Goal: Task Accomplishment & Management: Manage account settings

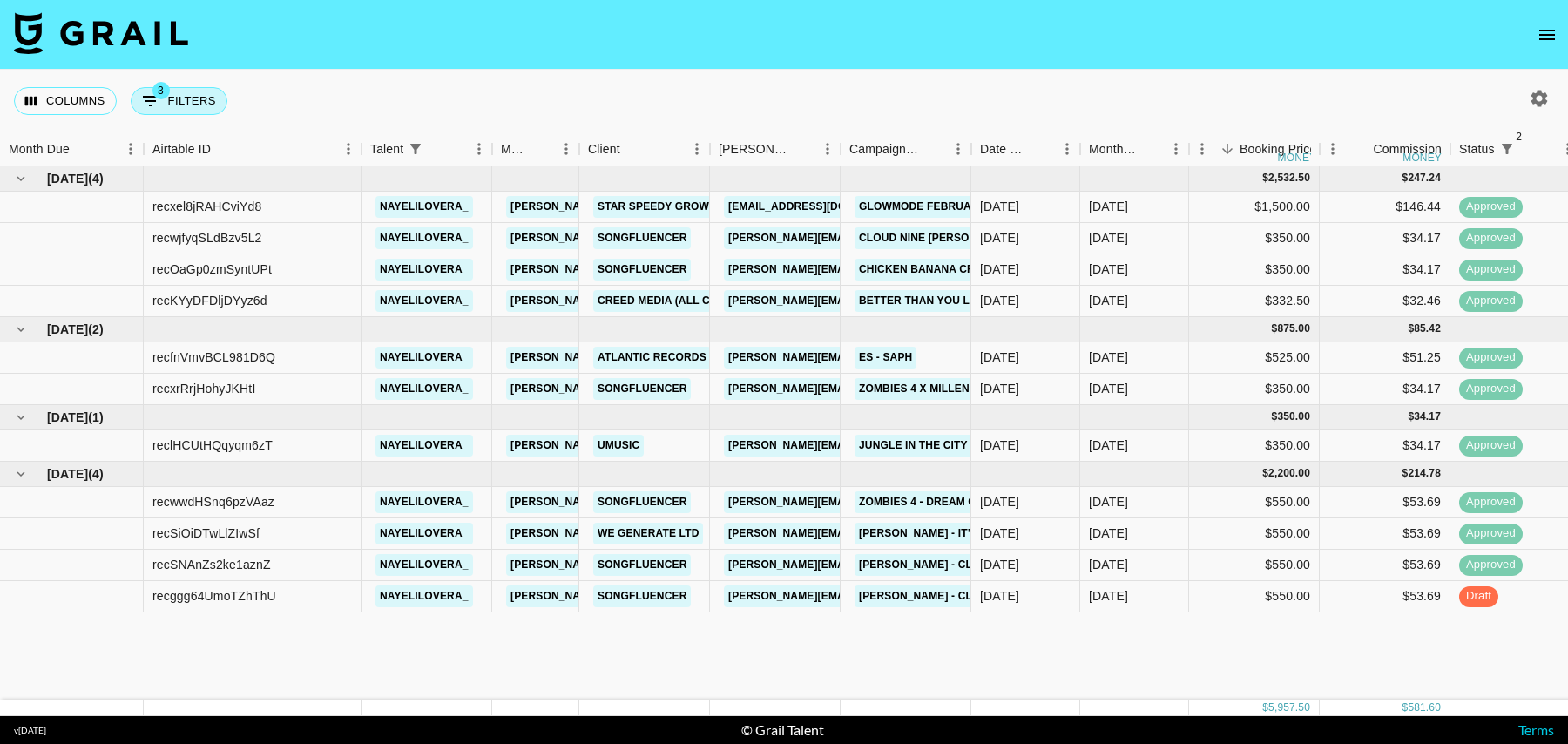
click at [177, 100] on button "3 Filters" at bounding box center [179, 101] width 97 height 28
select select "status"
select select "isNotAnyOf"
select select "status"
select select "isNotAnyOf"
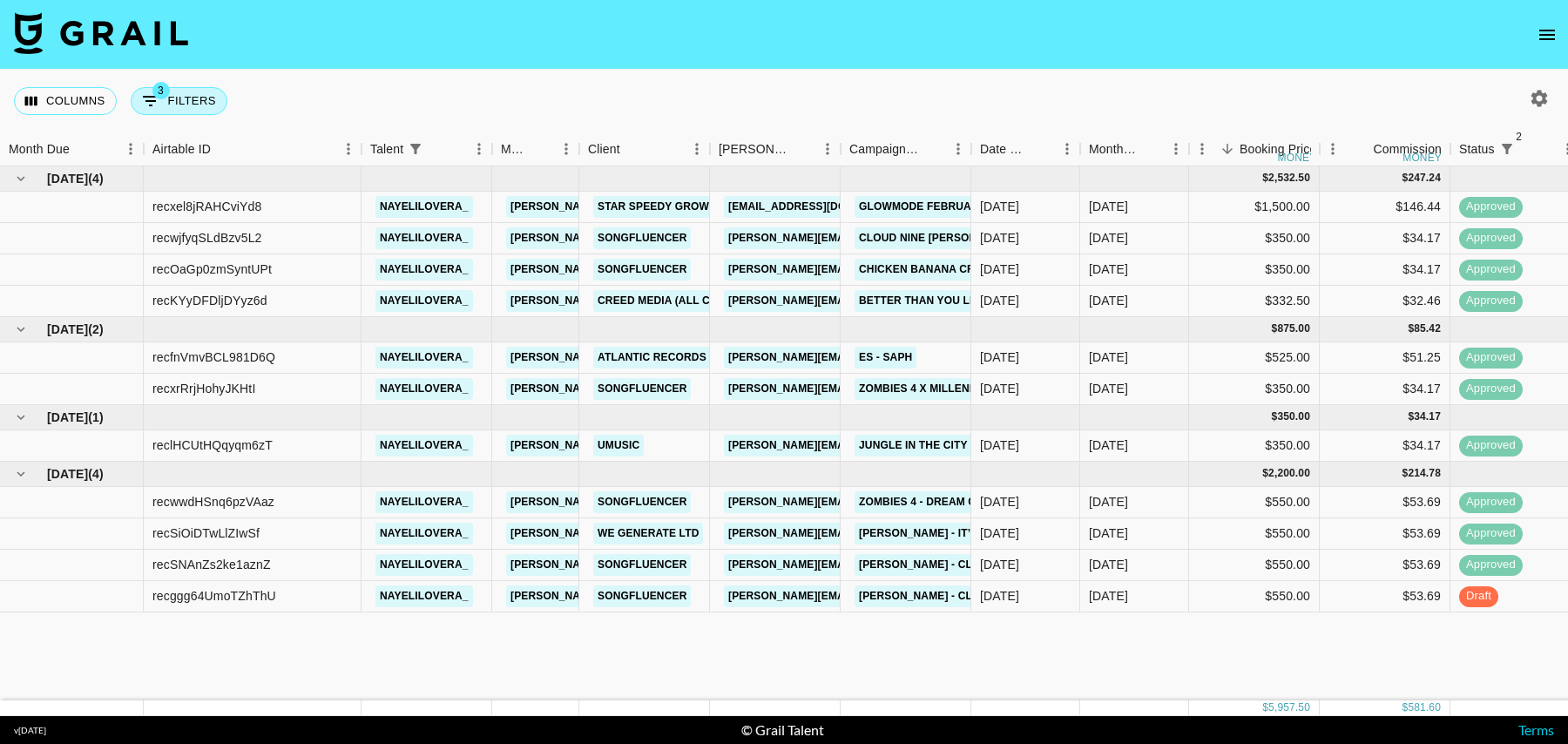
select select "talentName"
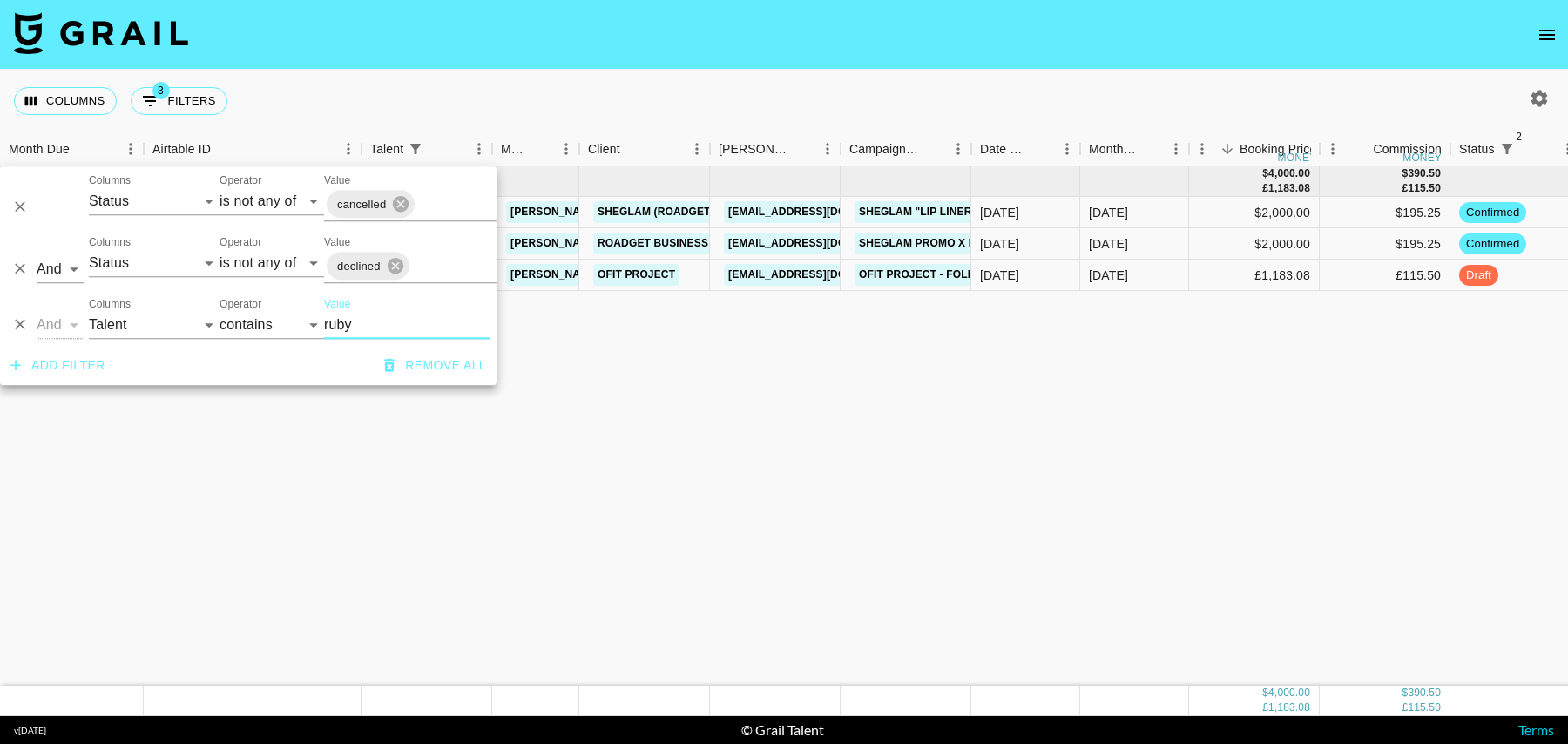
type input "ruby"
click at [1223, 239] on div "$2,000.00" at bounding box center [1254, 243] width 131 height 32
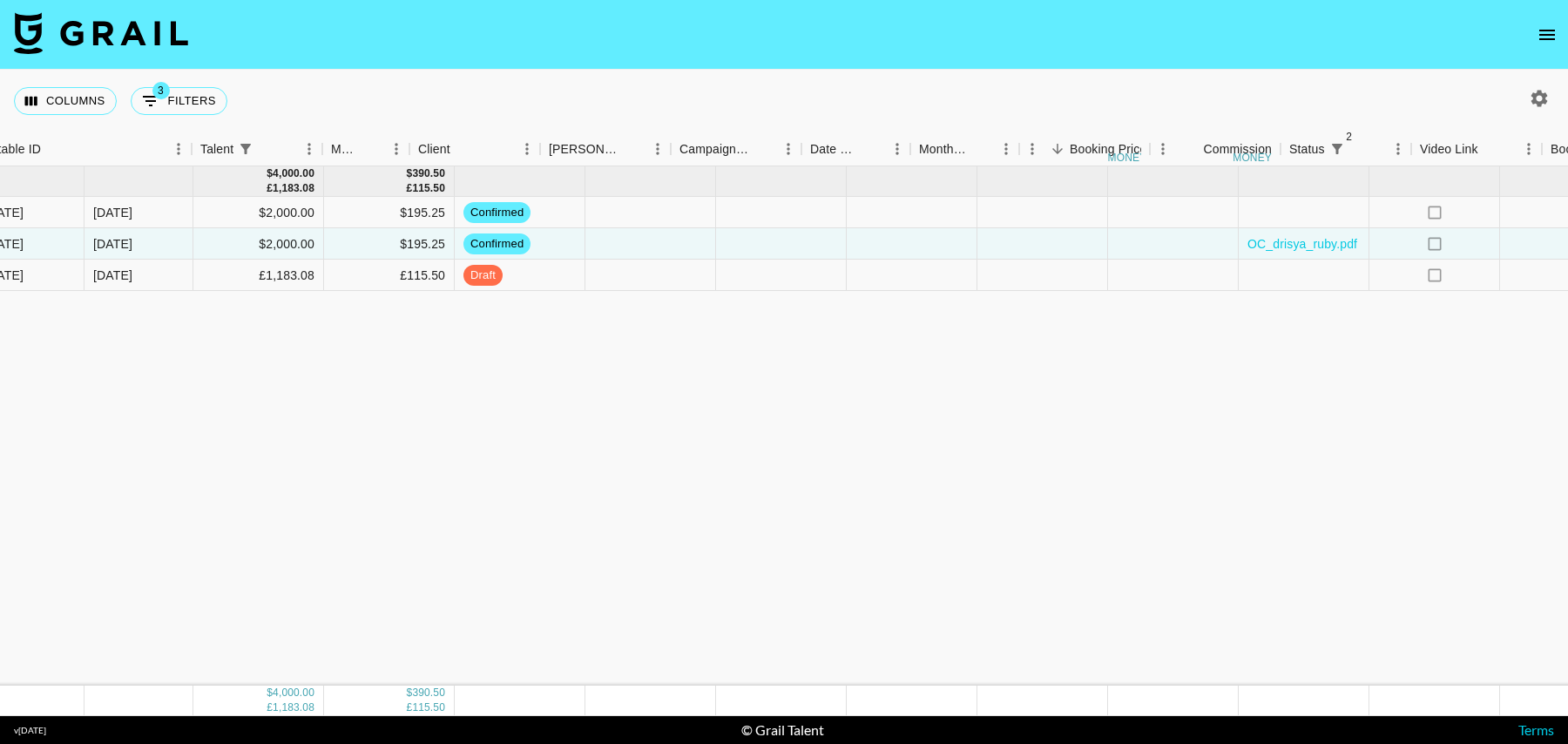
scroll to position [0, 1259]
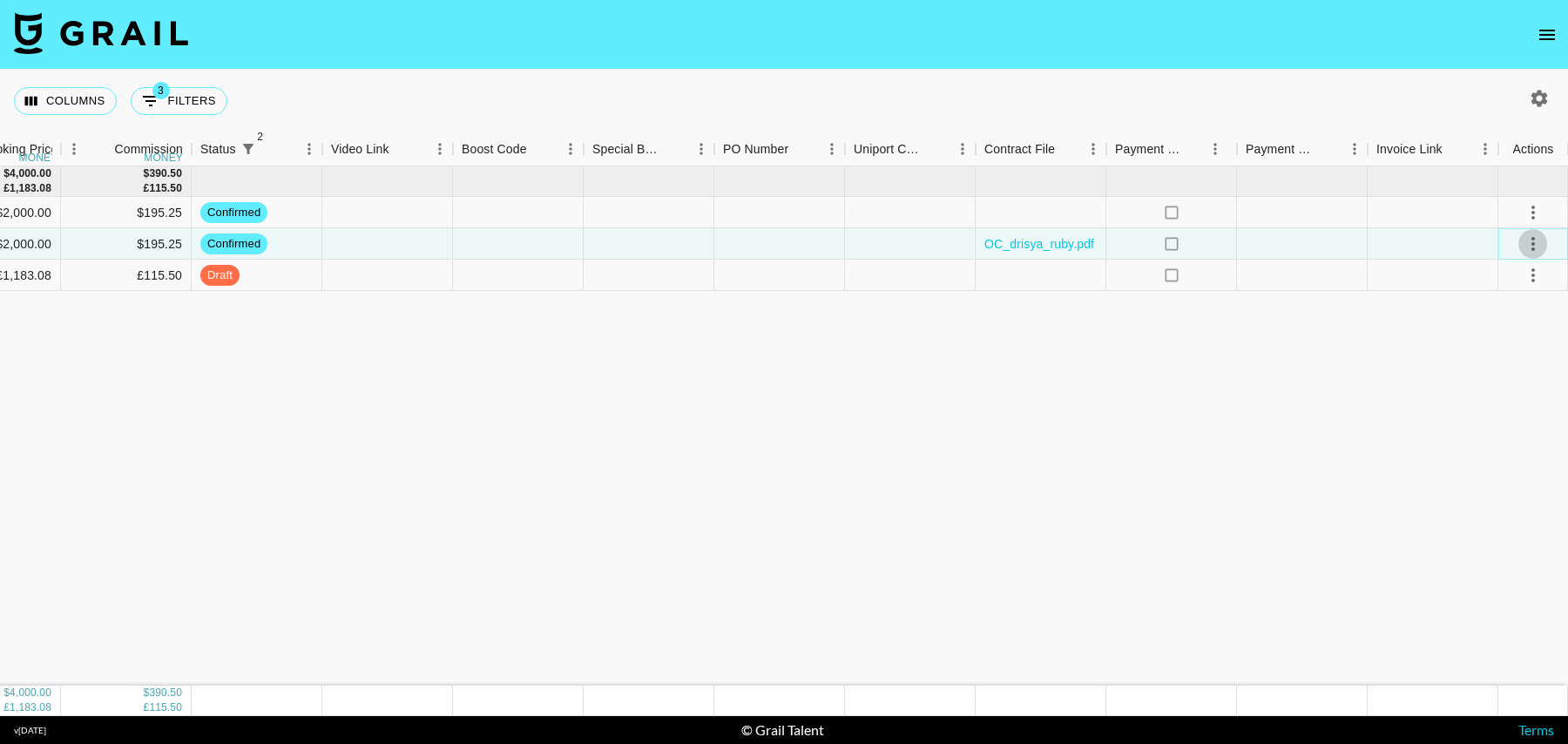
click at [1538, 246] on icon "select merge strategy" at bounding box center [1533, 243] width 21 height 21
click at [1507, 343] on li "Draft Created" at bounding box center [1511, 344] width 113 height 32
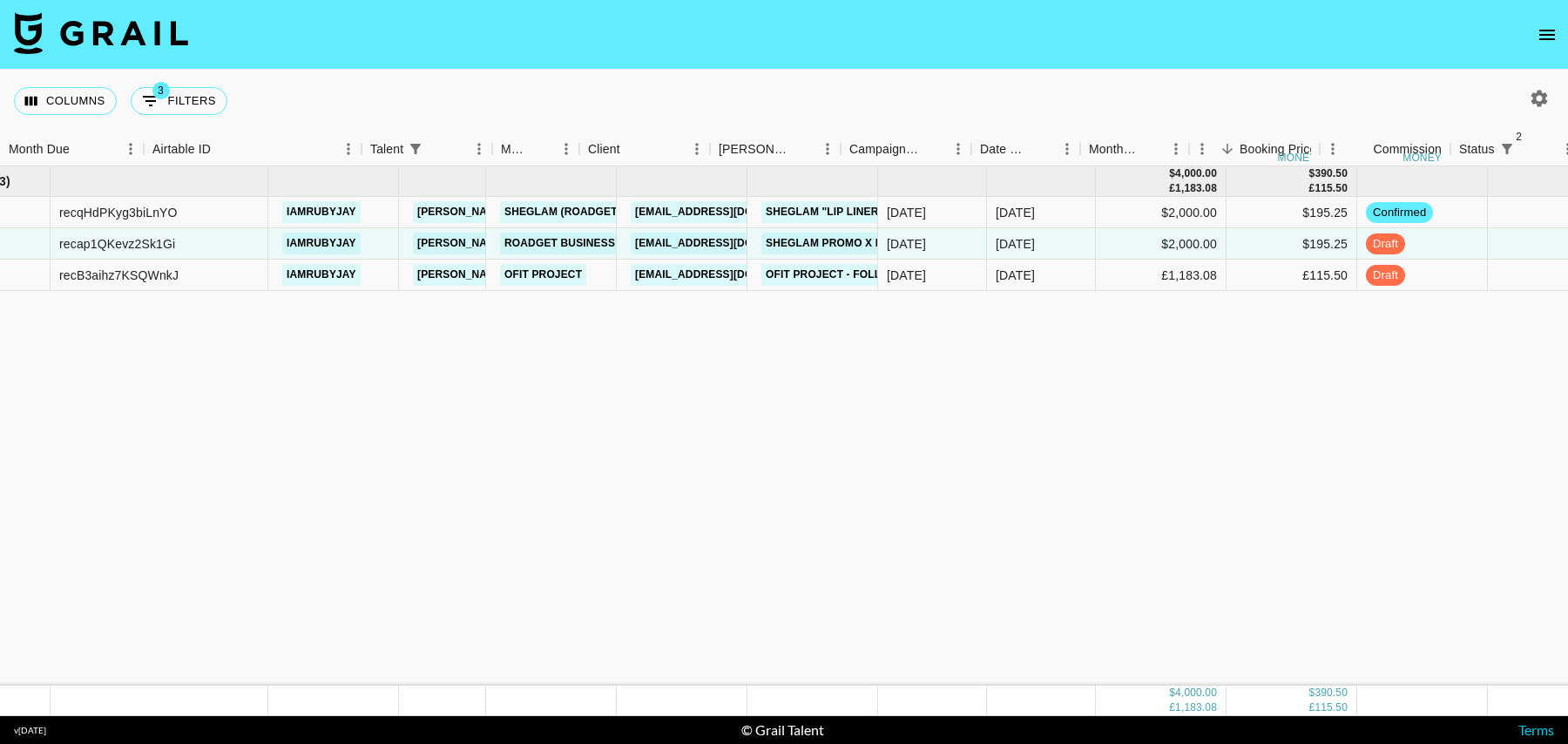
scroll to position [0, 0]
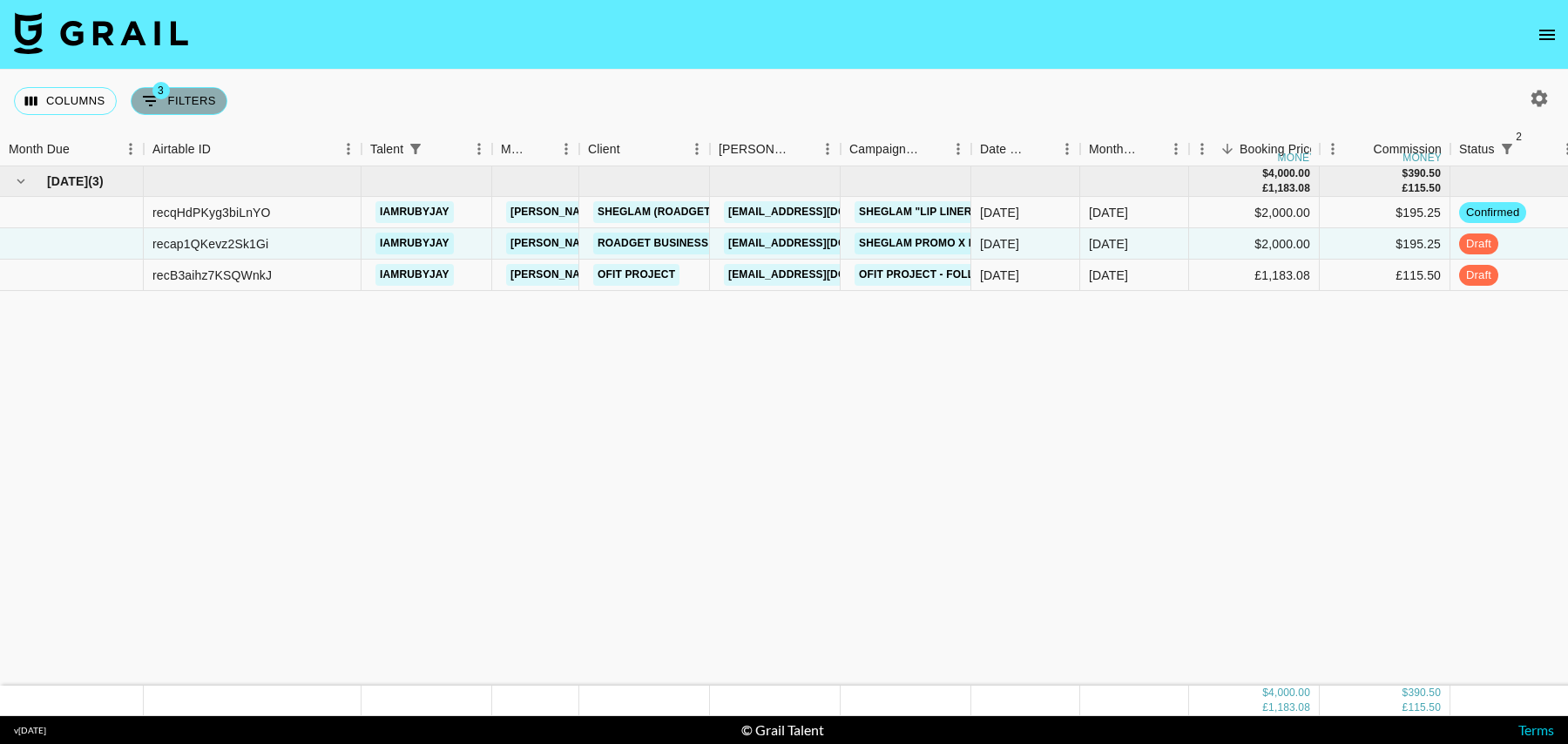
click at [180, 104] on button "3 Filters" at bounding box center [179, 101] width 97 height 28
select select "status"
select select "isNotAnyOf"
select select "status"
select select "isNotAnyOf"
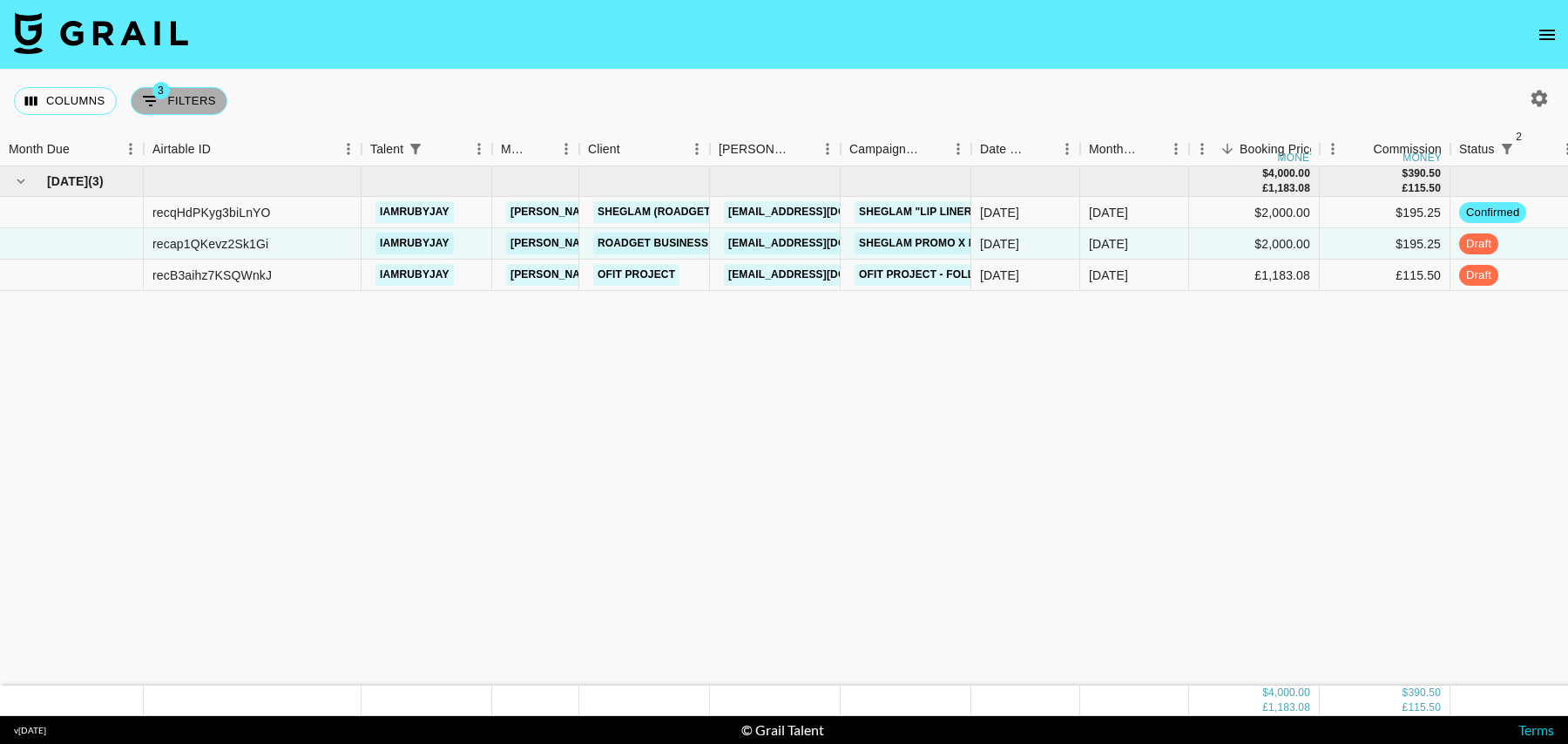
select select "talentName"
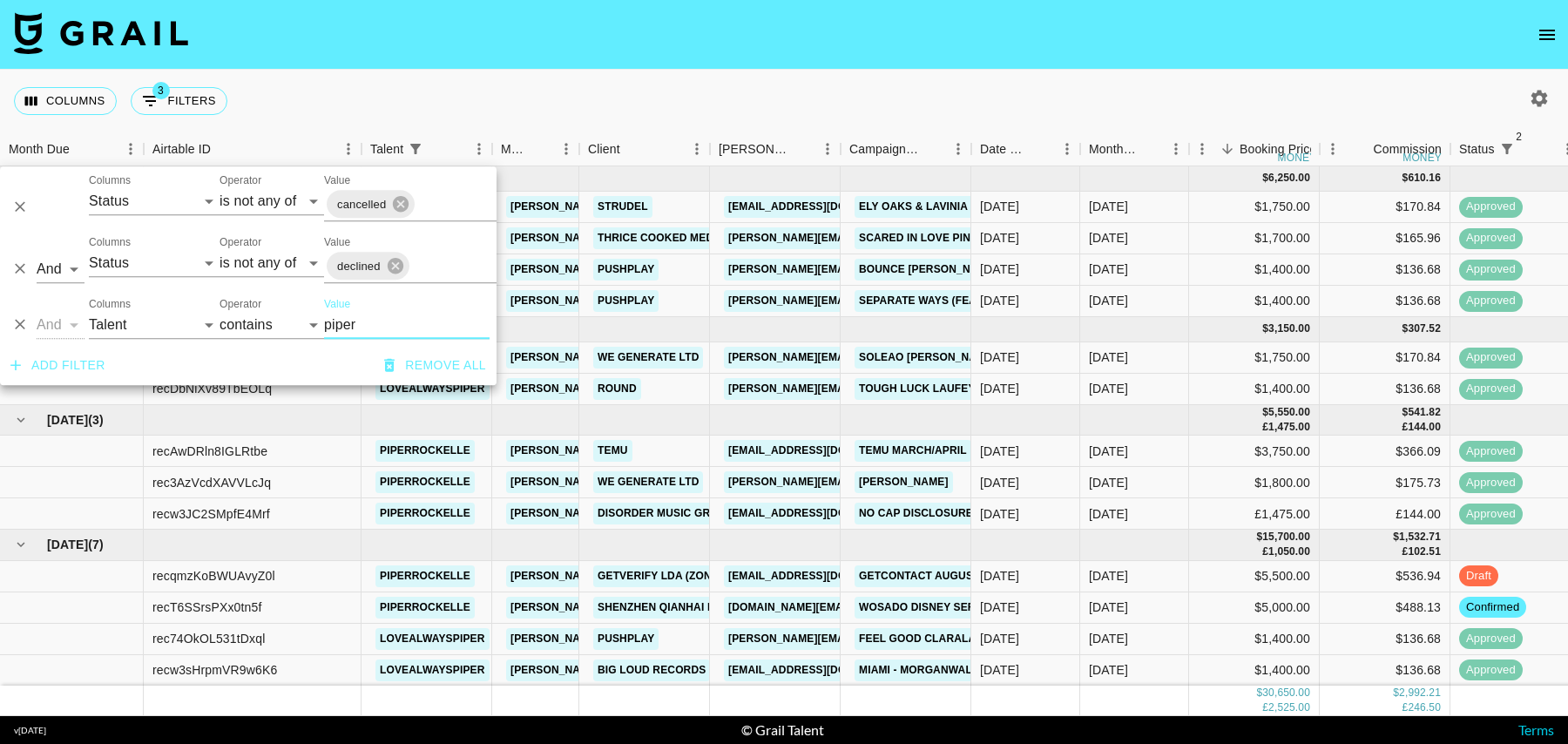
scroll to position [93, 0]
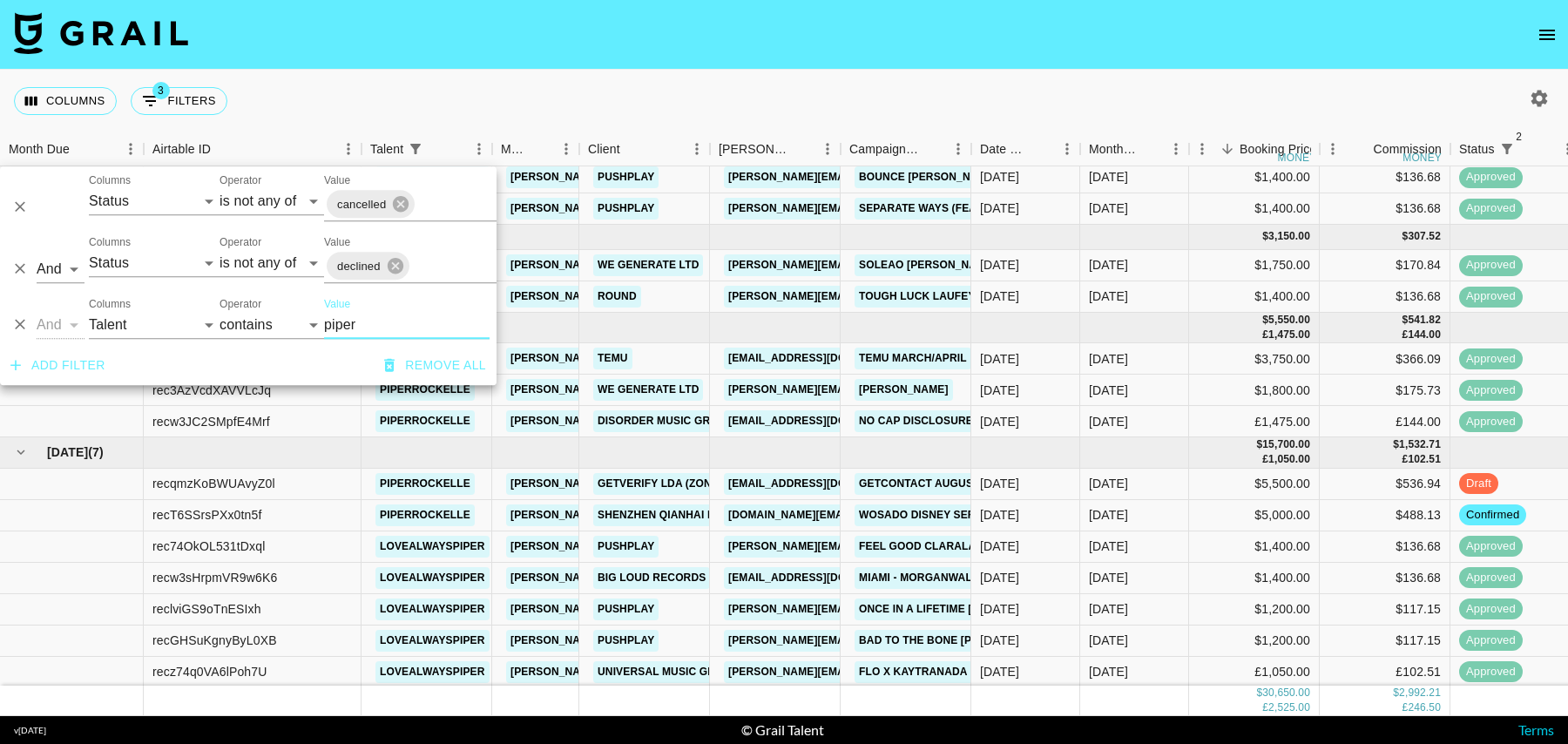
type input "piper"
click at [1198, 511] on div "$5,000.00" at bounding box center [1254, 515] width 131 height 32
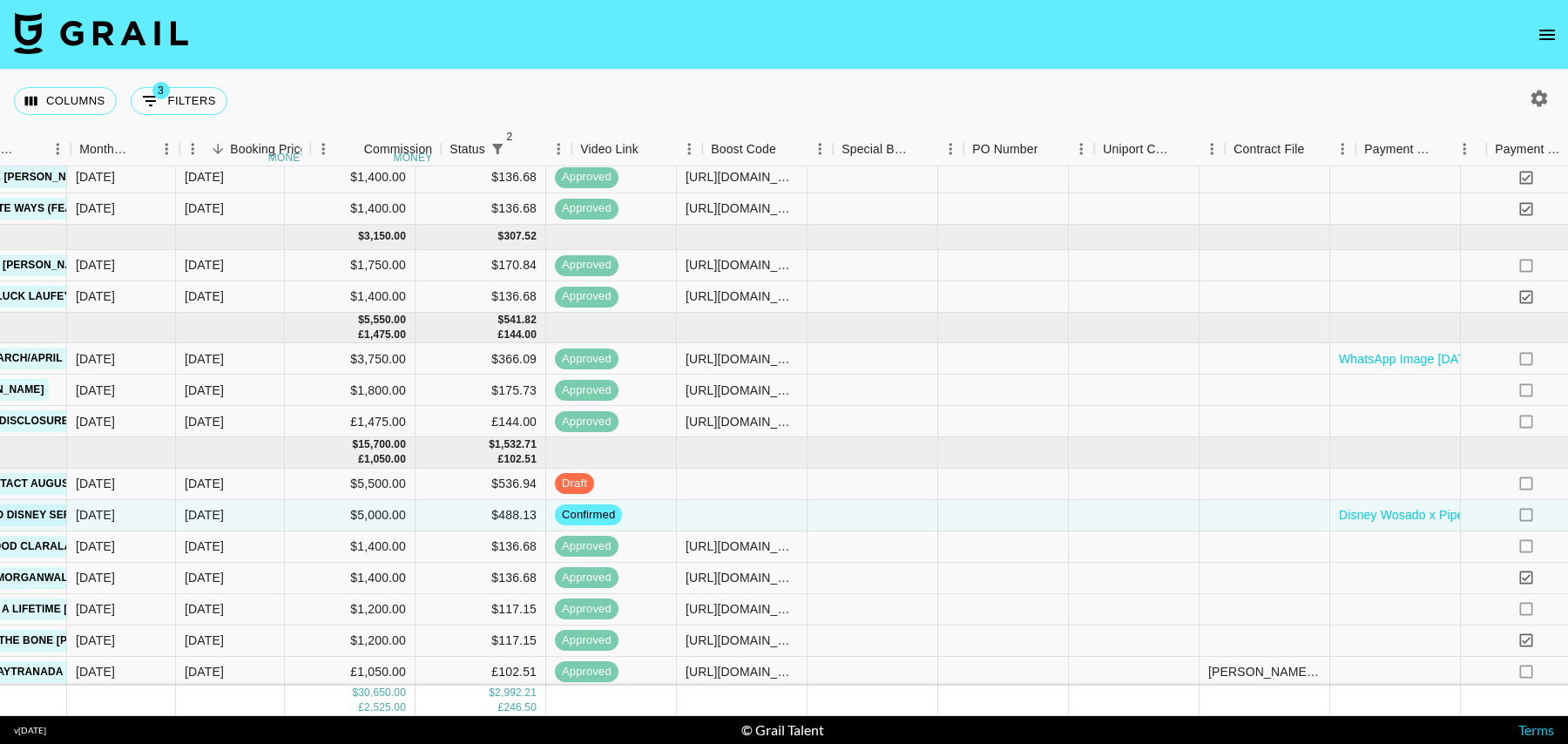
scroll to position [93, 1259]
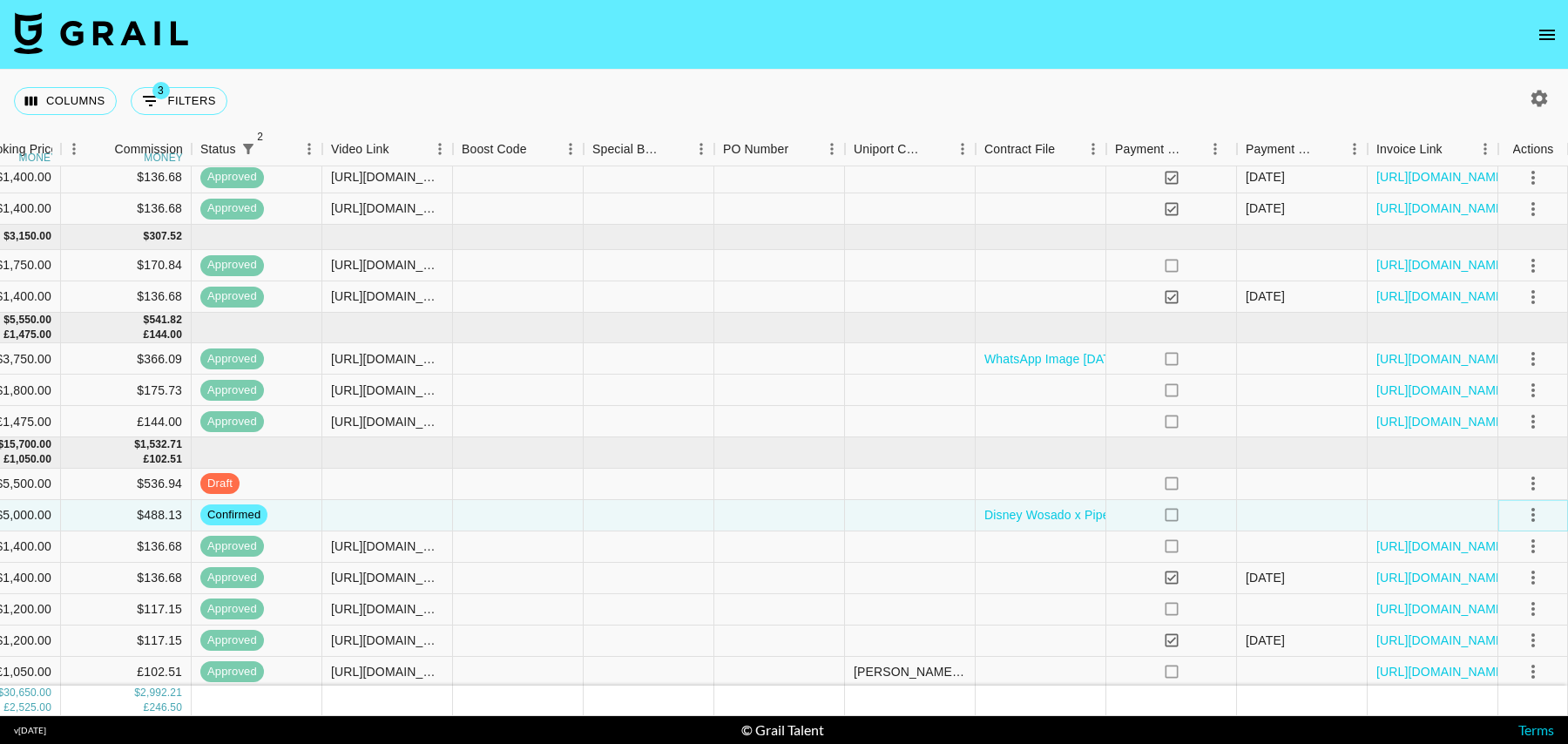
click at [1534, 517] on icon "select merge strategy" at bounding box center [1533, 514] width 21 height 21
click at [1507, 616] on li "Draft Created" at bounding box center [1511, 612] width 113 height 32
click at [877, 502] on div at bounding box center [910, 514] width 131 height 32
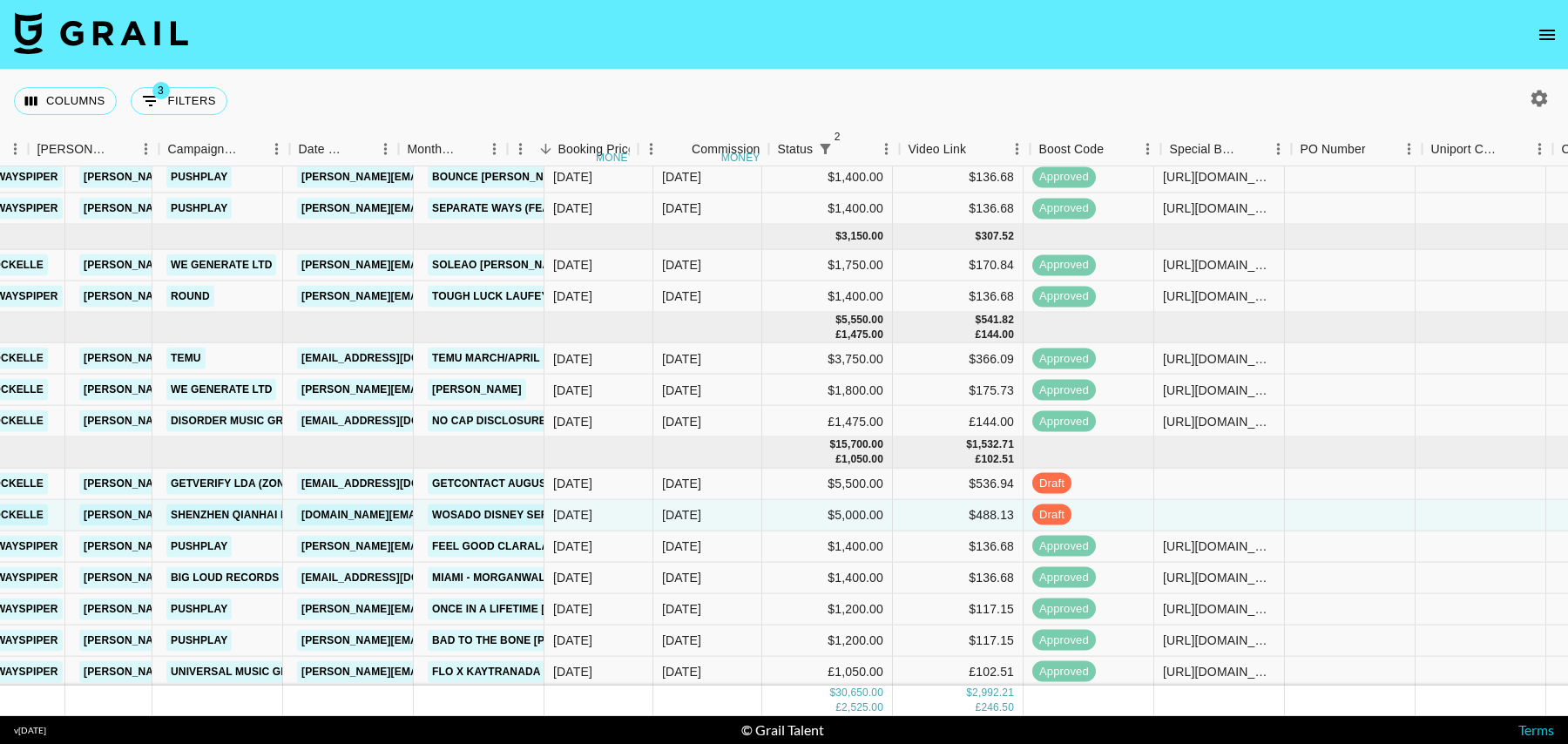
scroll to position [93, 0]
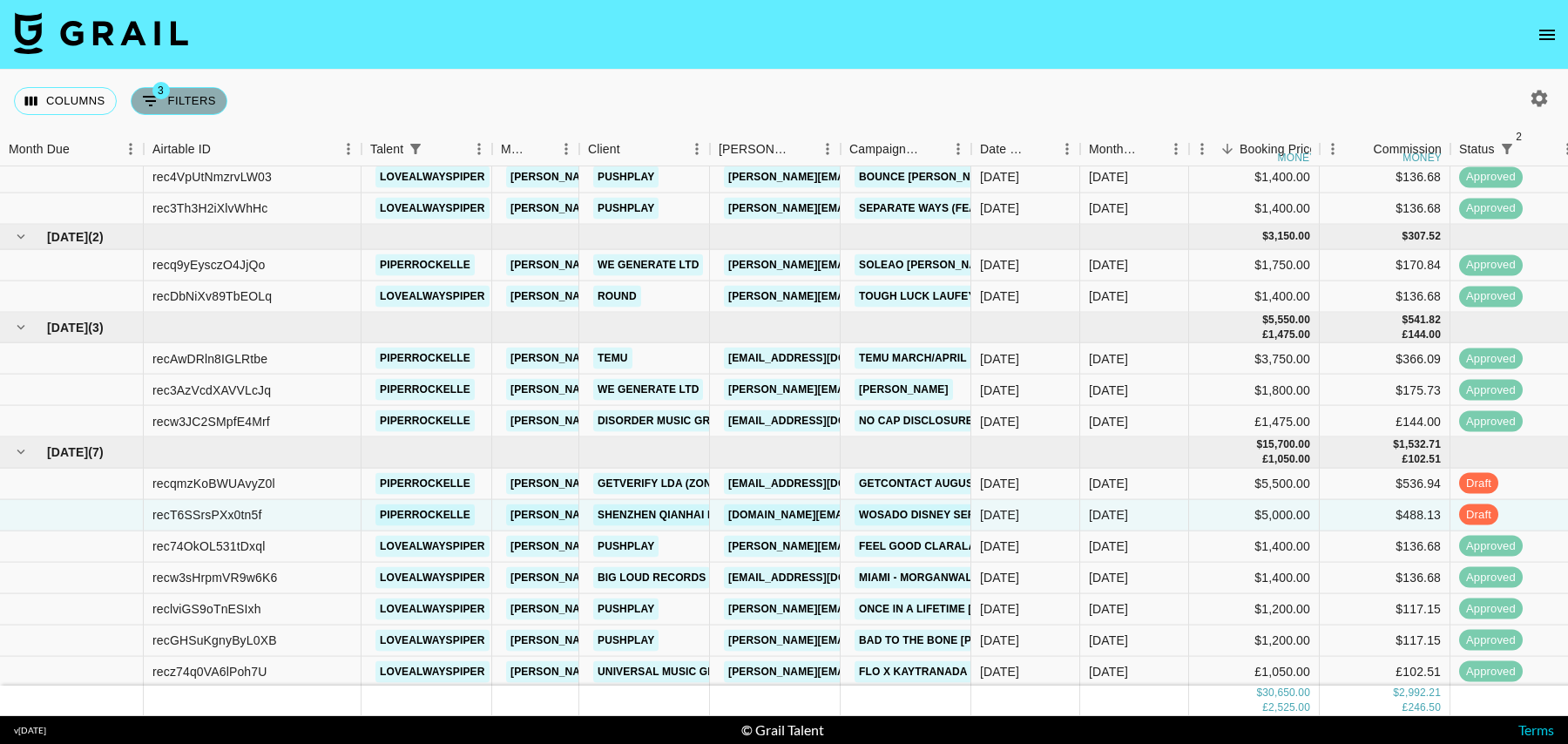
click at [191, 98] on button "3 Filters" at bounding box center [179, 101] width 97 height 28
select select "status"
select select "isNotAnyOf"
select select "status"
select select "isNotAnyOf"
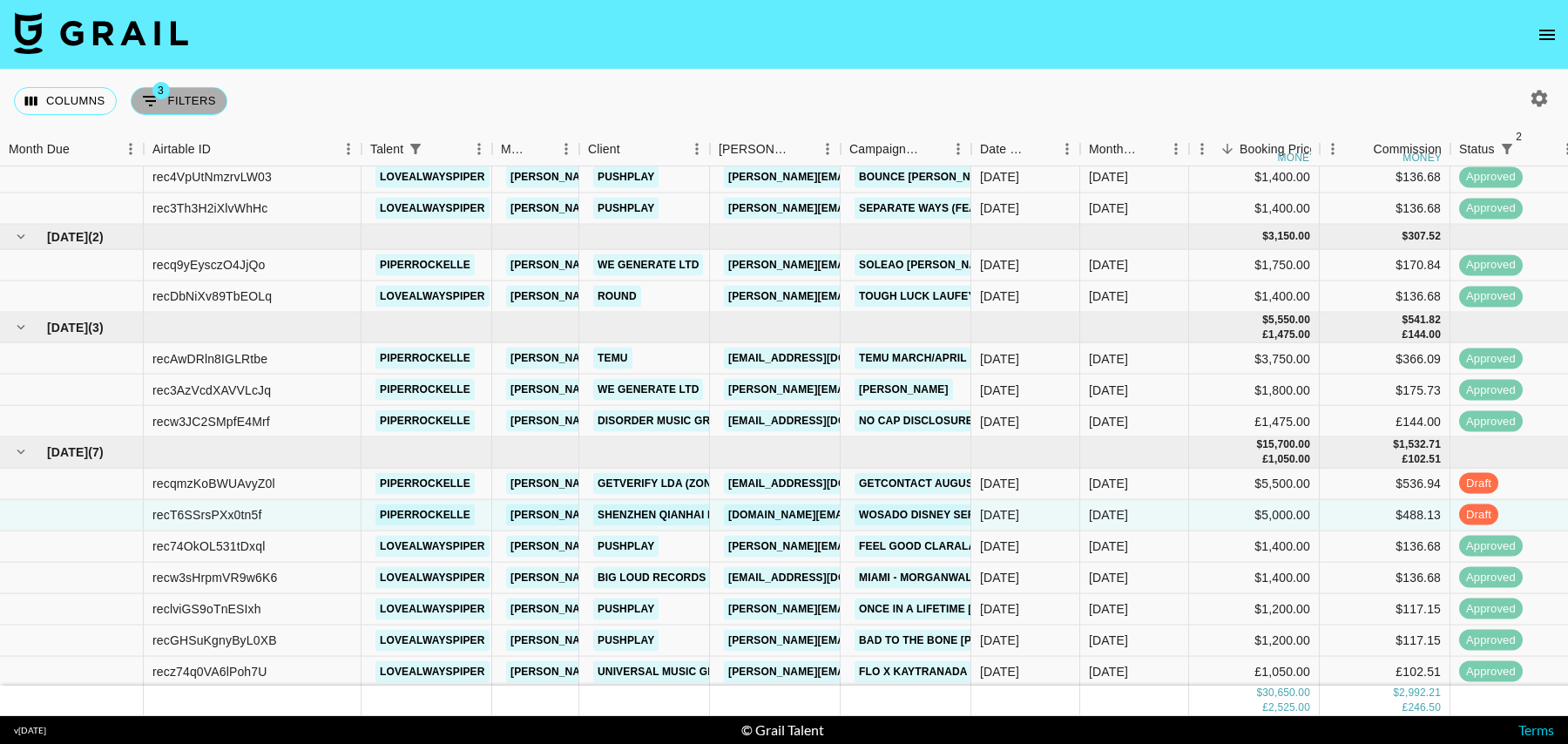
select select "talentName"
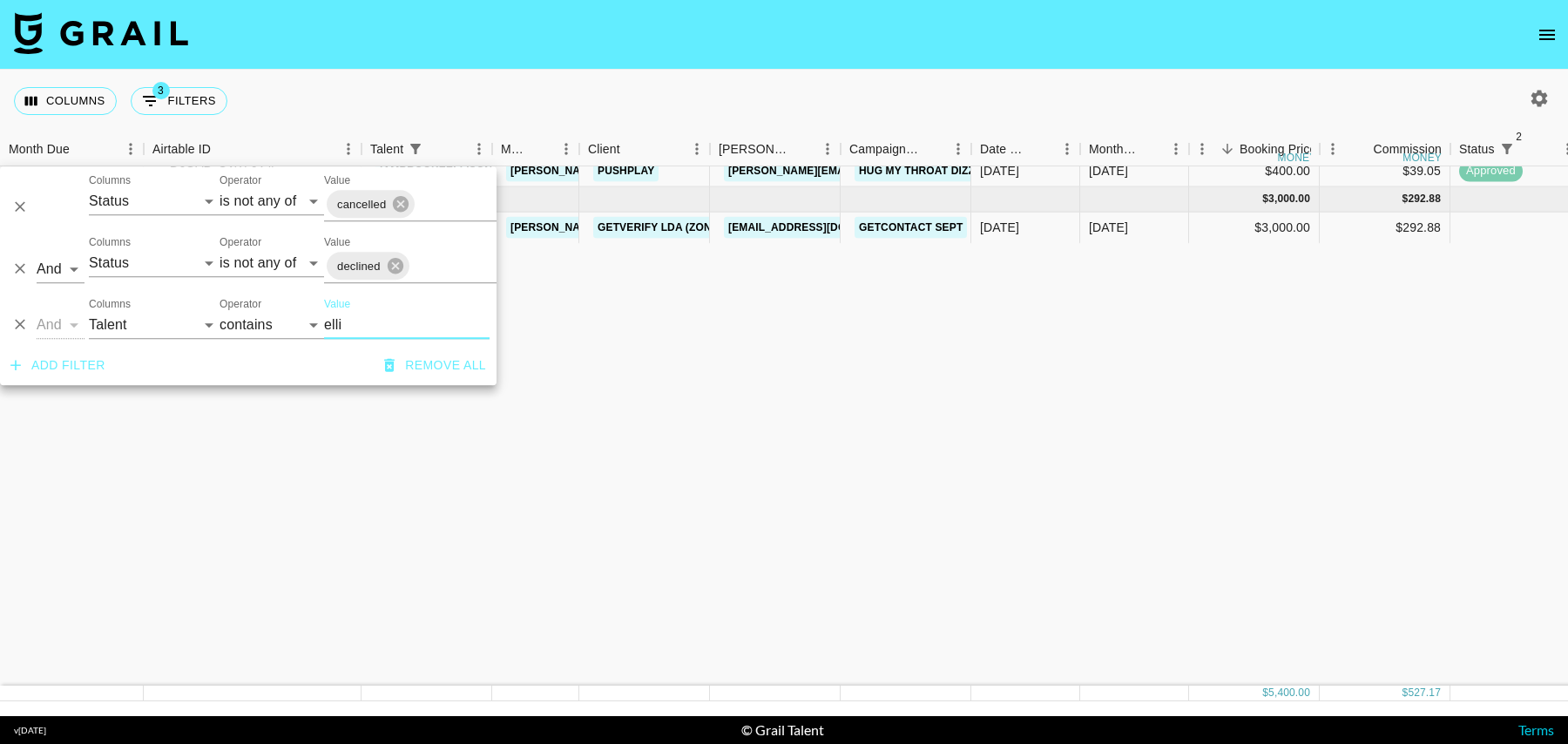
scroll to position [0, 0]
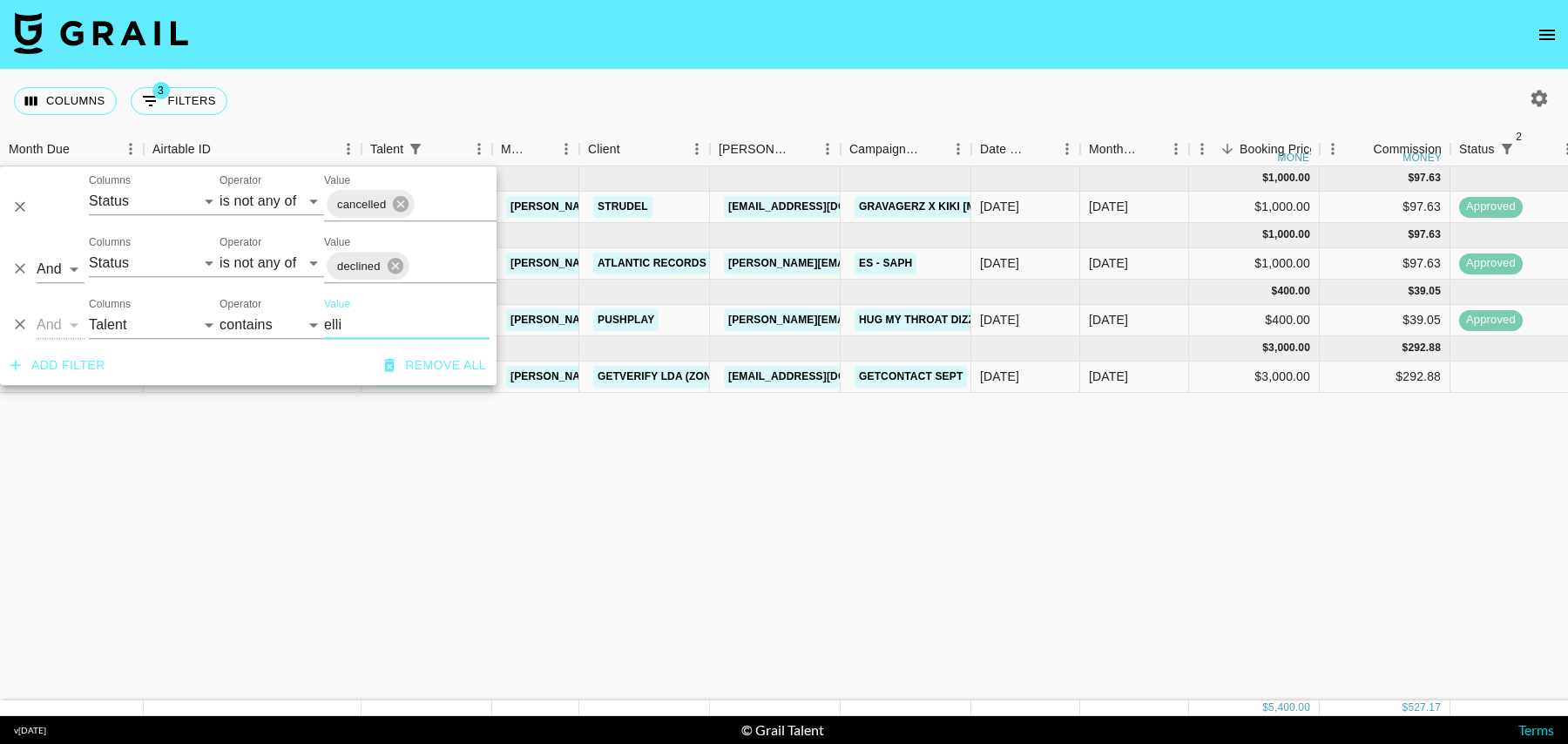
type input "elli"
click at [1326, 370] on div "$292.88" at bounding box center [1385, 377] width 131 height 32
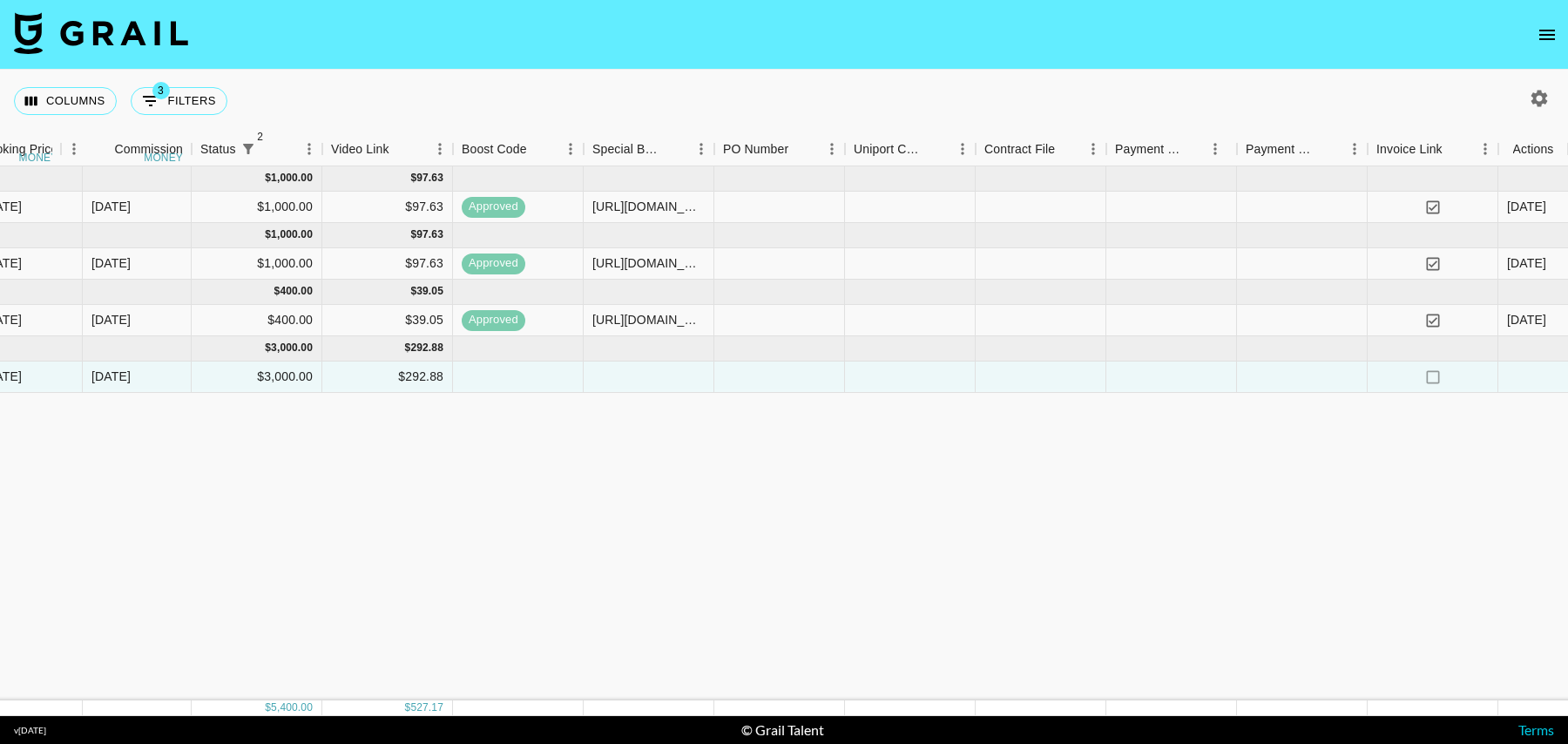
scroll to position [0, 1259]
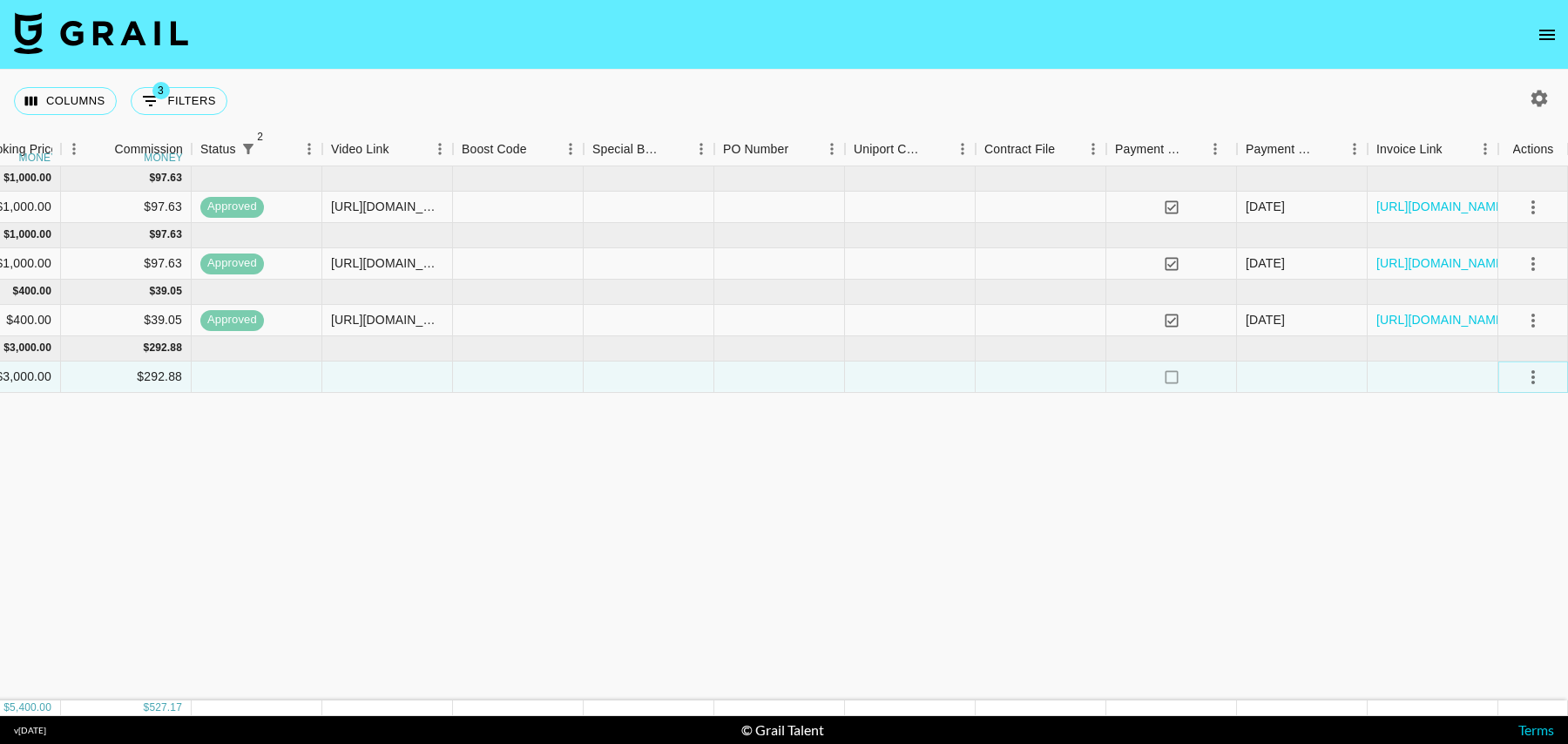
click at [1528, 377] on icon "select merge strategy" at bounding box center [1533, 377] width 21 height 21
click at [1521, 408] on li "Confirm" at bounding box center [1511, 413] width 113 height 32
click at [1505, 474] on li "Draft Created" at bounding box center [1511, 475] width 113 height 32
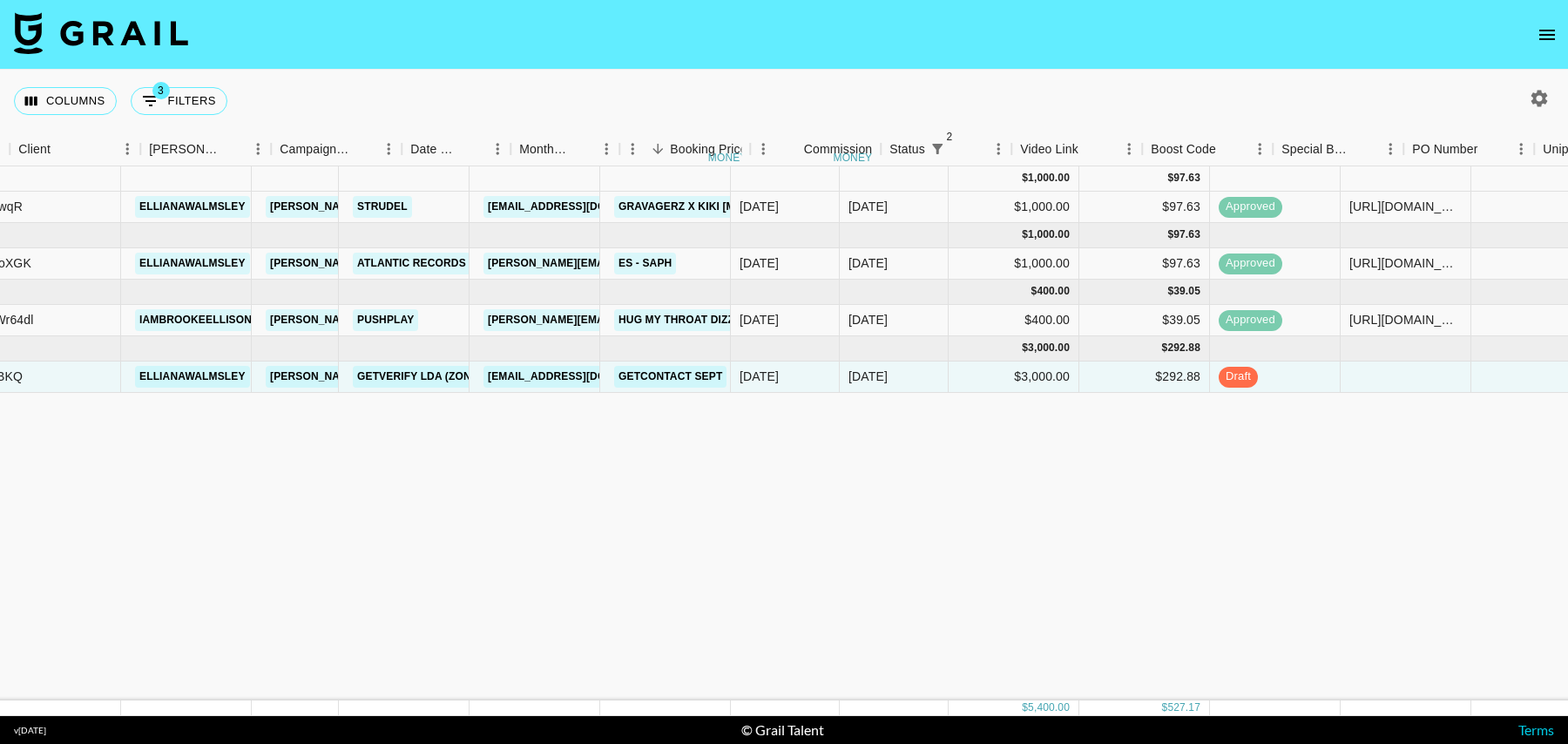
scroll to position [0, 0]
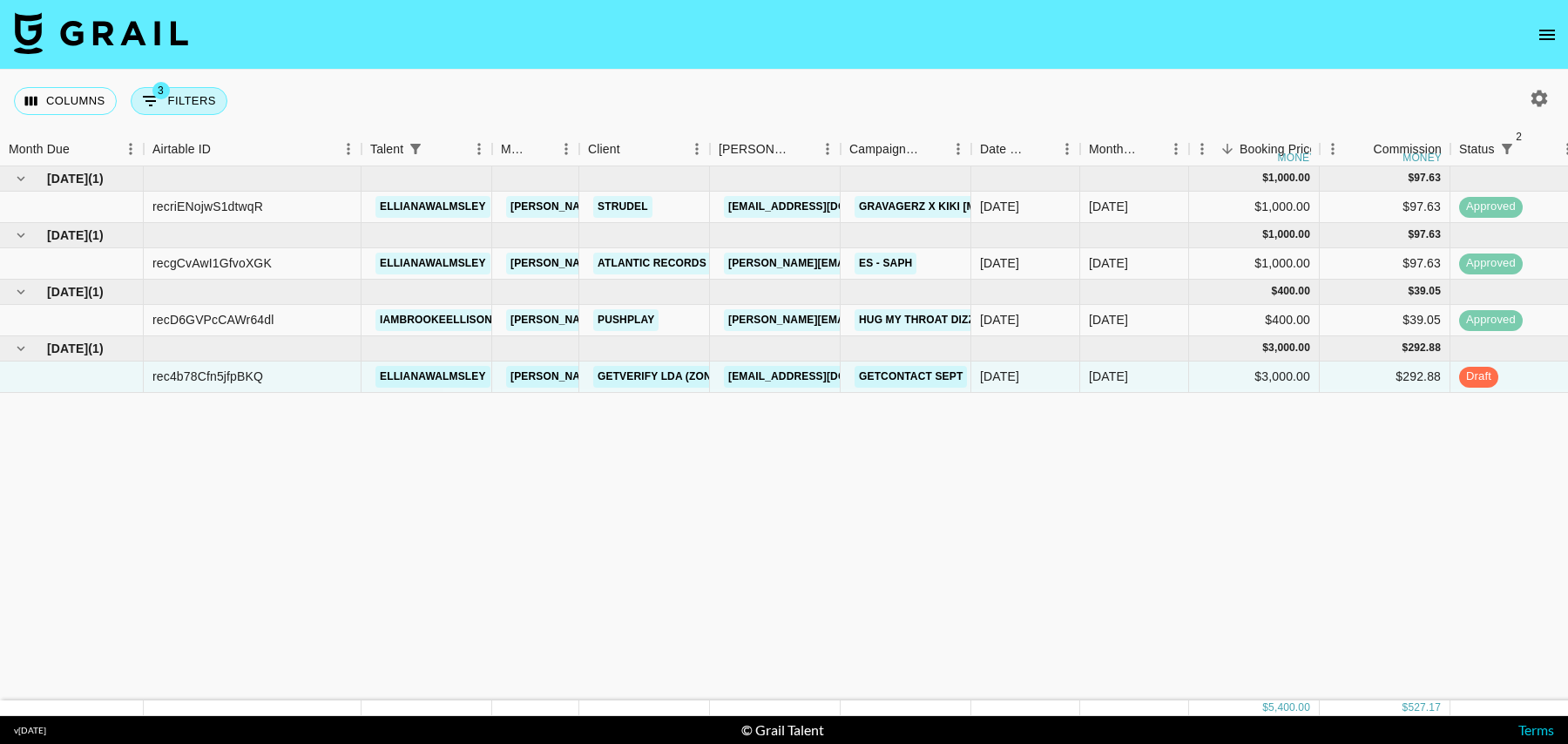
click at [178, 102] on button "3 Filters" at bounding box center [179, 101] width 97 height 28
select select "status"
select select "isNotAnyOf"
select select "status"
select select "isNotAnyOf"
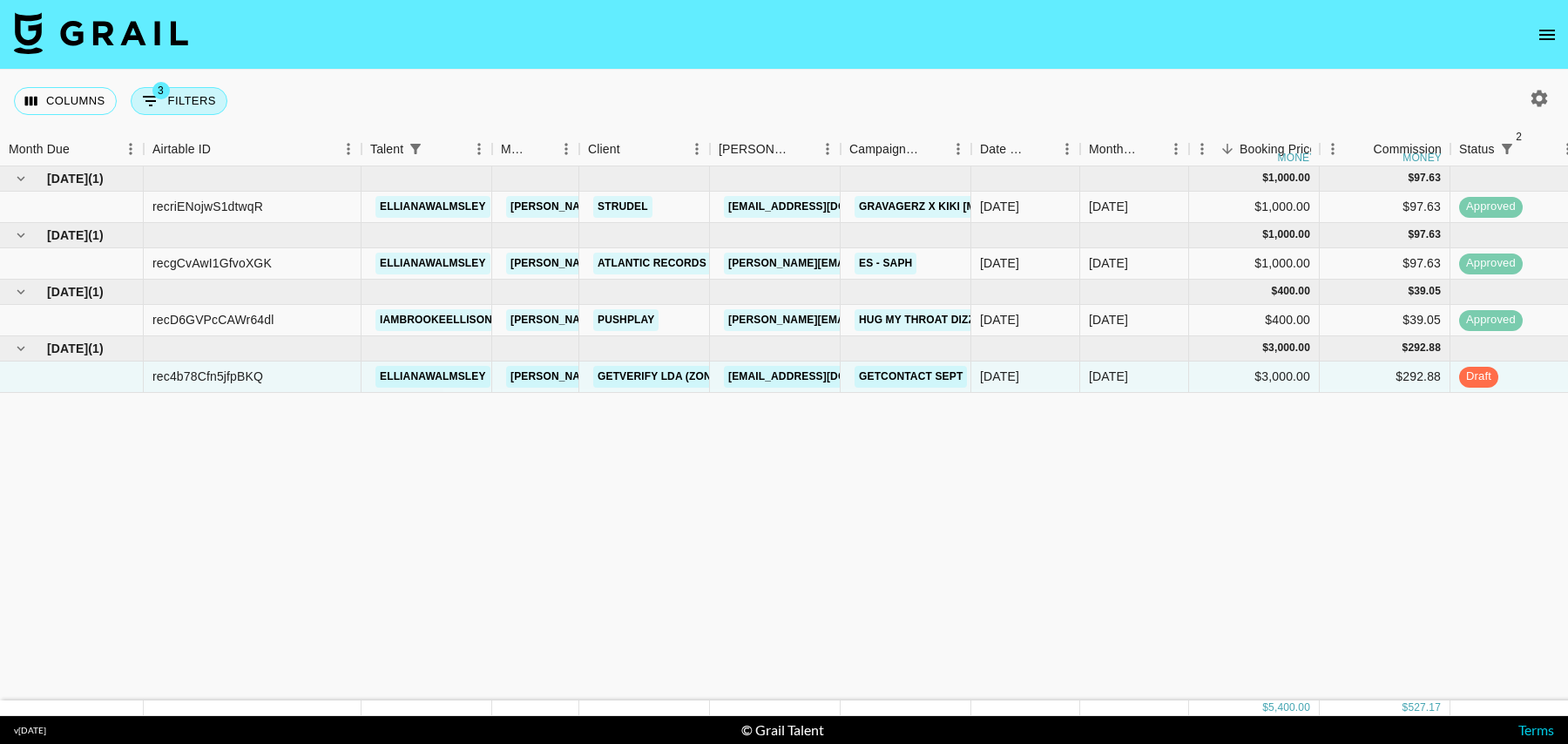
select select "talentName"
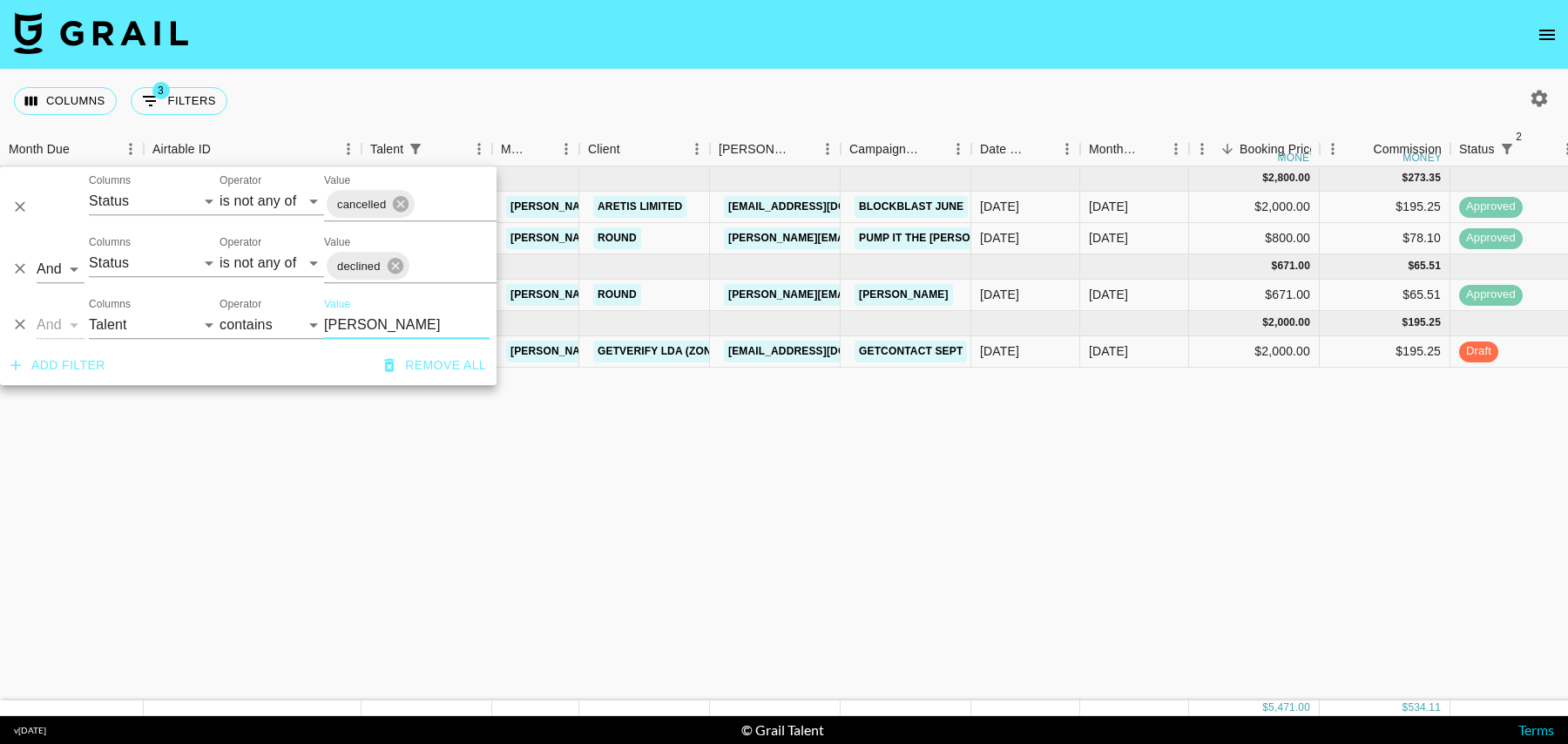
type input "[PERSON_NAME]"
click at [128, 338] on select "Grail Platform ID Airtable ID Talent Manager Client [PERSON_NAME] Campaign (Typ…" at bounding box center [154, 325] width 131 height 28
select select "campaign"
click at [89, 311] on select "Grail Platform ID Airtable ID Talent Manager Client [PERSON_NAME] Campaign (Typ…" at bounding box center [154, 325] width 131 height 28
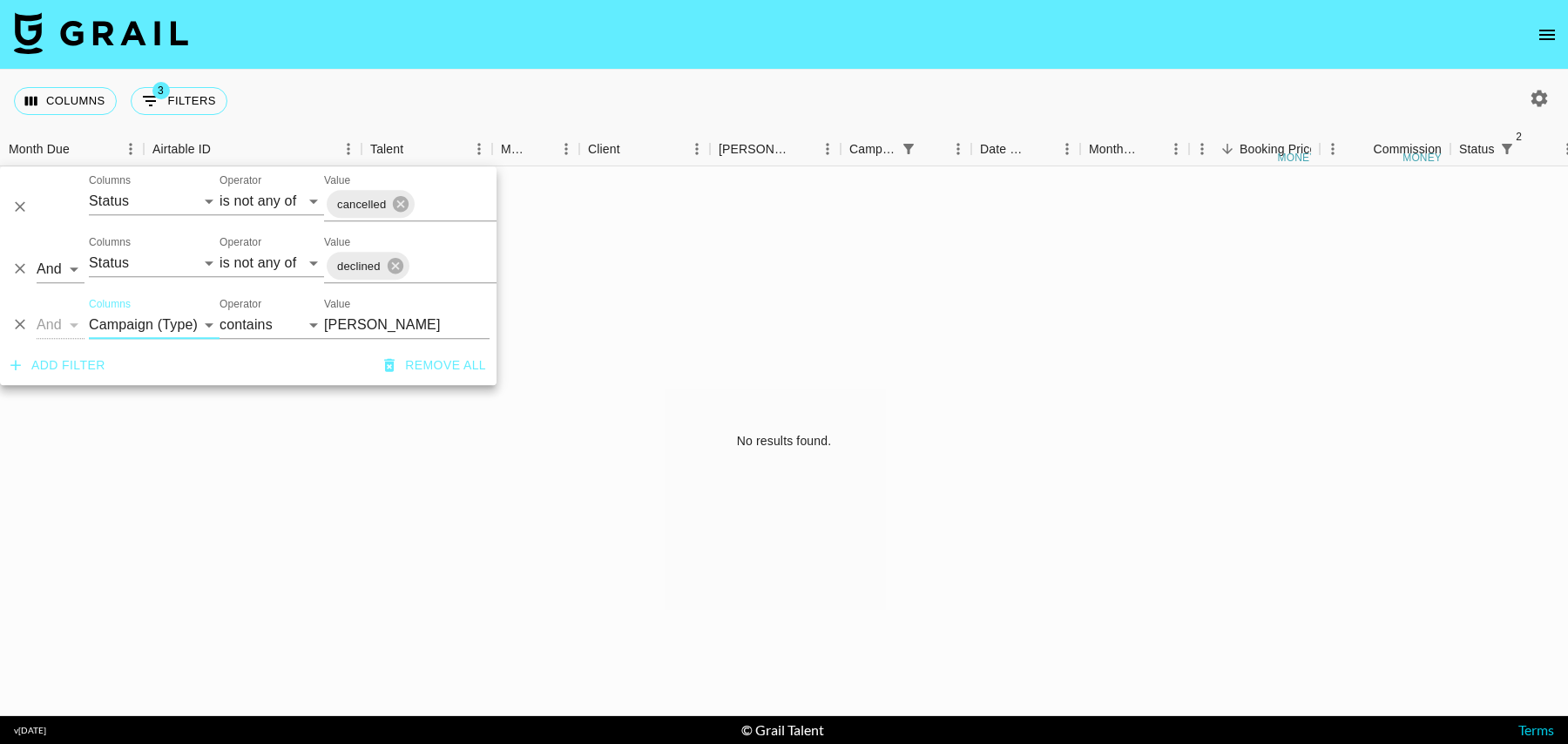
click at [358, 318] on input "[PERSON_NAME]" at bounding box center [407, 325] width 165 height 28
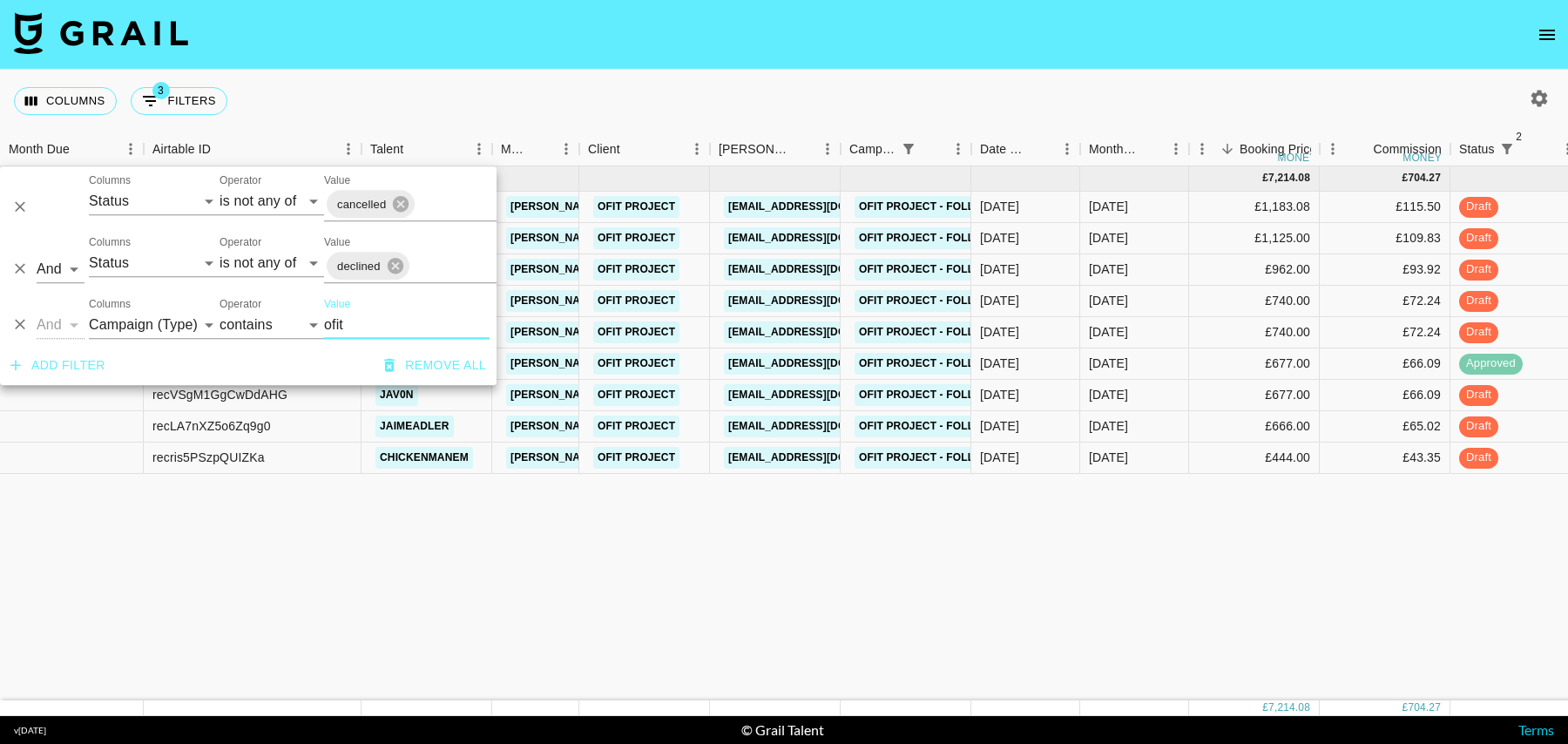
type input "ofit"
click at [1172, 209] on div "[DATE]" at bounding box center [1134, 207] width 109 height 32
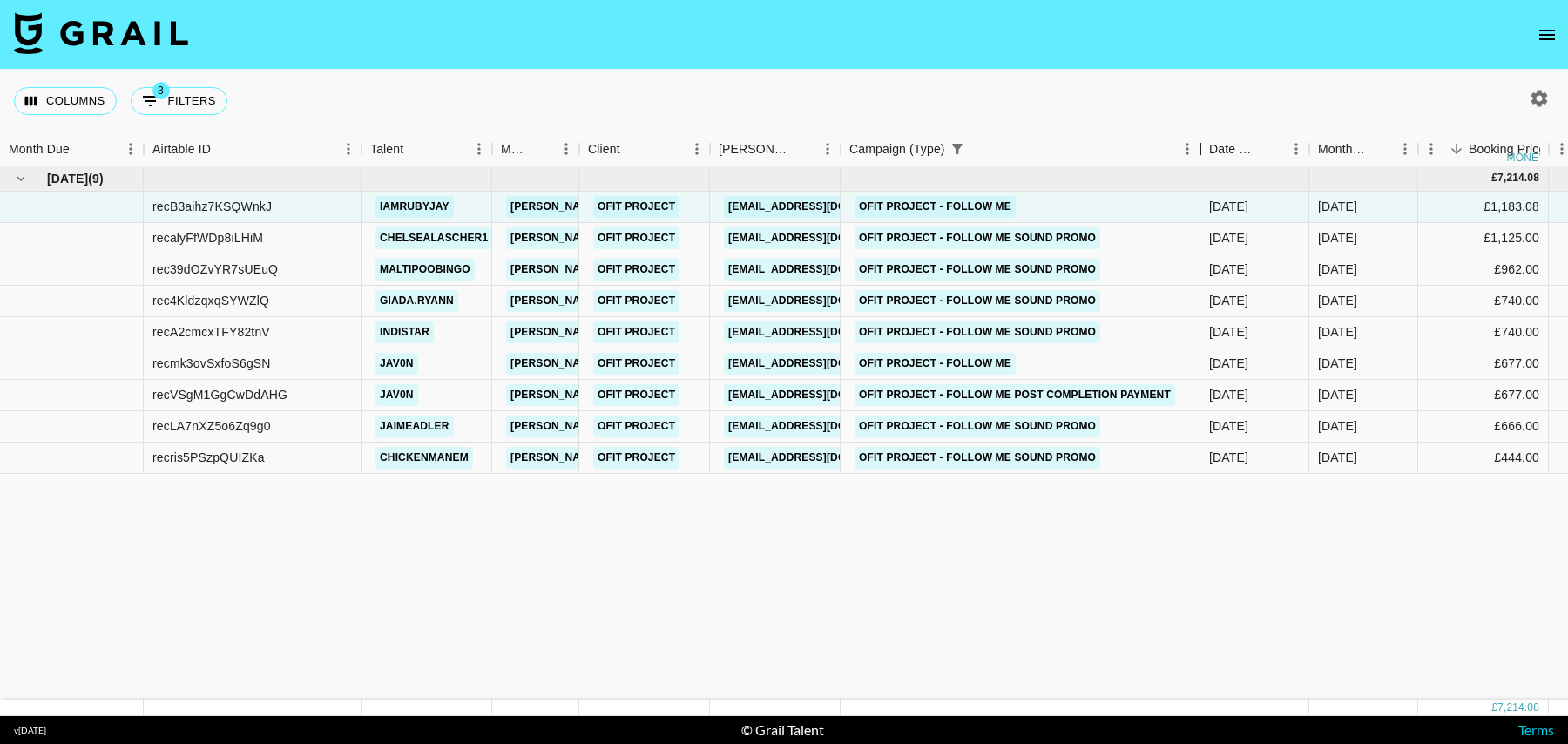
drag, startPoint x: 968, startPoint y: 148, endPoint x: 1198, endPoint y: 152, distance: 230.0
click at [1198, 152] on div "Campaign (Type)" at bounding box center [1200, 149] width 21 height 34
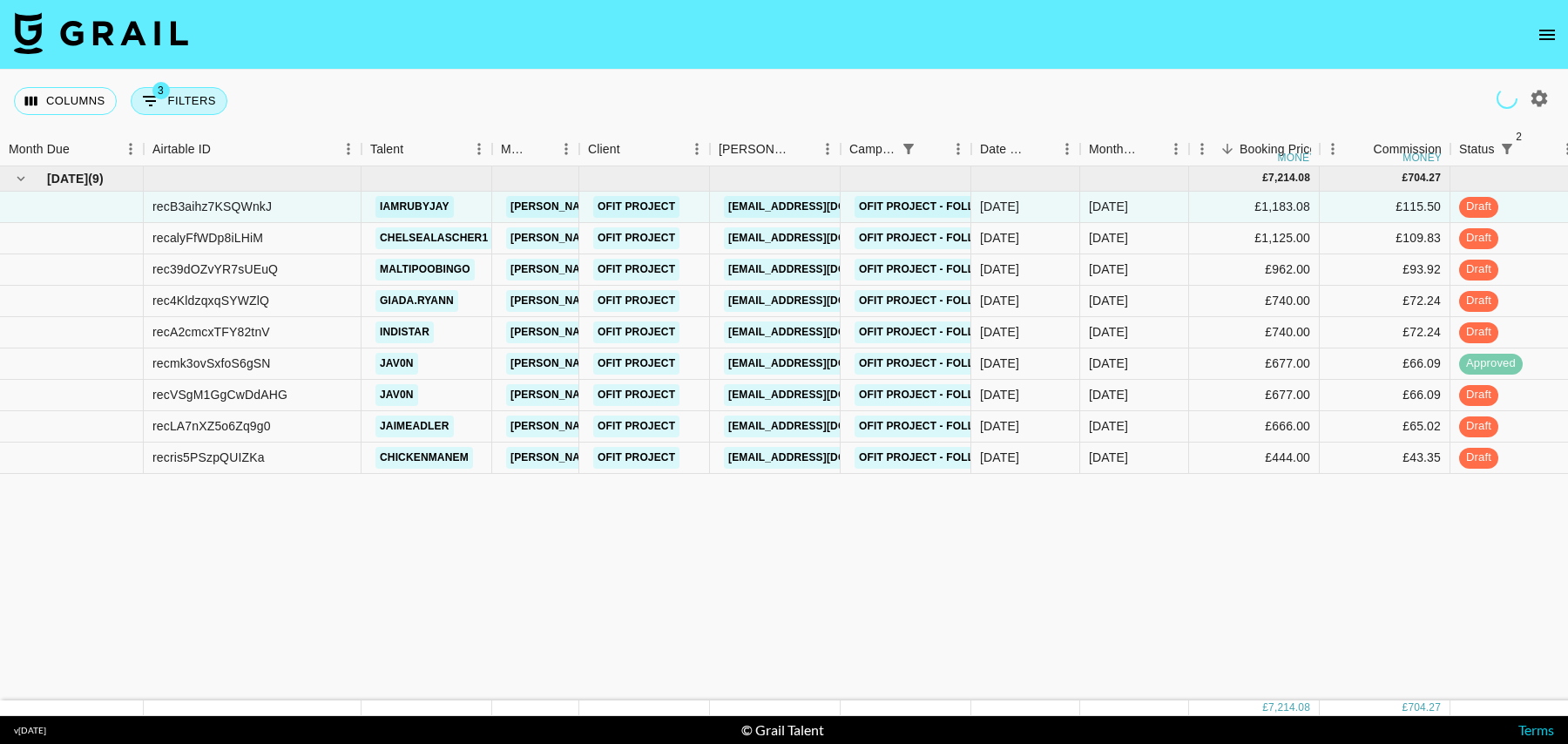
click at [189, 95] on button "3 Filters" at bounding box center [179, 101] width 97 height 28
select select "status"
select select "isNotAnyOf"
select select "status"
select select "isNotAnyOf"
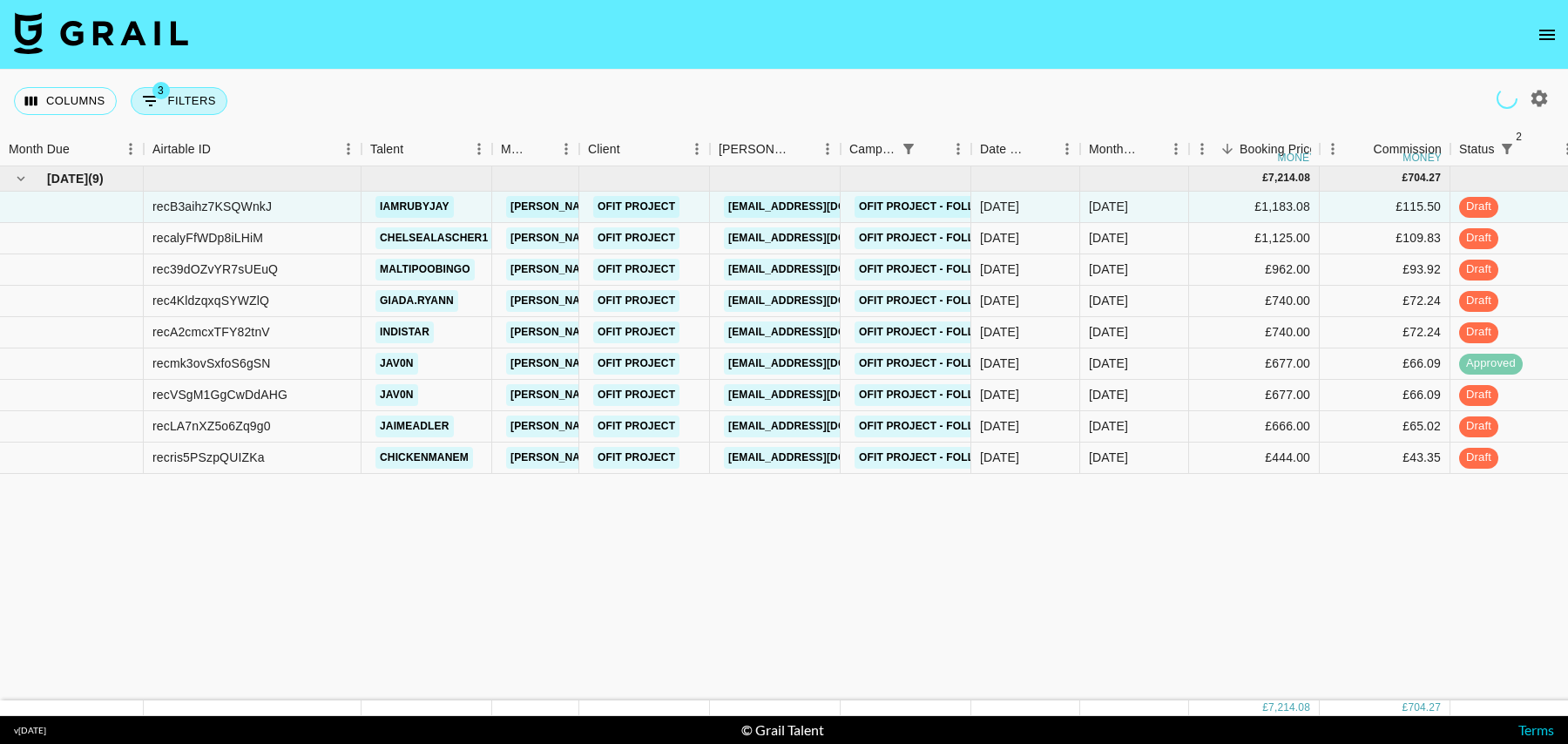
select select "campaign"
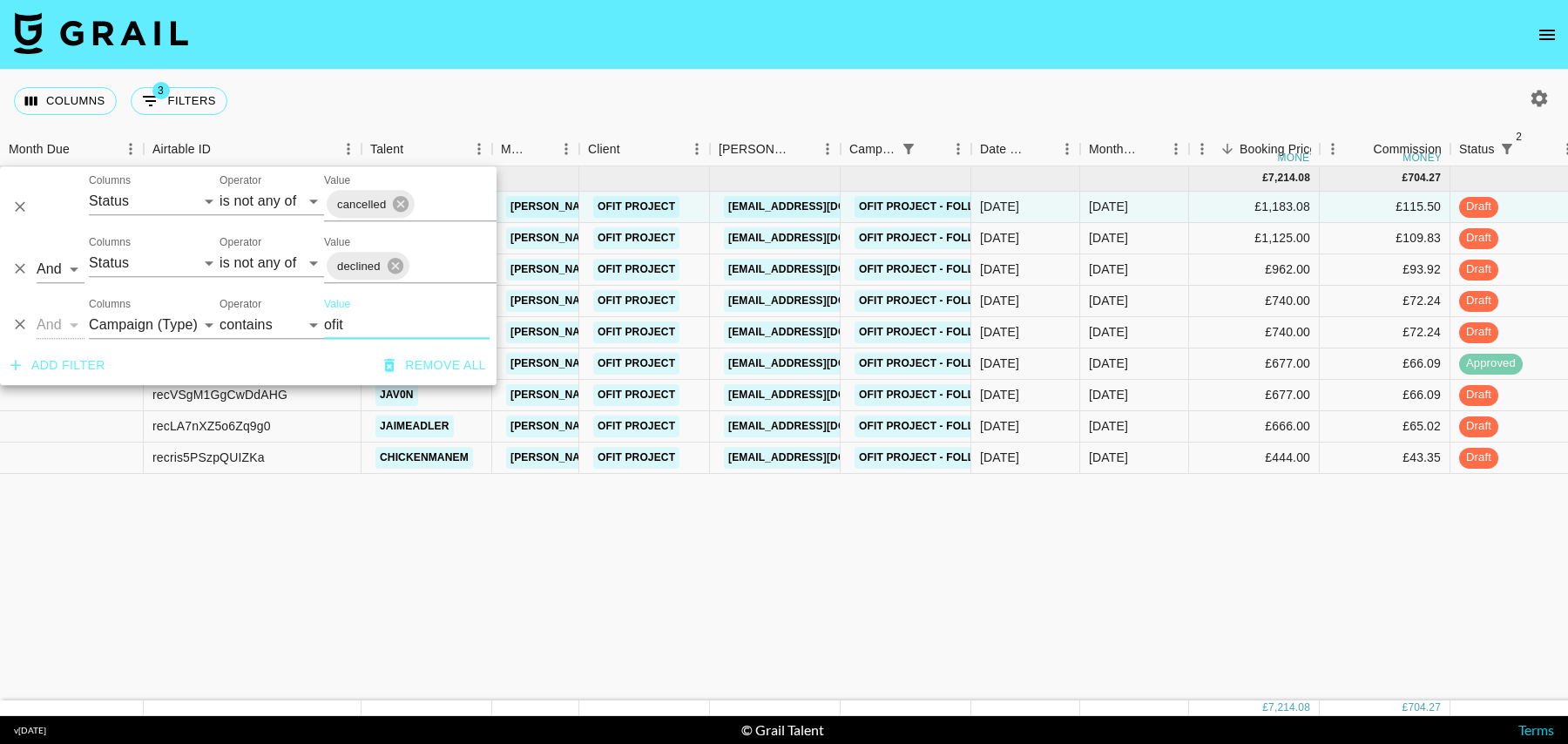
click at [16, 324] on icon "Delete" at bounding box center [19, 324] width 17 height 17
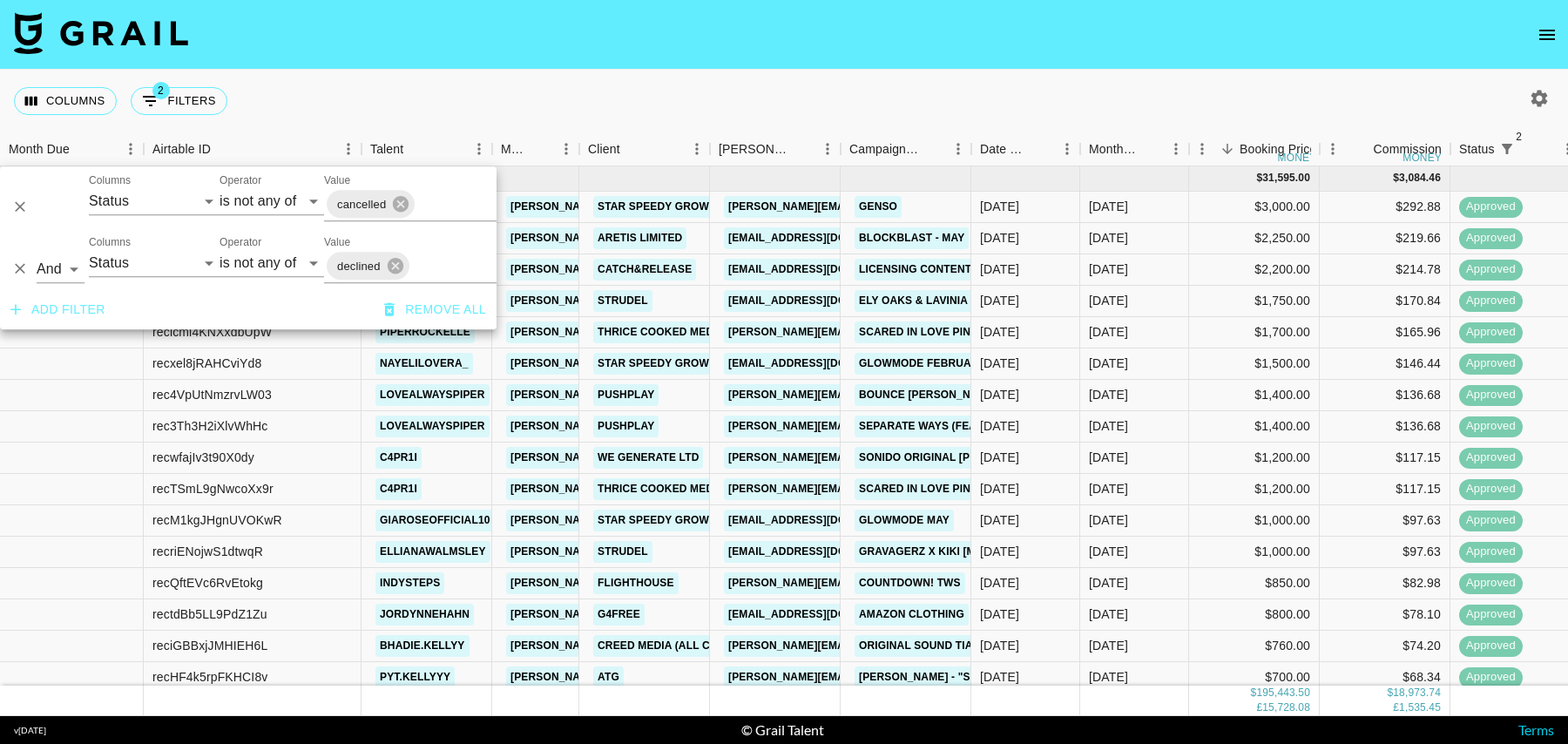
click at [1201, 78] on div "Columns 2 Filters + Booking" at bounding box center [784, 101] width 1568 height 63
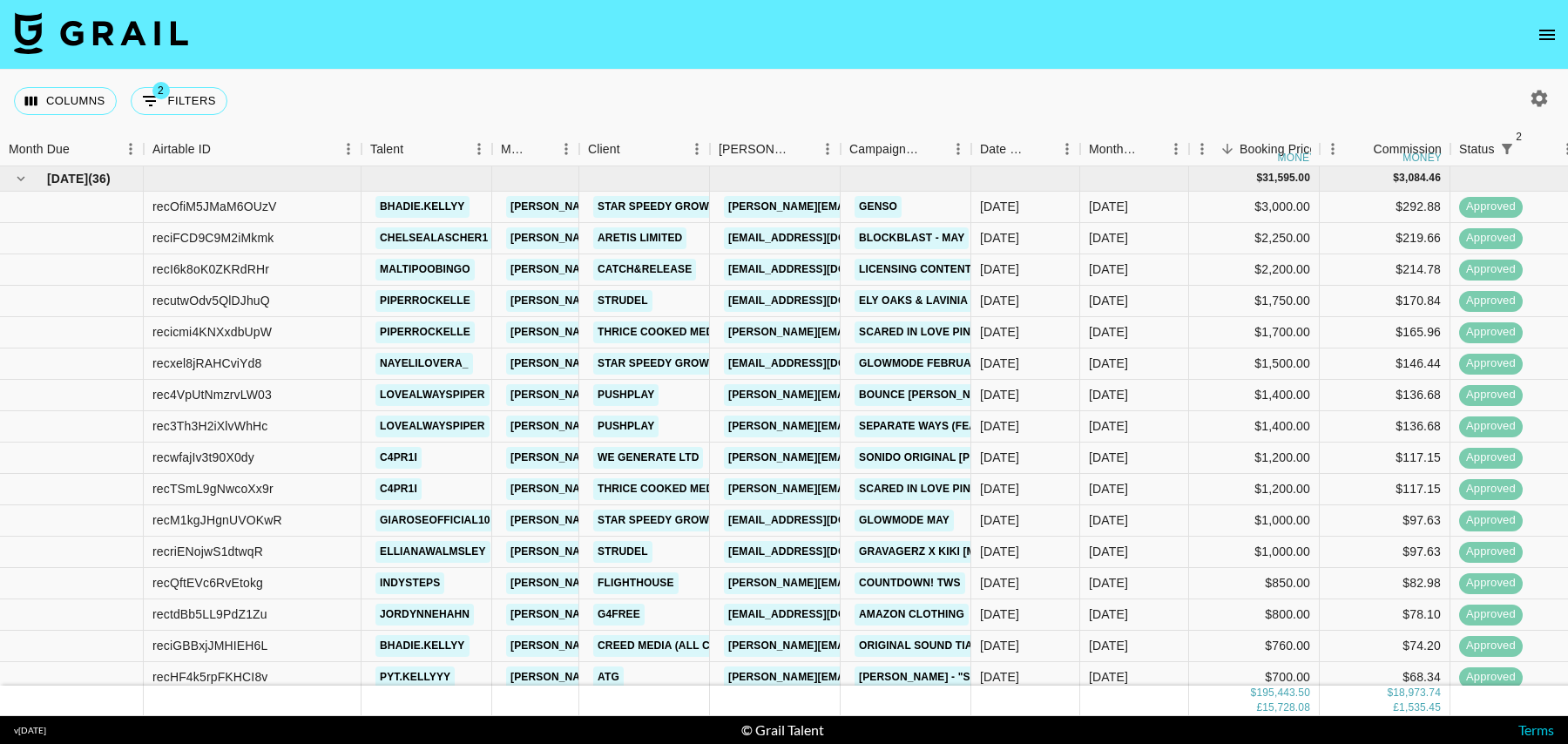
click at [1533, 107] on icon "button" at bounding box center [1538, 98] width 21 height 21
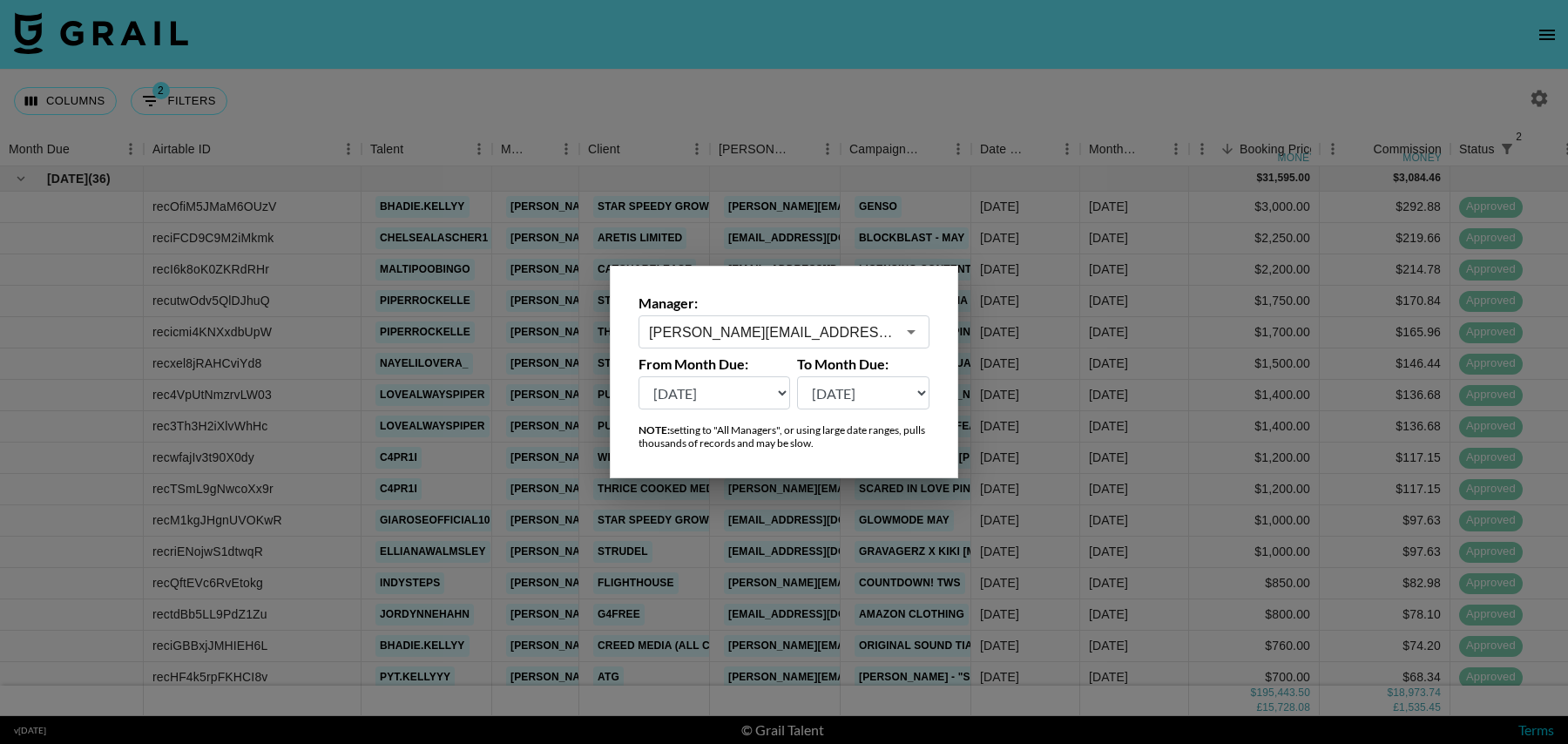
click at [741, 396] on select "[DATE] [DATE] '[DATE] May '[DATE] Mar '[DATE] Jan '[DATE] Nov '[DATE] Sep '[DAT…" at bounding box center [714, 393] width 152 height 33
select select "[DATE]"
click at [639, 377] on select "[DATE] [DATE] '[DATE] May '[DATE] Mar '[DATE] Jan '[DATE] Nov '[DATE] Sep '[DAT…" at bounding box center [714, 393] width 152 height 33
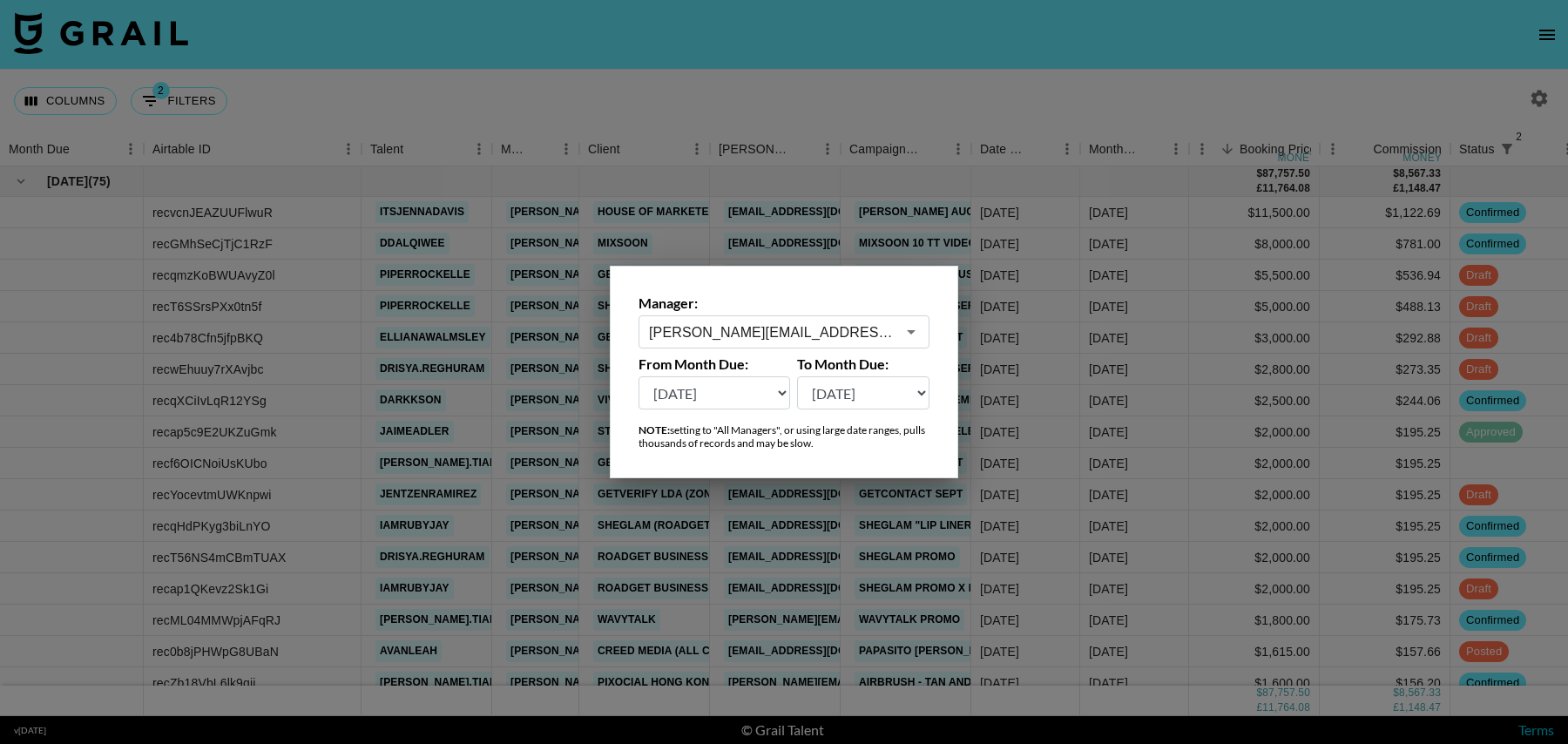
click at [835, 111] on div at bounding box center [784, 372] width 1568 height 744
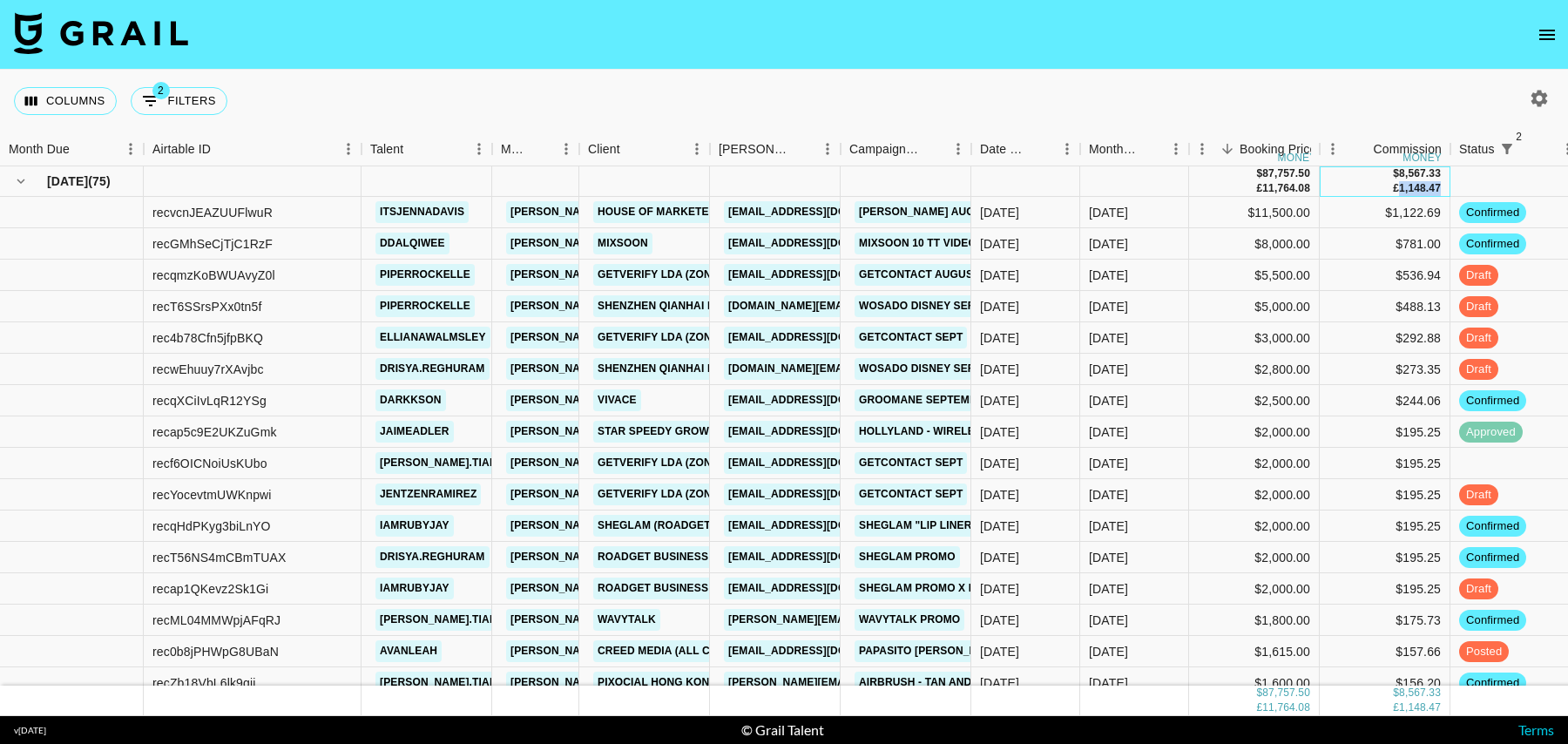
drag, startPoint x: 1397, startPoint y: 186, endPoint x: 1442, endPoint y: 186, distance: 45.0
click at [1442, 186] on div "$ 8,567.33 £ 1,148.47" at bounding box center [1385, 181] width 131 height 31
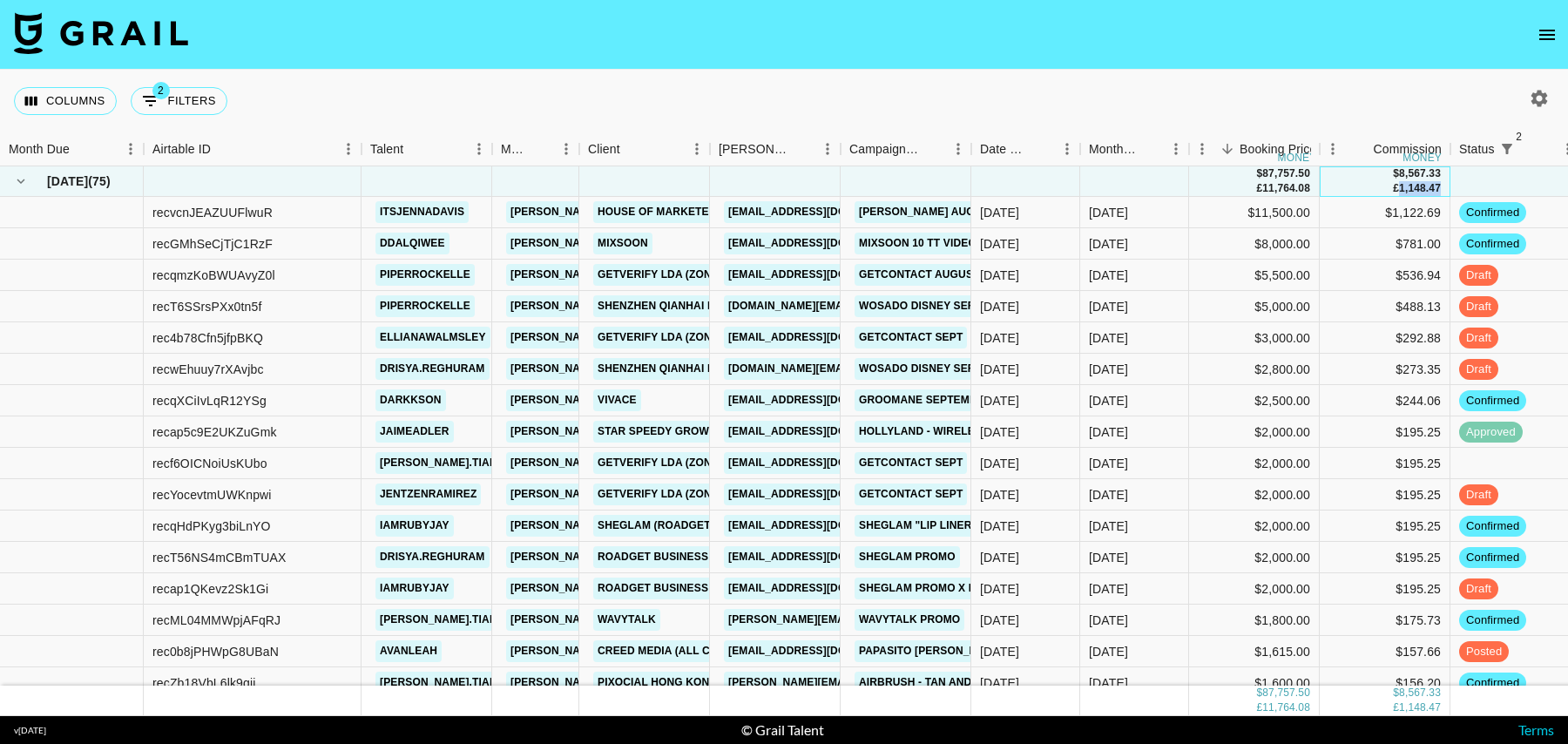
copy div "£ 1,148.47"
click at [1323, 113] on div "Columns 2 Filters + Booking" at bounding box center [784, 101] width 1568 height 63
click at [1377, 474] on div "$195.25" at bounding box center [1385, 463] width 131 height 32
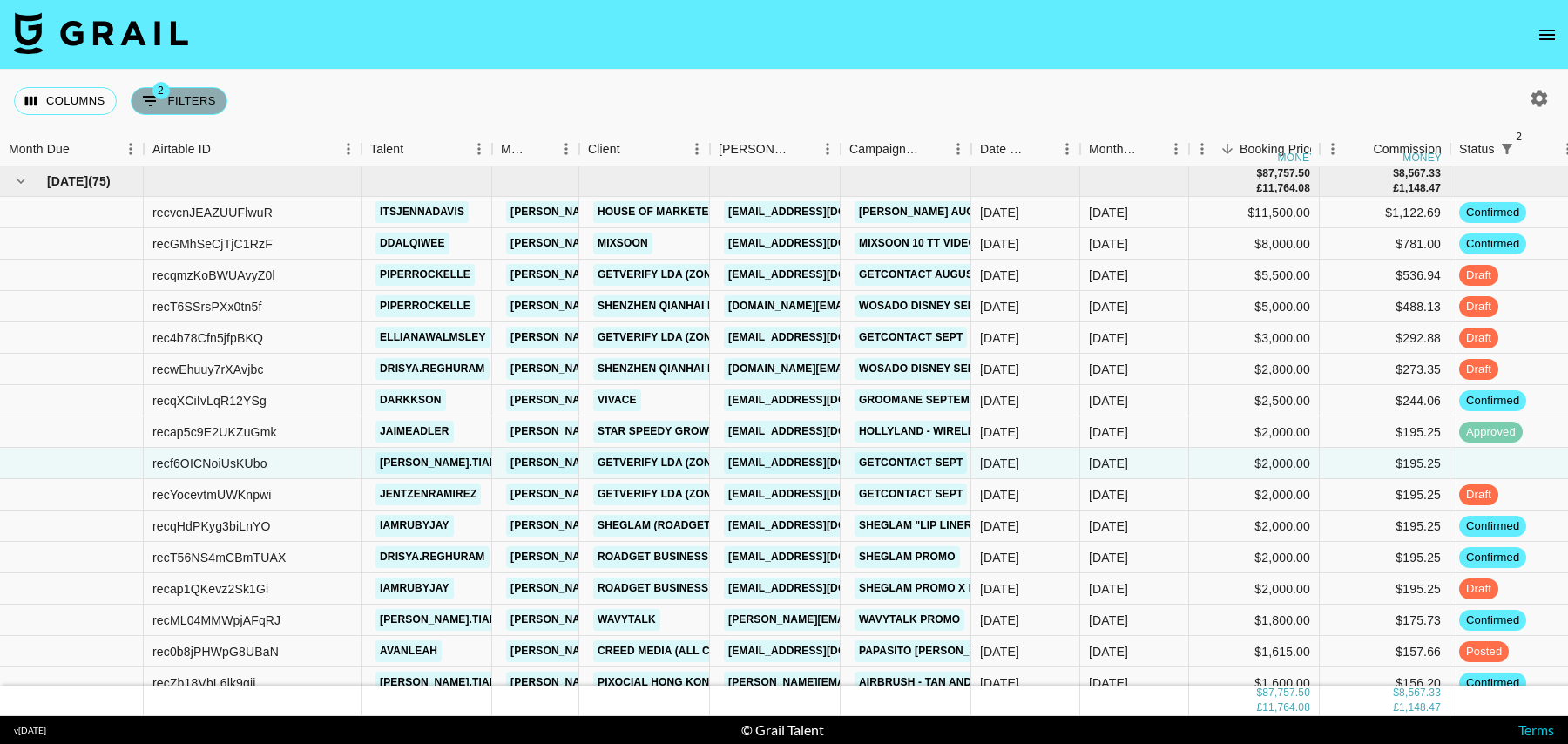
click at [202, 101] on button "2 Filters" at bounding box center [179, 101] width 97 height 28
select select "status"
select select "isNotAnyOf"
select select "status"
select select "isNotAnyOf"
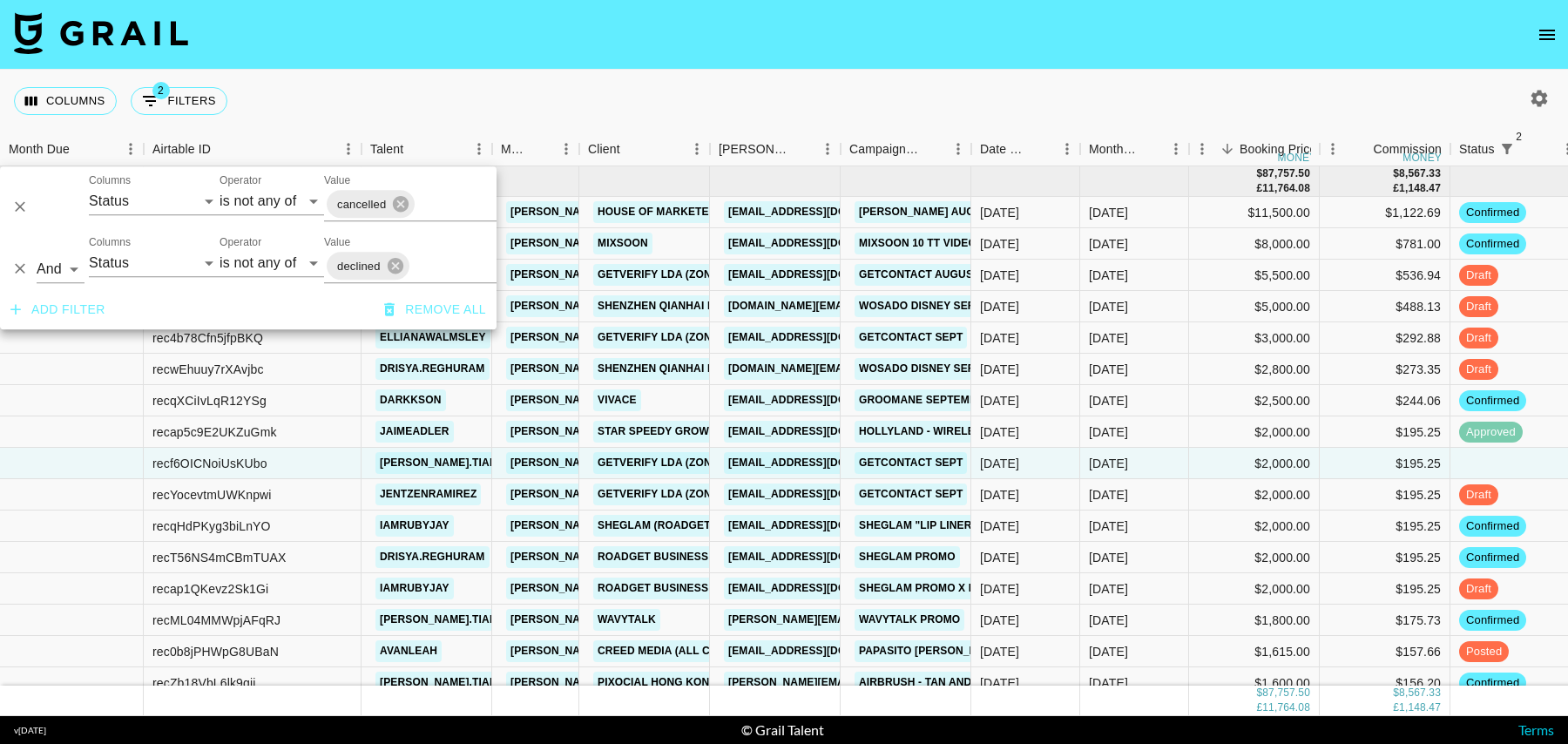
click at [62, 304] on button "Add filter" at bounding box center [58, 309] width 109 height 33
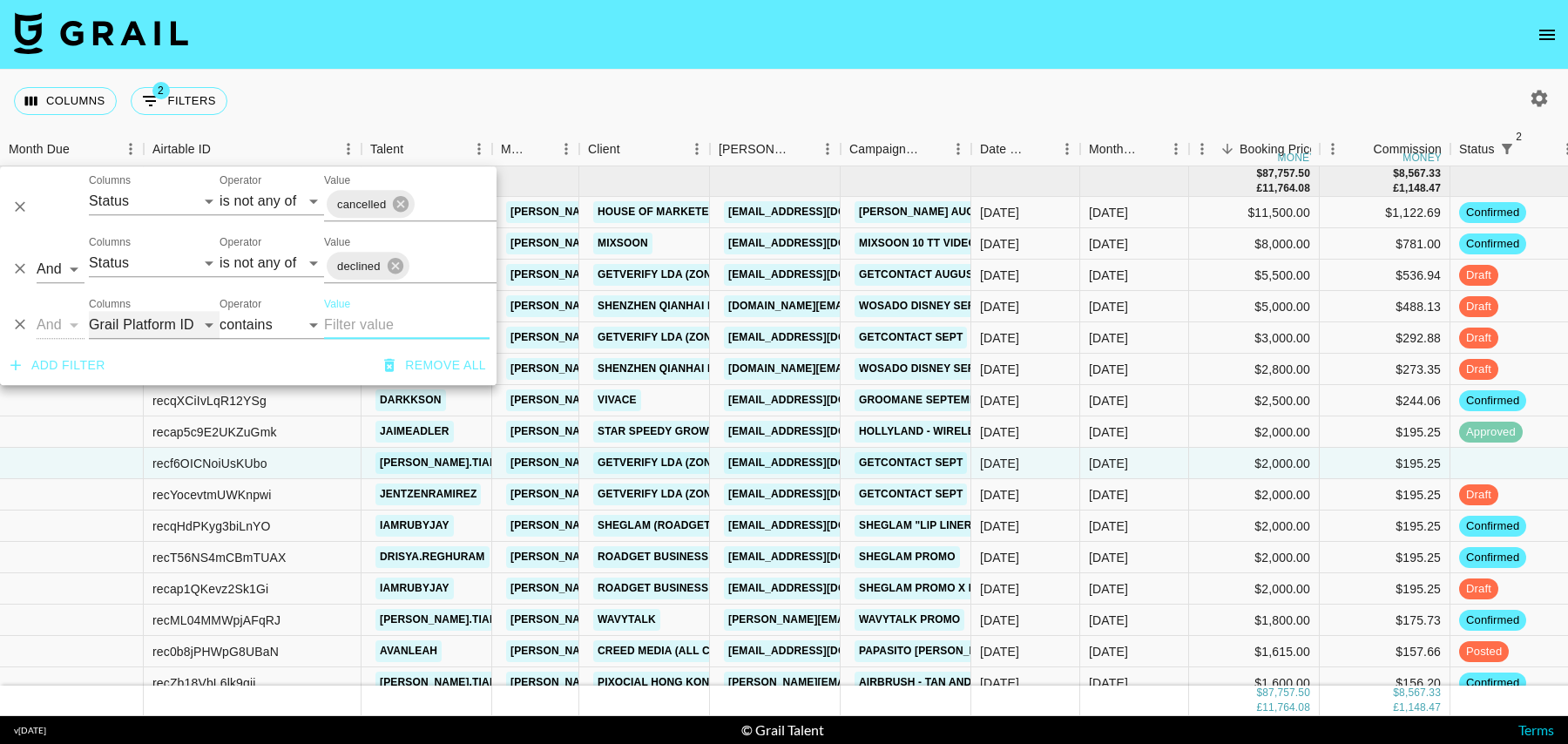
click at [154, 330] on select "Grail Platform ID Airtable ID Talent Manager Client [PERSON_NAME] Campaign (Typ…" at bounding box center [154, 325] width 131 height 28
select select "status"
click at [89, 311] on select "Grail Platform ID Airtable ID Talent Manager Client [PERSON_NAME] Campaign (Typ…" at bounding box center [154, 325] width 131 height 28
select select "is"
click at [366, 320] on select "confirmed declined draft posted approved cancelled badDebt" at bounding box center [366, 325] width 83 height 28
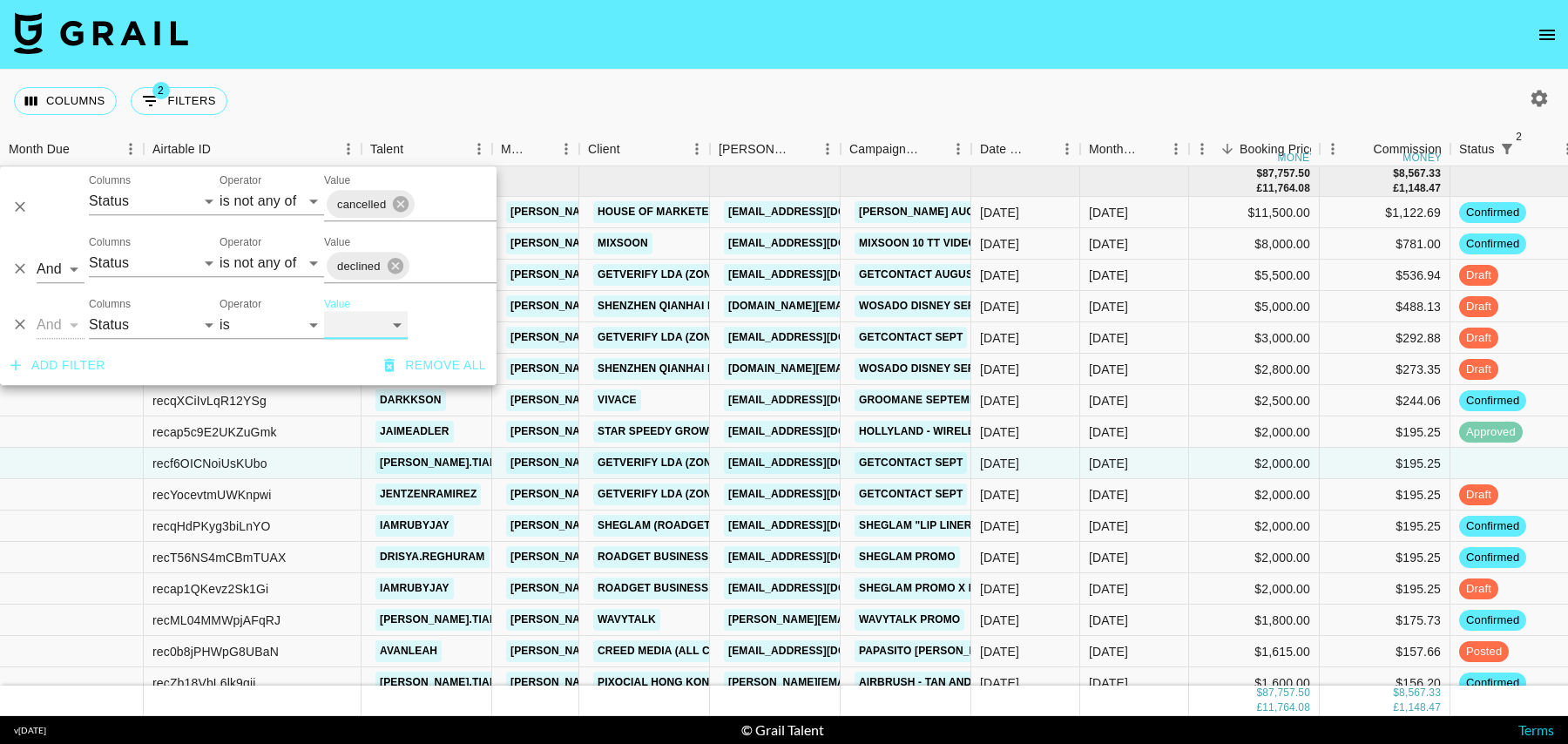
select select "approved"
click at [324, 311] on select "confirmed declined draft posted approved cancelled badDebt" at bounding box center [366, 325] width 83 height 28
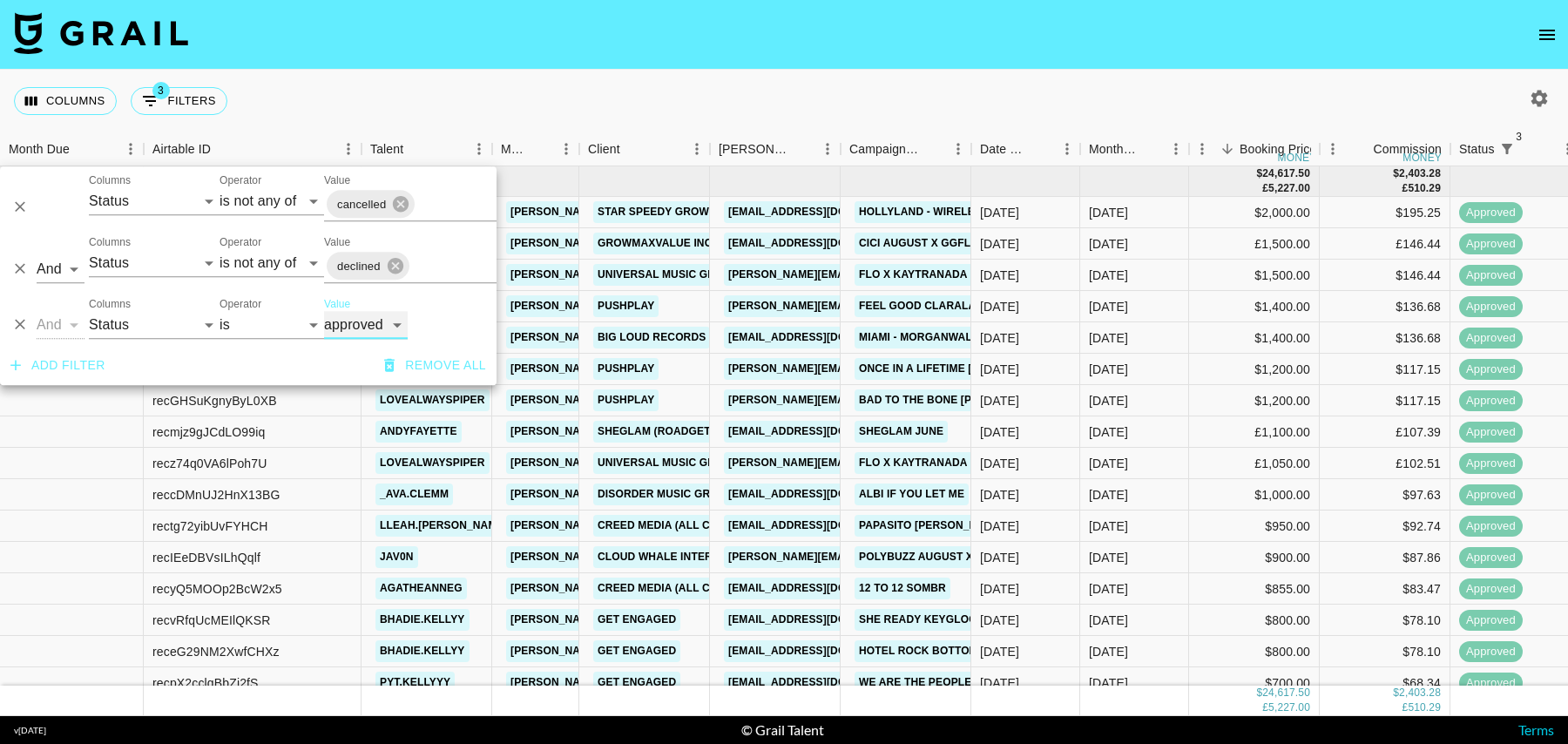
click at [356, 327] on select "confirmed declined draft posted approved cancelled badDebt" at bounding box center [366, 325] width 83 height 28
click at [19, 326] on icon "Delete" at bounding box center [19, 324] width 17 height 17
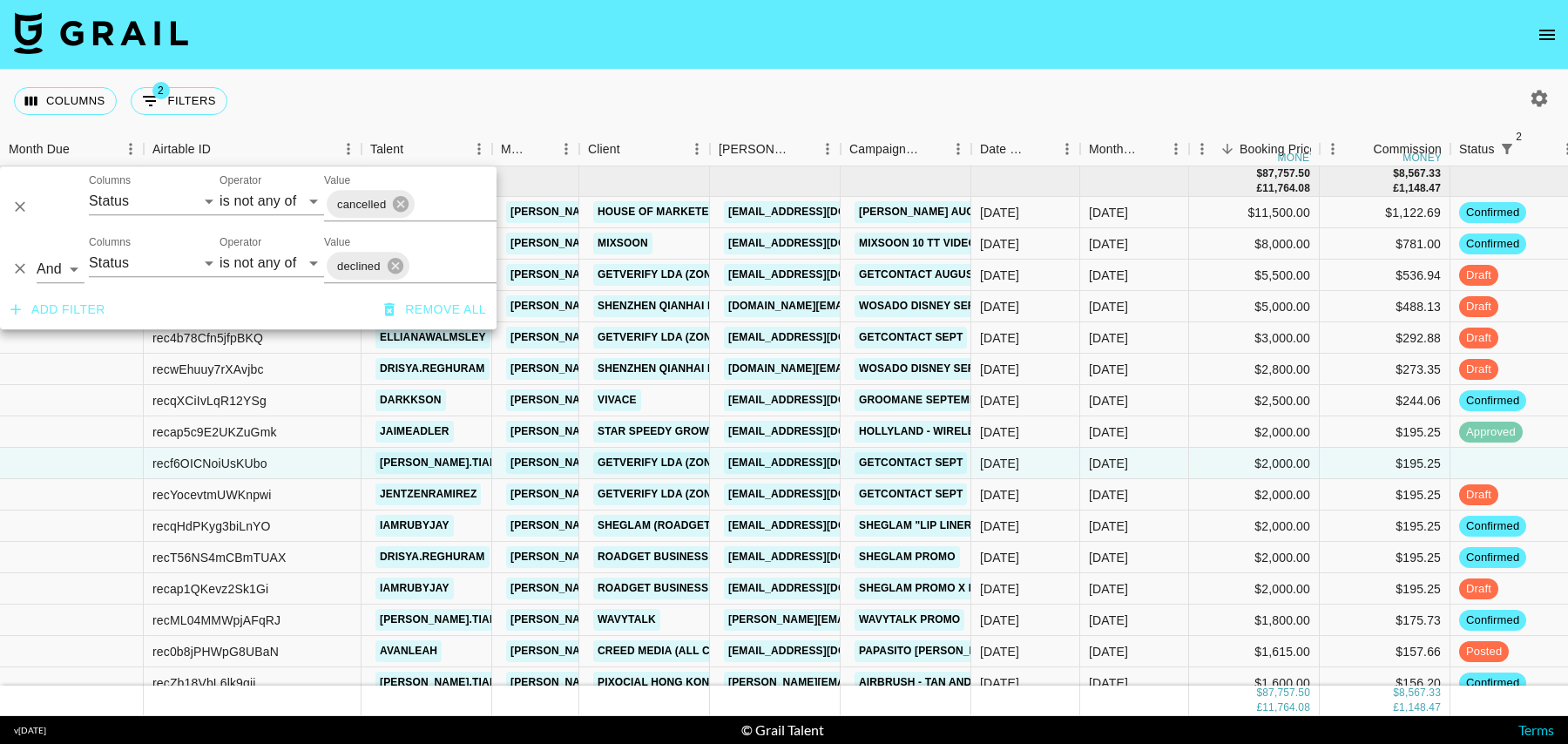
click at [924, 76] on div "Columns 2 Filters + Booking" at bounding box center [784, 101] width 1568 height 63
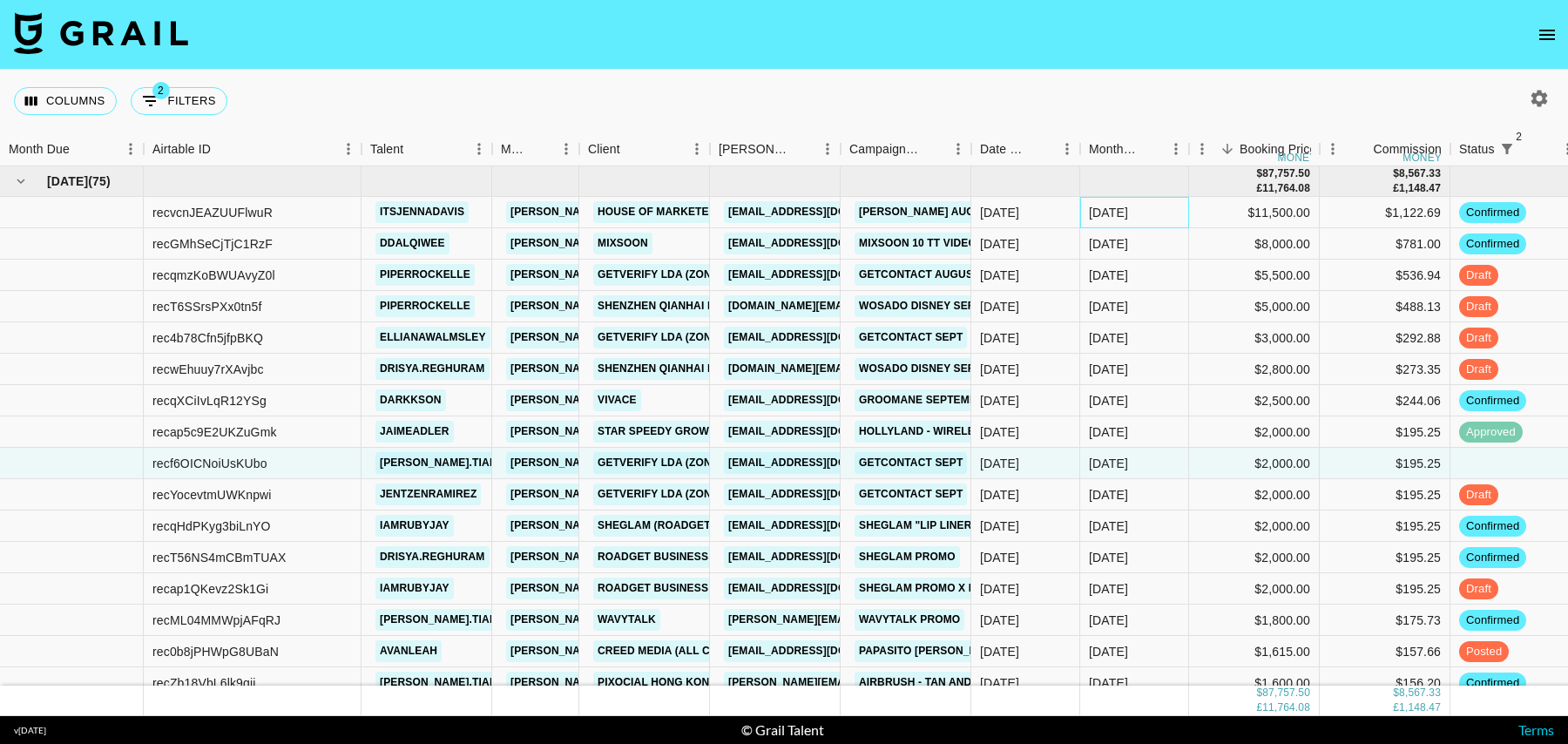
click at [1156, 206] on div "[DATE]" at bounding box center [1134, 212] width 109 height 32
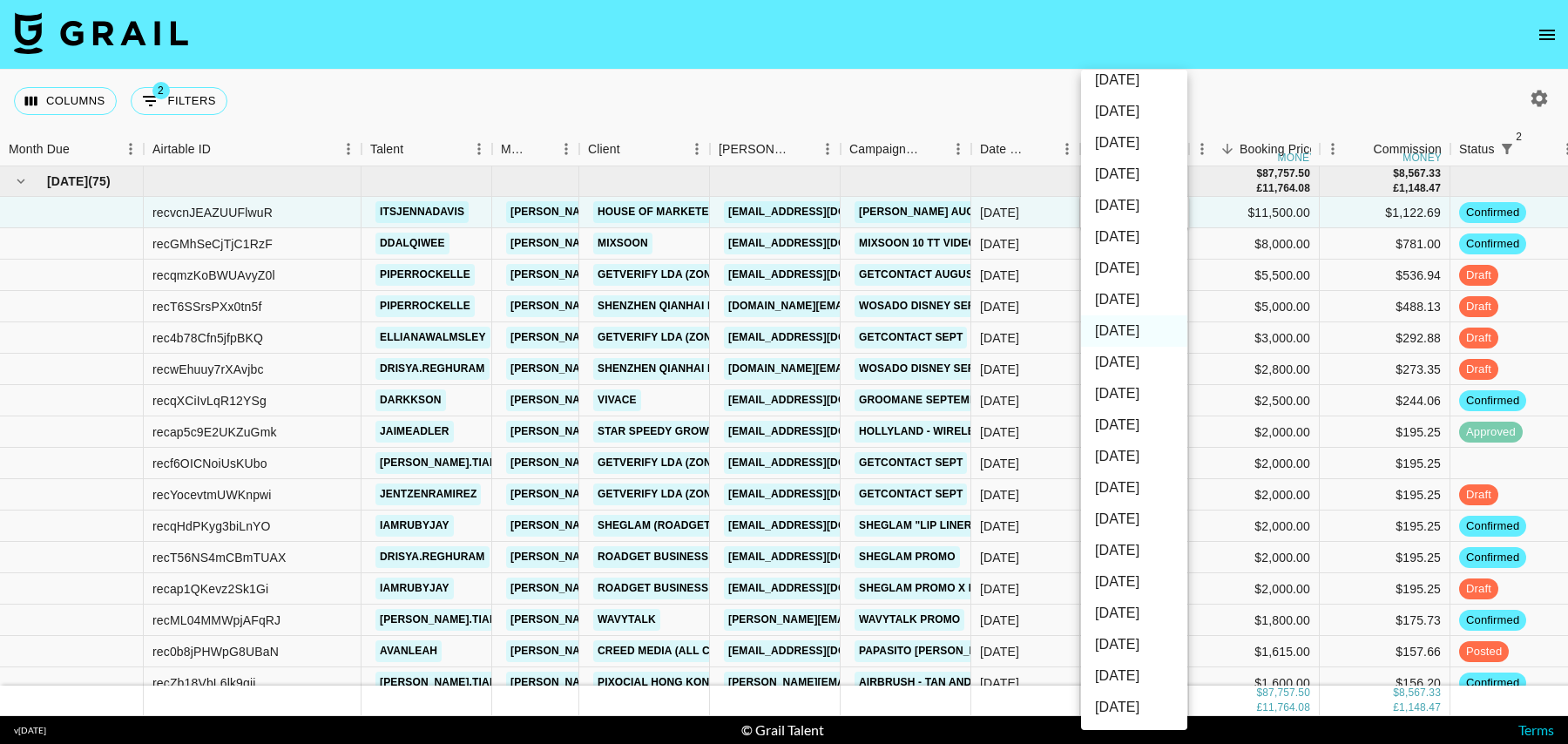
scroll to position [74, 0]
click at [1132, 361] on li "[DATE]" at bounding box center [1133, 363] width 106 height 32
type input "[DATE]"
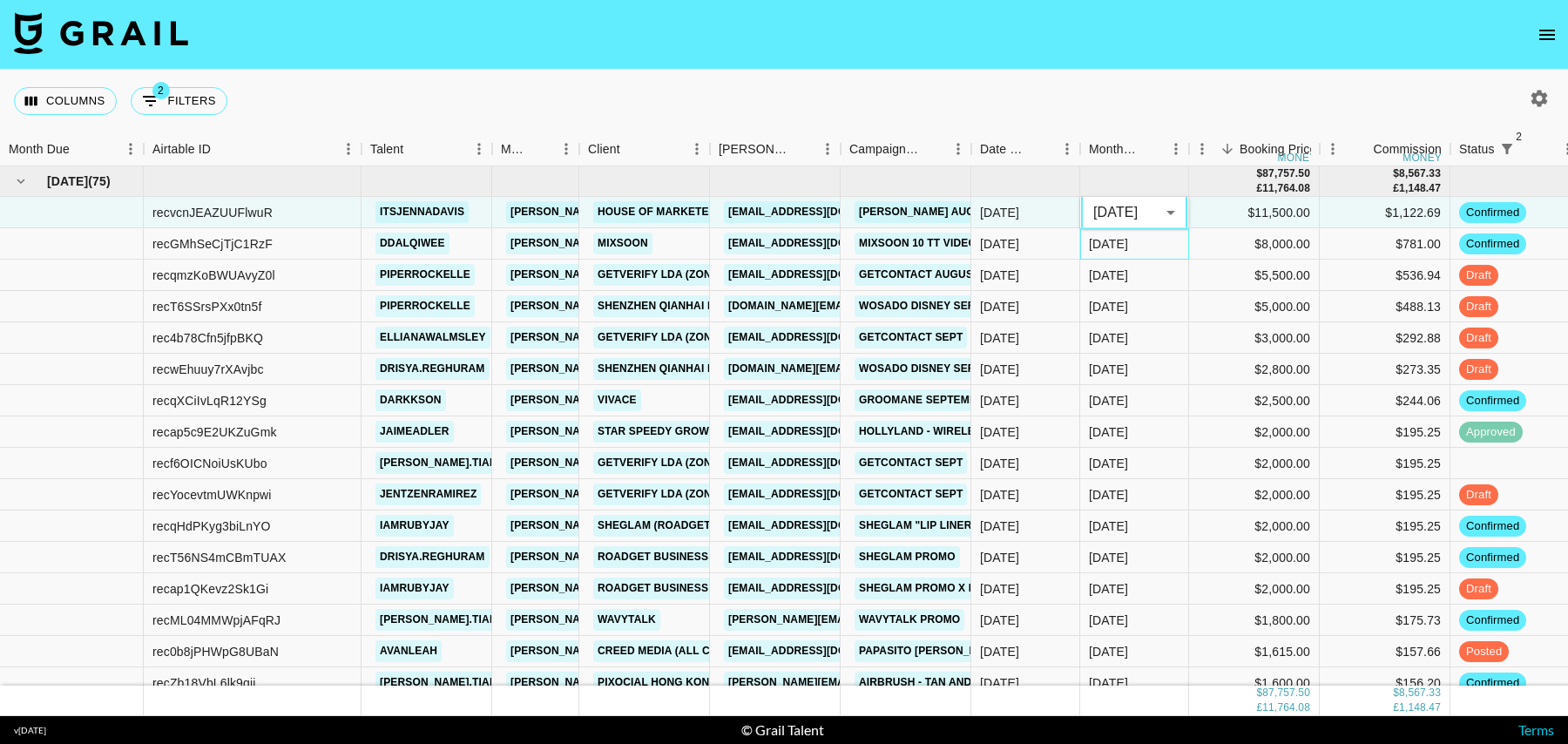
click at [1159, 248] on div "[DATE]" at bounding box center [1134, 243] width 109 height 32
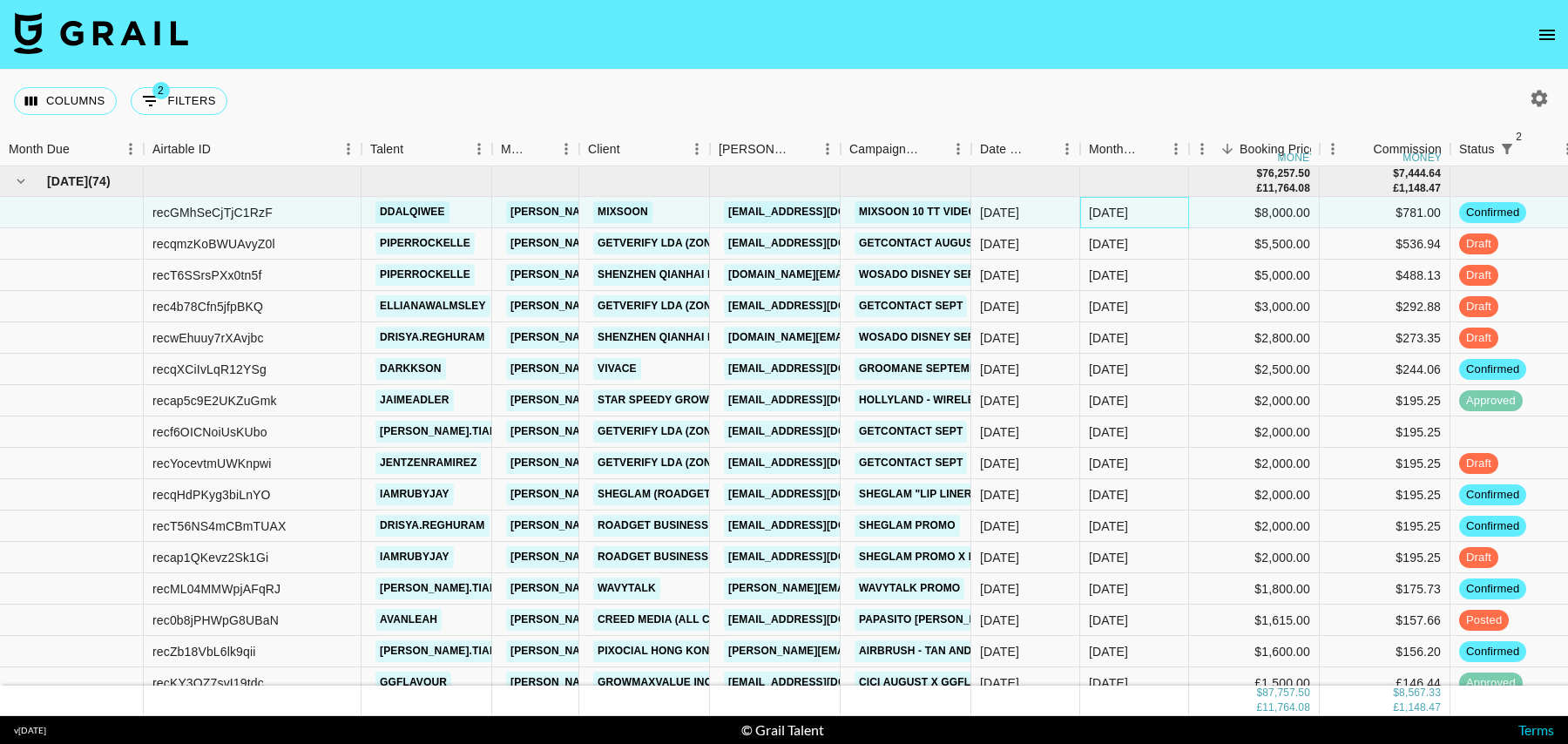
click at [1158, 210] on div "[DATE]" at bounding box center [1134, 212] width 109 height 32
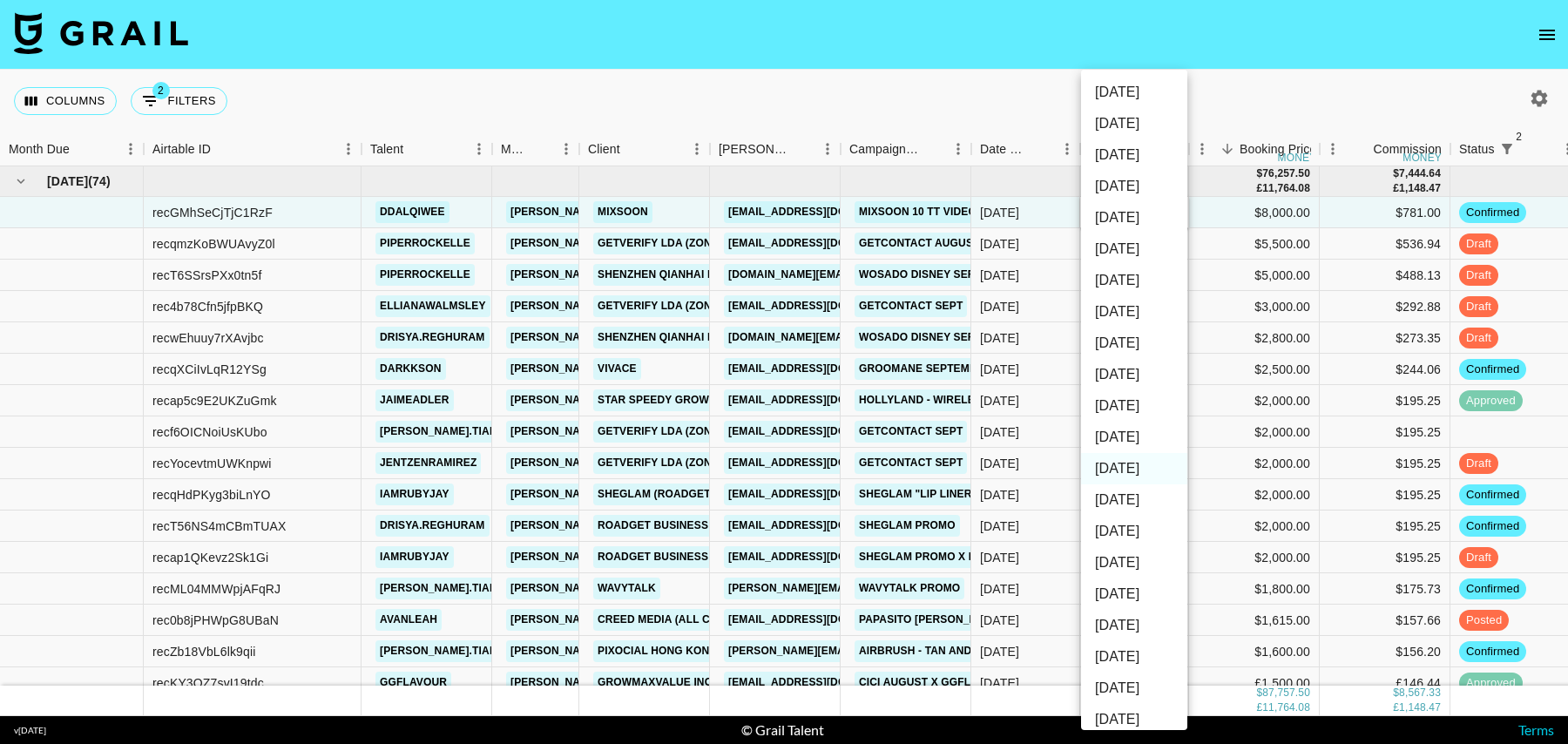
click at [1127, 439] on li "[DATE]" at bounding box center [1133, 437] width 106 height 32
type input "[DATE]"
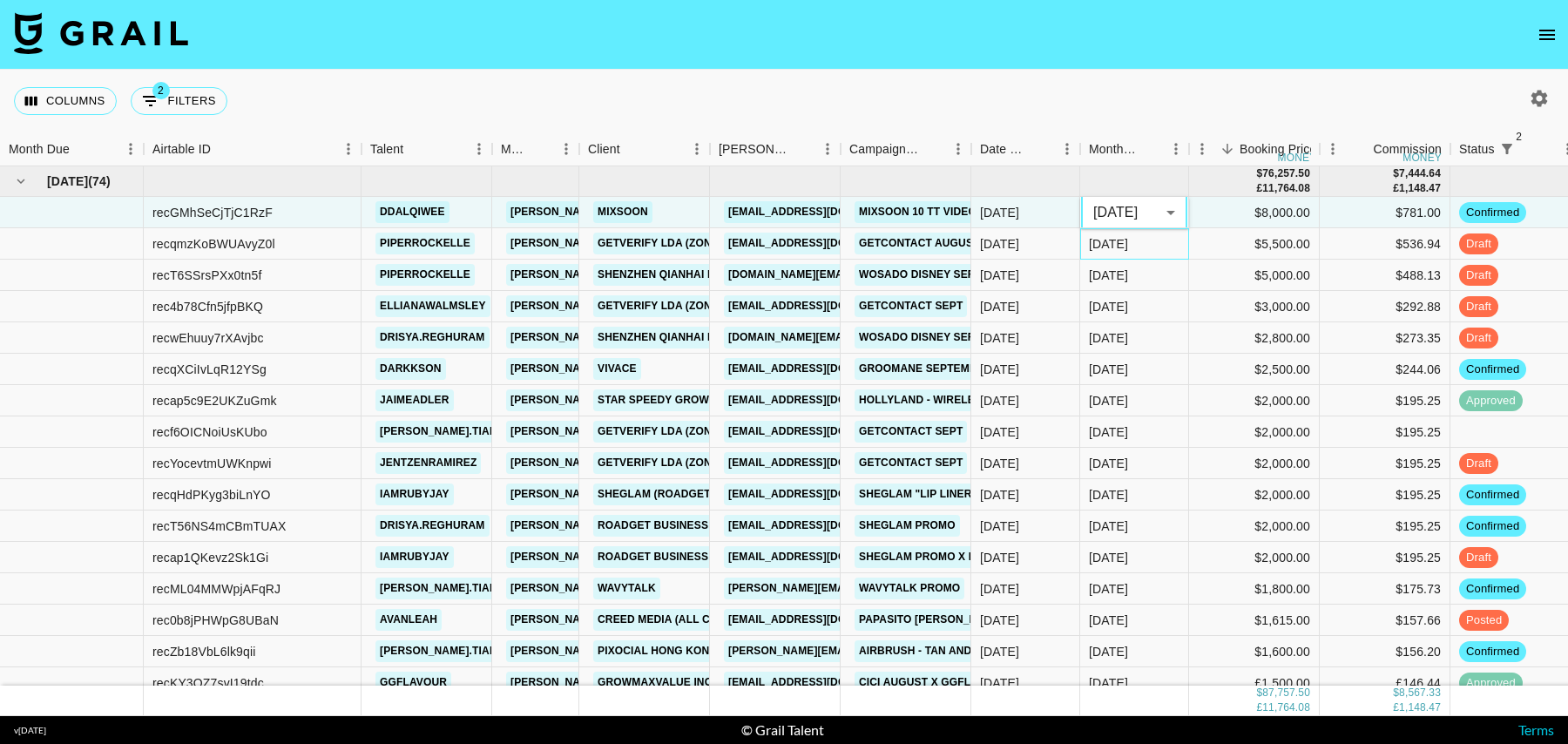
click at [1166, 250] on div "[DATE]" at bounding box center [1134, 243] width 109 height 32
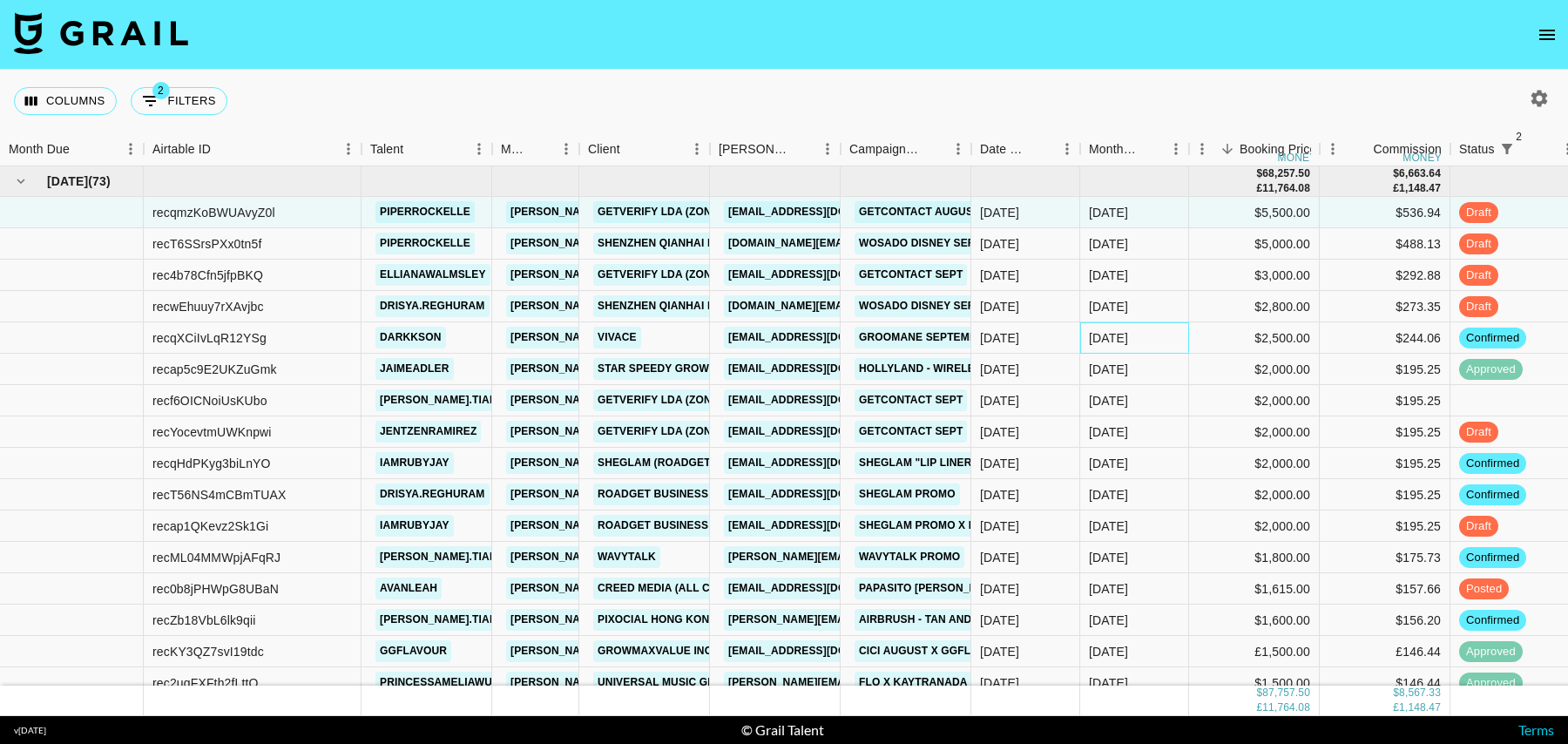
click at [1158, 338] on div "[DATE]" at bounding box center [1134, 338] width 109 height 32
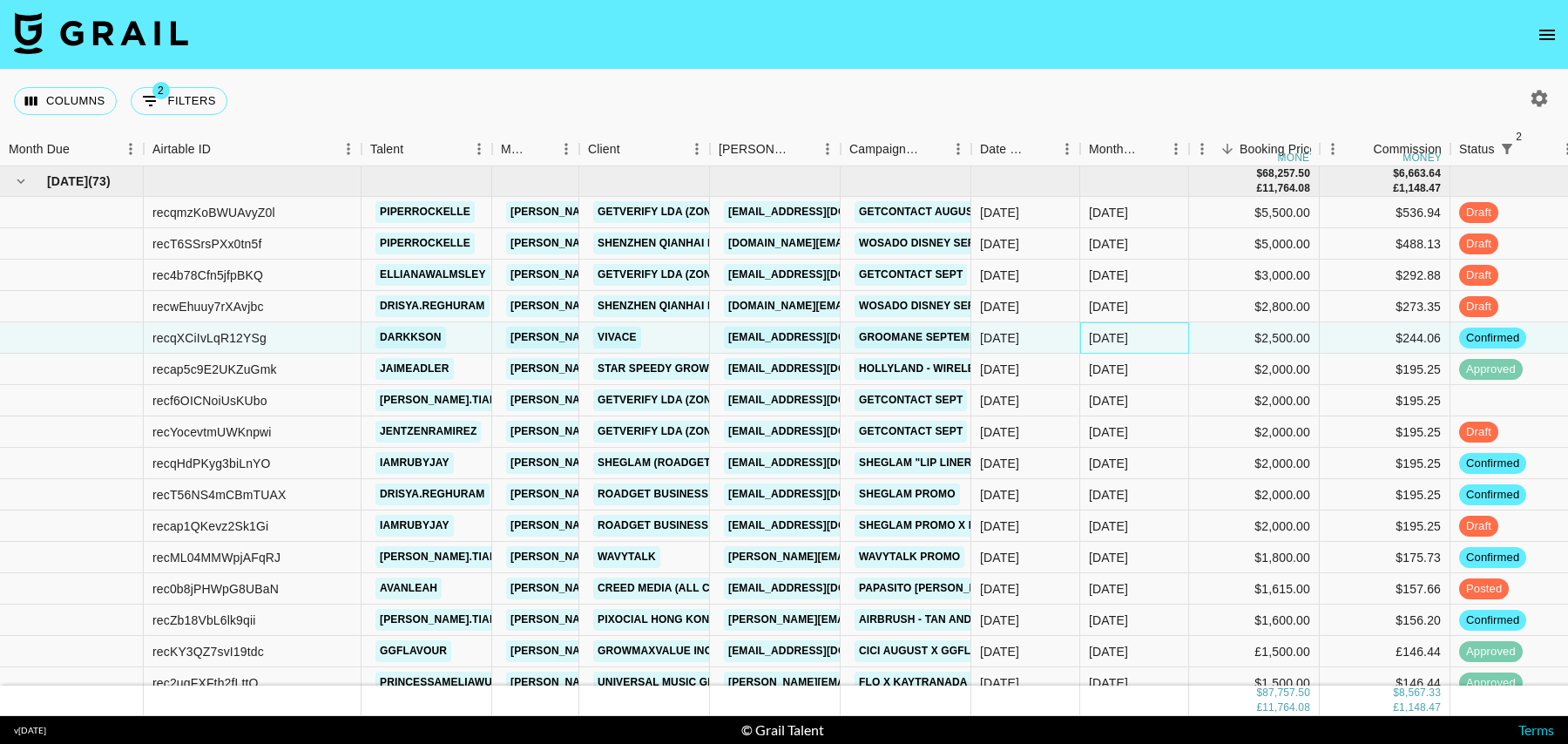
click at [1158, 338] on div "[DATE]" at bounding box center [1134, 338] width 109 height 32
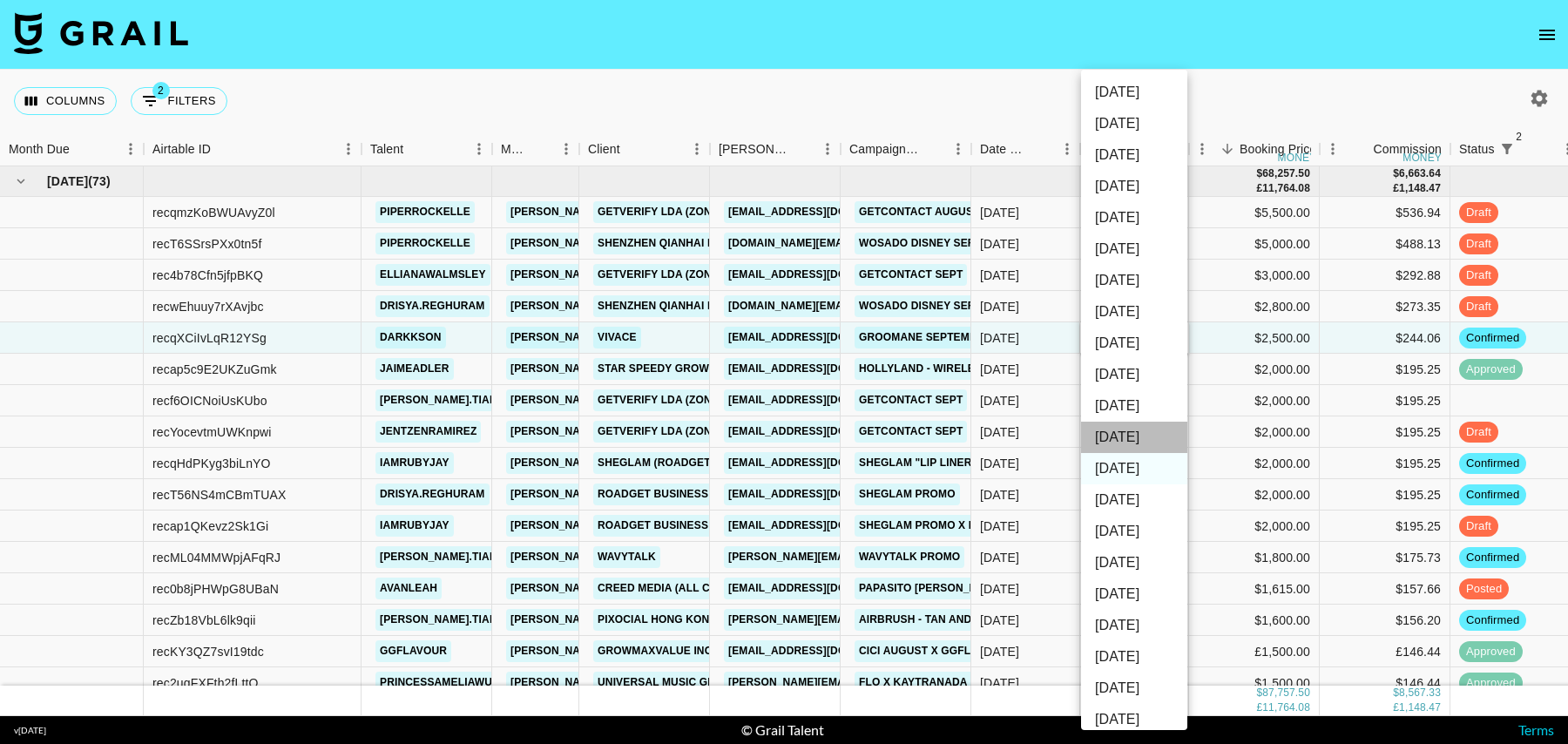
click at [1162, 436] on li "[DATE]" at bounding box center [1133, 437] width 106 height 32
type input "[DATE]"
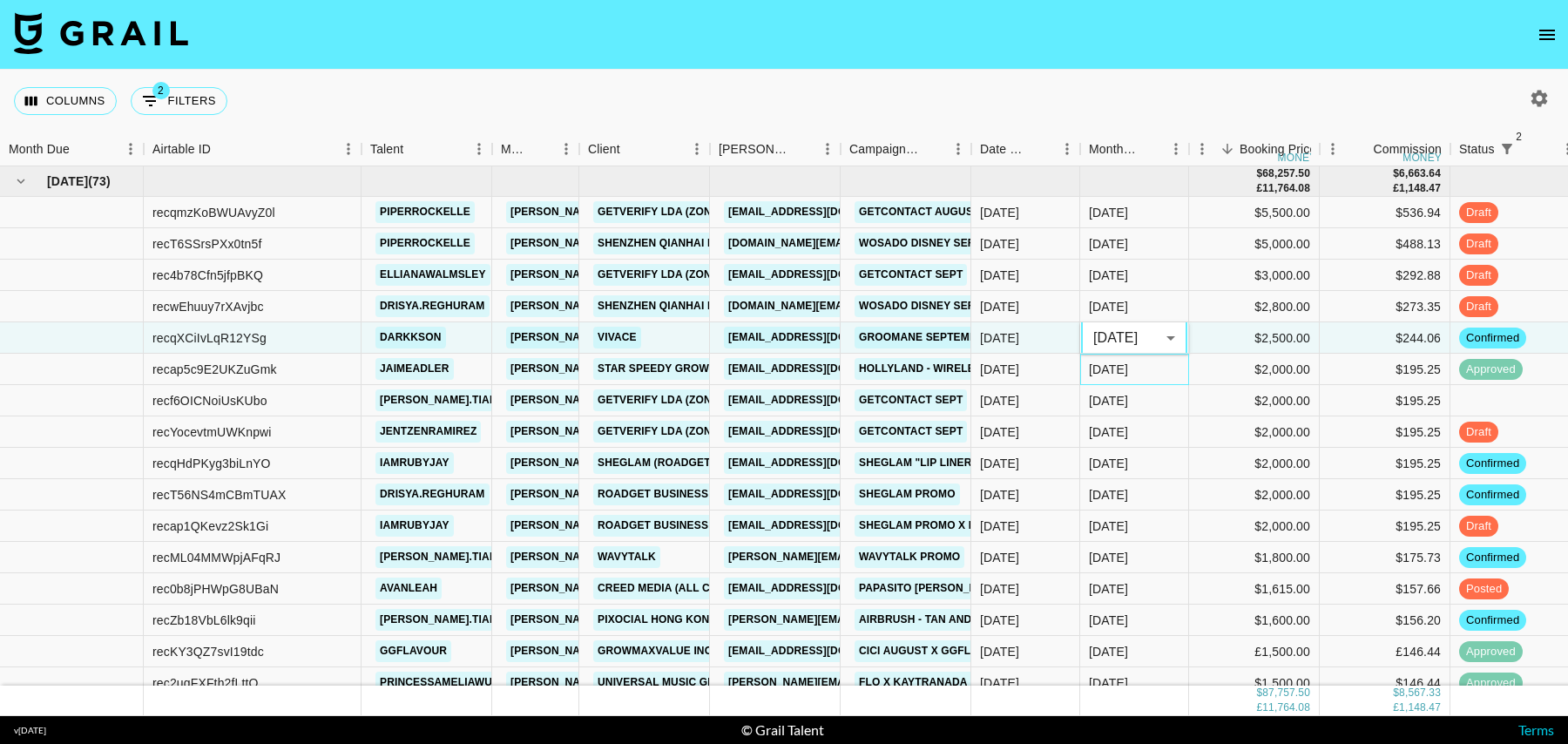
drag, startPoint x: 1165, startPoint y: 373, endPoint x: 1178, endPoint y: 436, distance: 64.3
click at [1165, 373] on div "[DATE]" at bounding box center [1134, 369] width 109 height 32
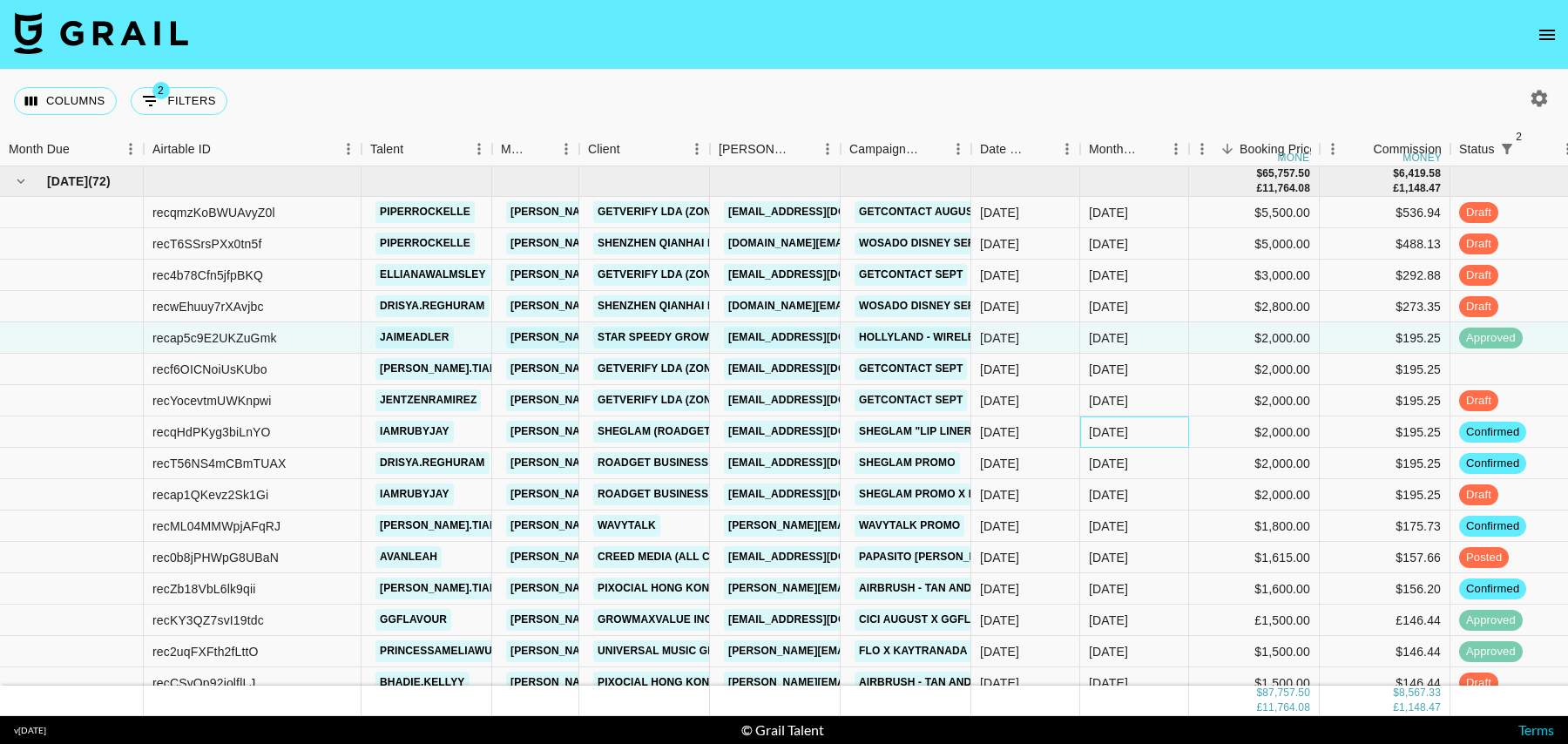
click at [1160, 430] on div "[DATE]" at bounding box center [1134, 432] width 109 height 32
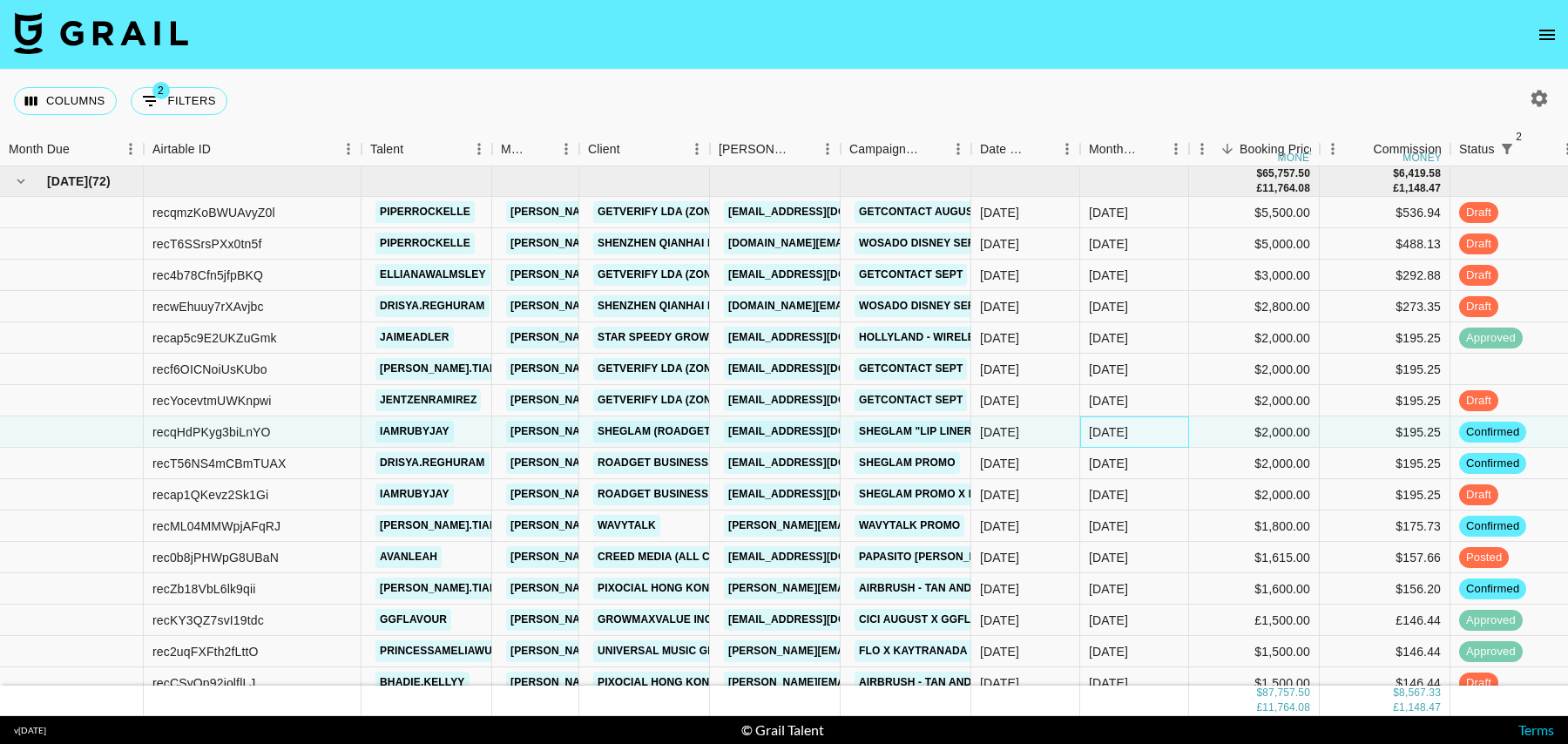
click at [1160, 432] on div "[DATE]" at bounding box center [1134, 432] width 109 height 32
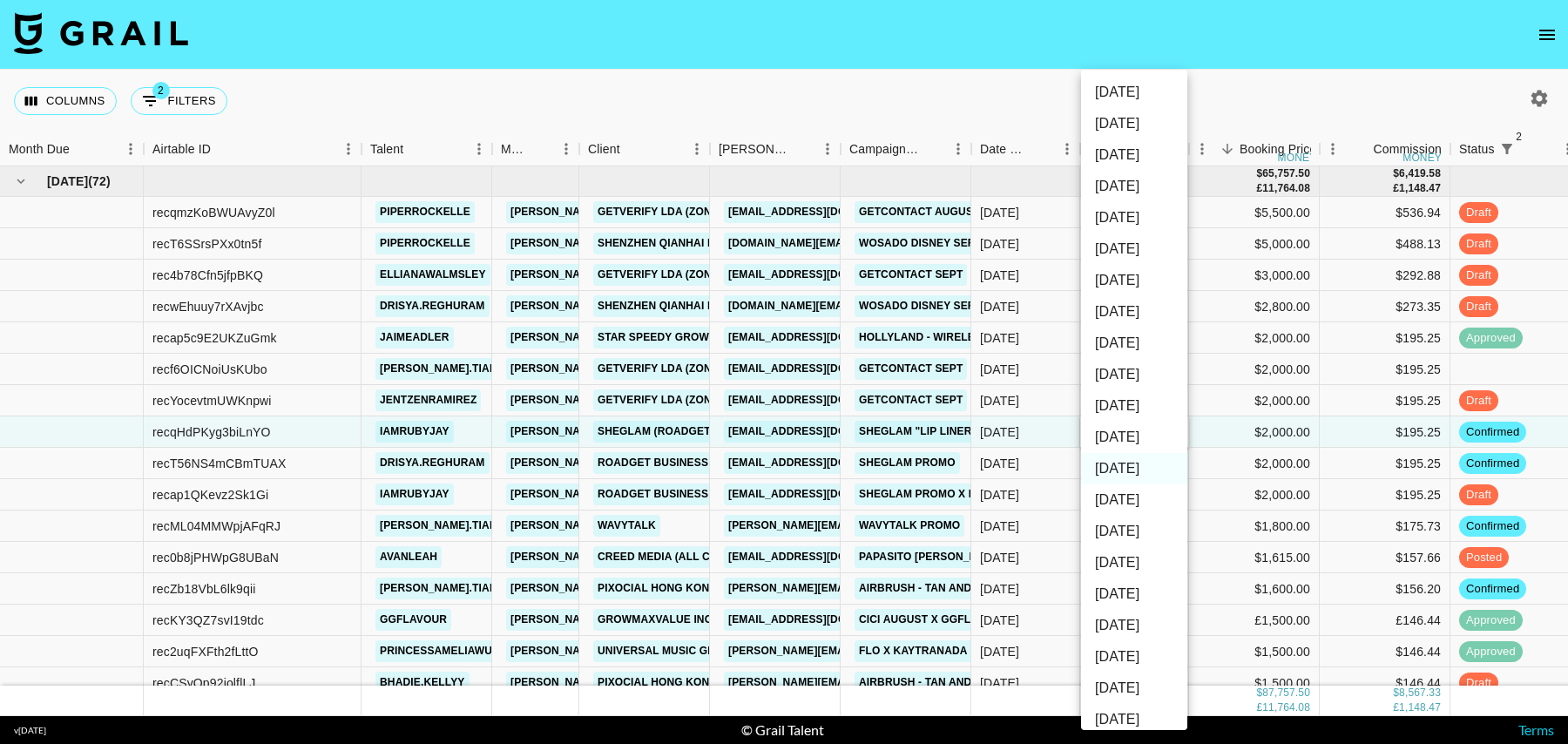
click at [1132, 437] on li "[DATE]" at bounding box center [1133, 437] width 106 height 32
type input "[DATE]"
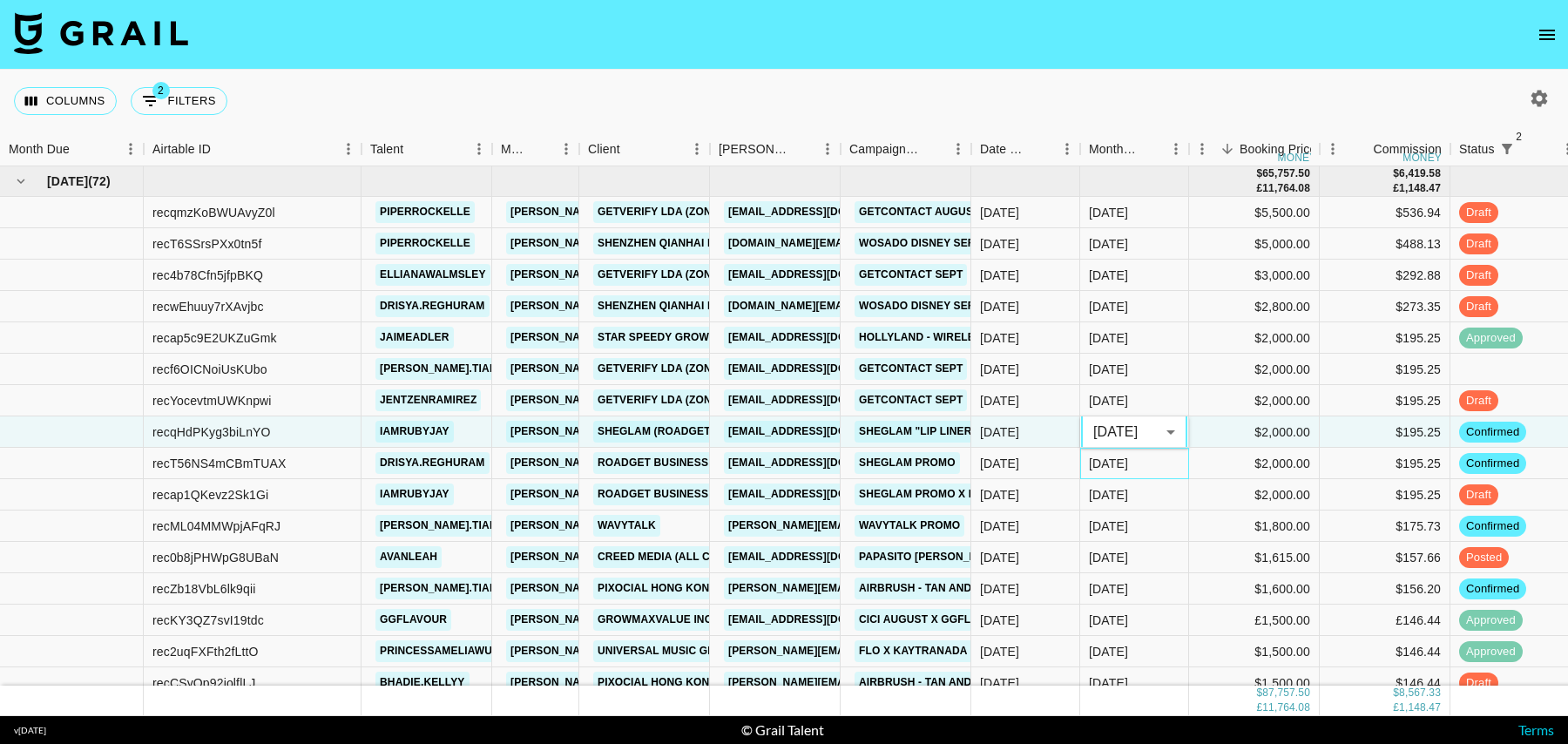
click at [1153, 465] on div "[DATE]" at bounding box center [1134, 463] width 109 height 32
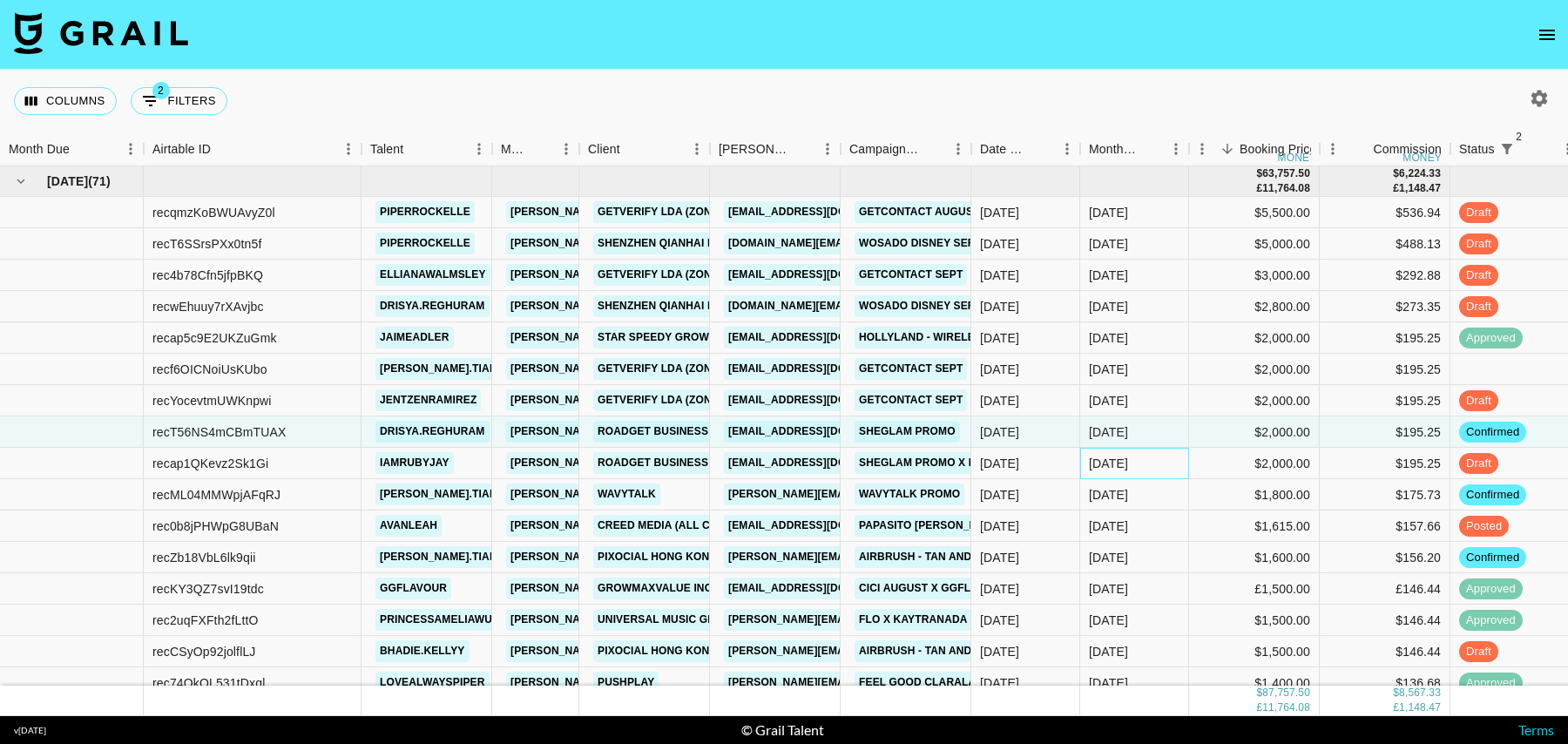
click at [1164, 472] on div "[DATE]" at bounding box center [1134, 463] width 109 height 32
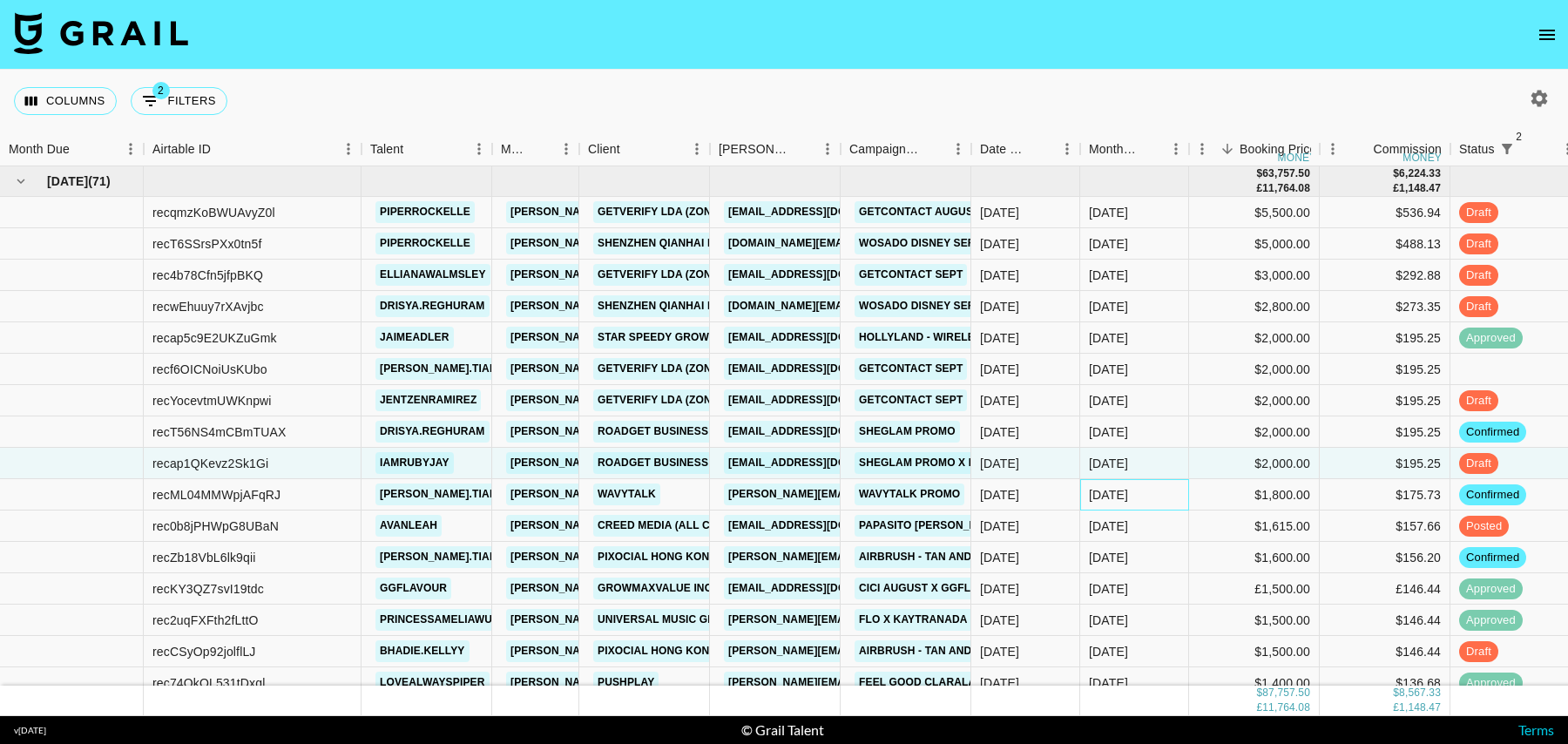
click at [1164, 495] on div "[DATE]" at bounding box center [1134, 494] width 109 height 32
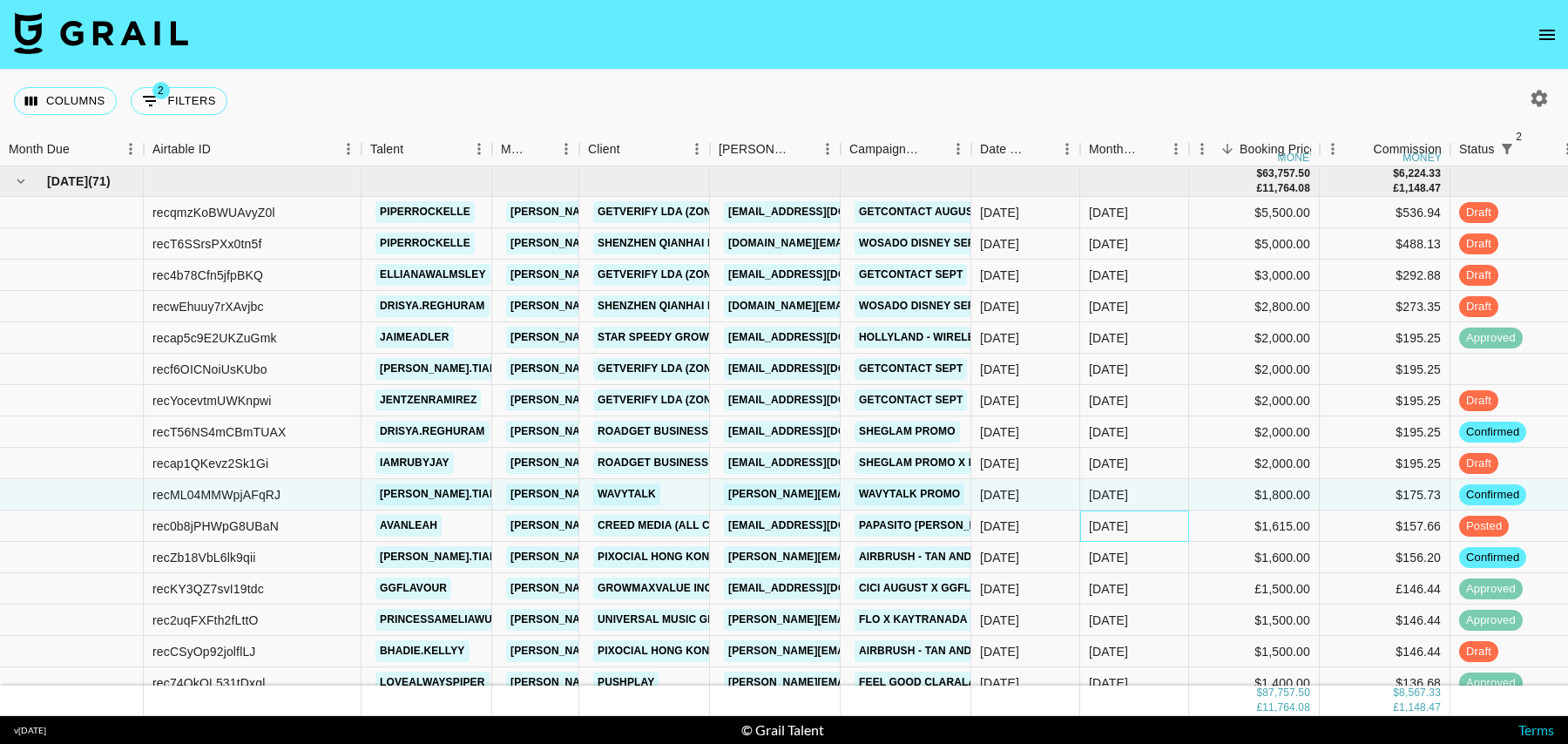
click at [1169, 527] on div "[DATE]" at bounding box center [1134, 525] width 109 height 32
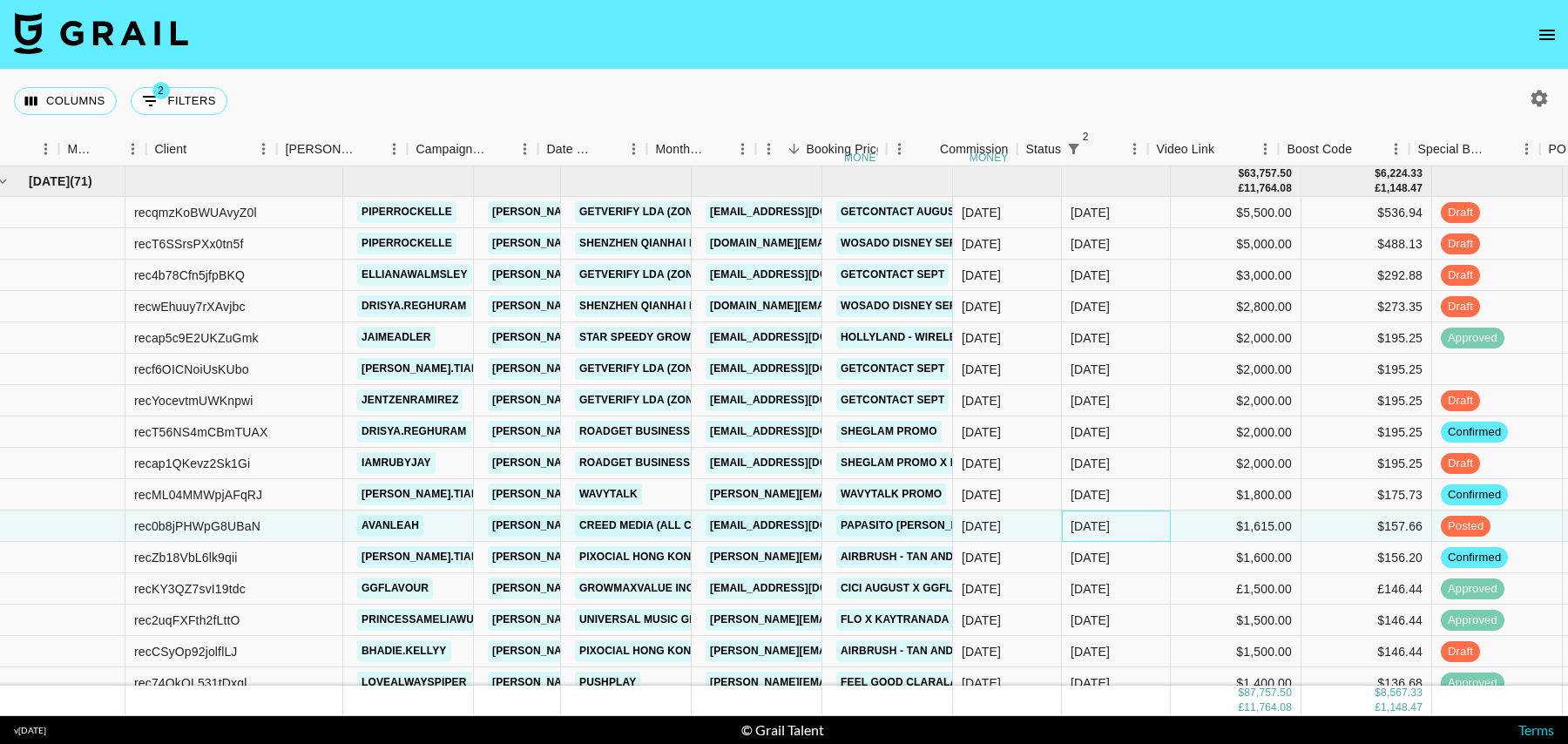
scroll to position [0, 0]
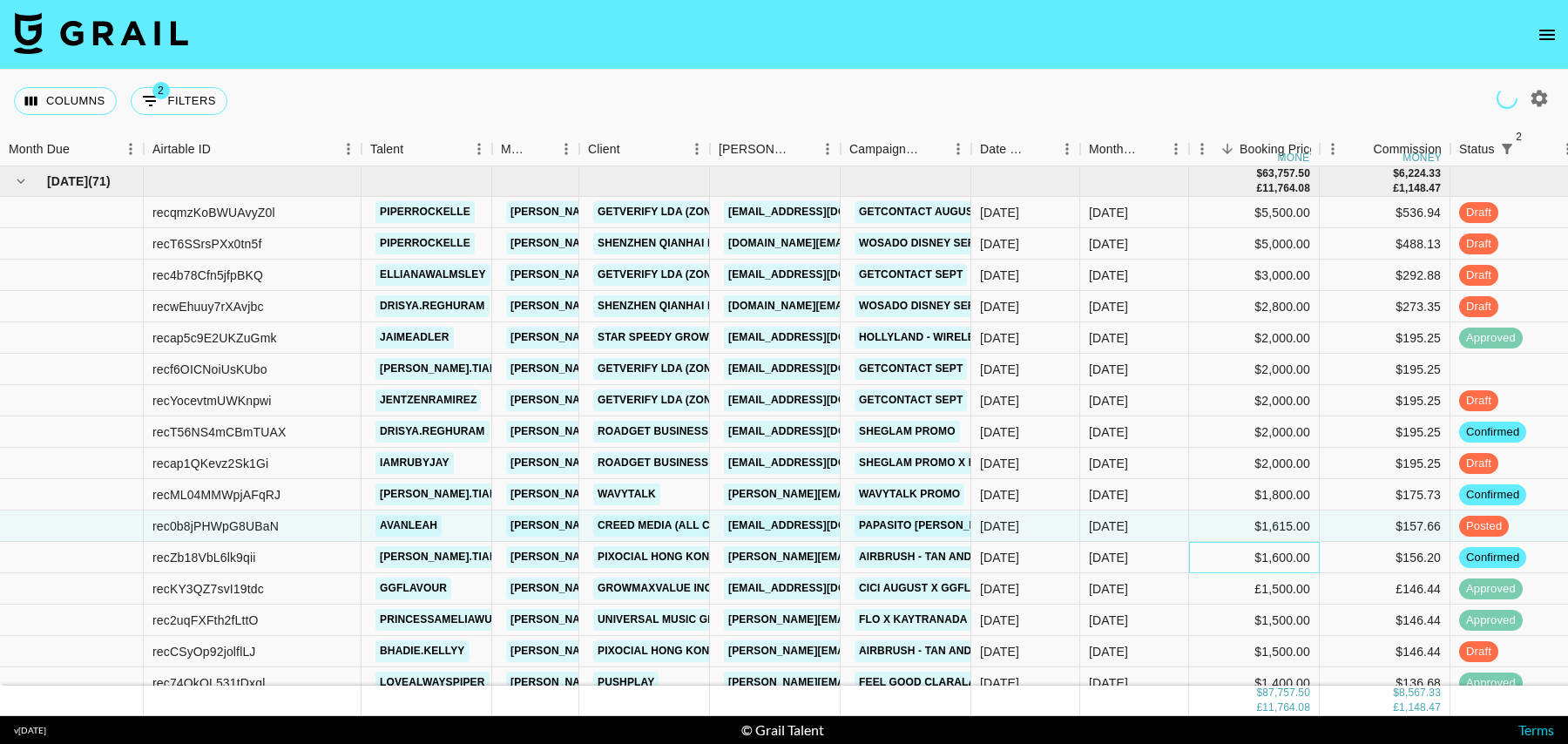
click at [1200, 555] on div "$1,600.00" at bounding box center [1254, 557] width 131 height 32
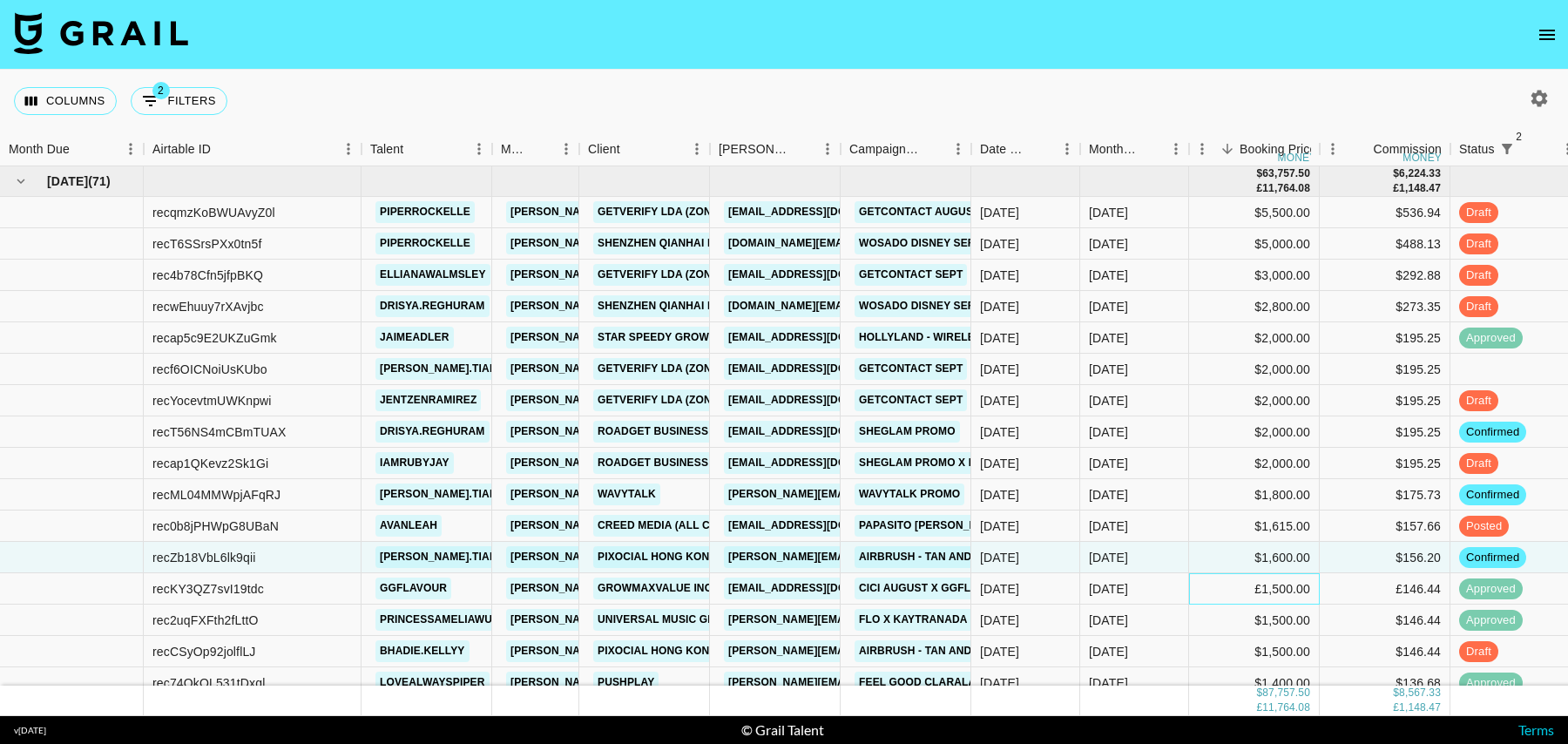
click at [1219, 590] on div "£1,500.00" at bounding box center [1254, 589] width 131 height 32
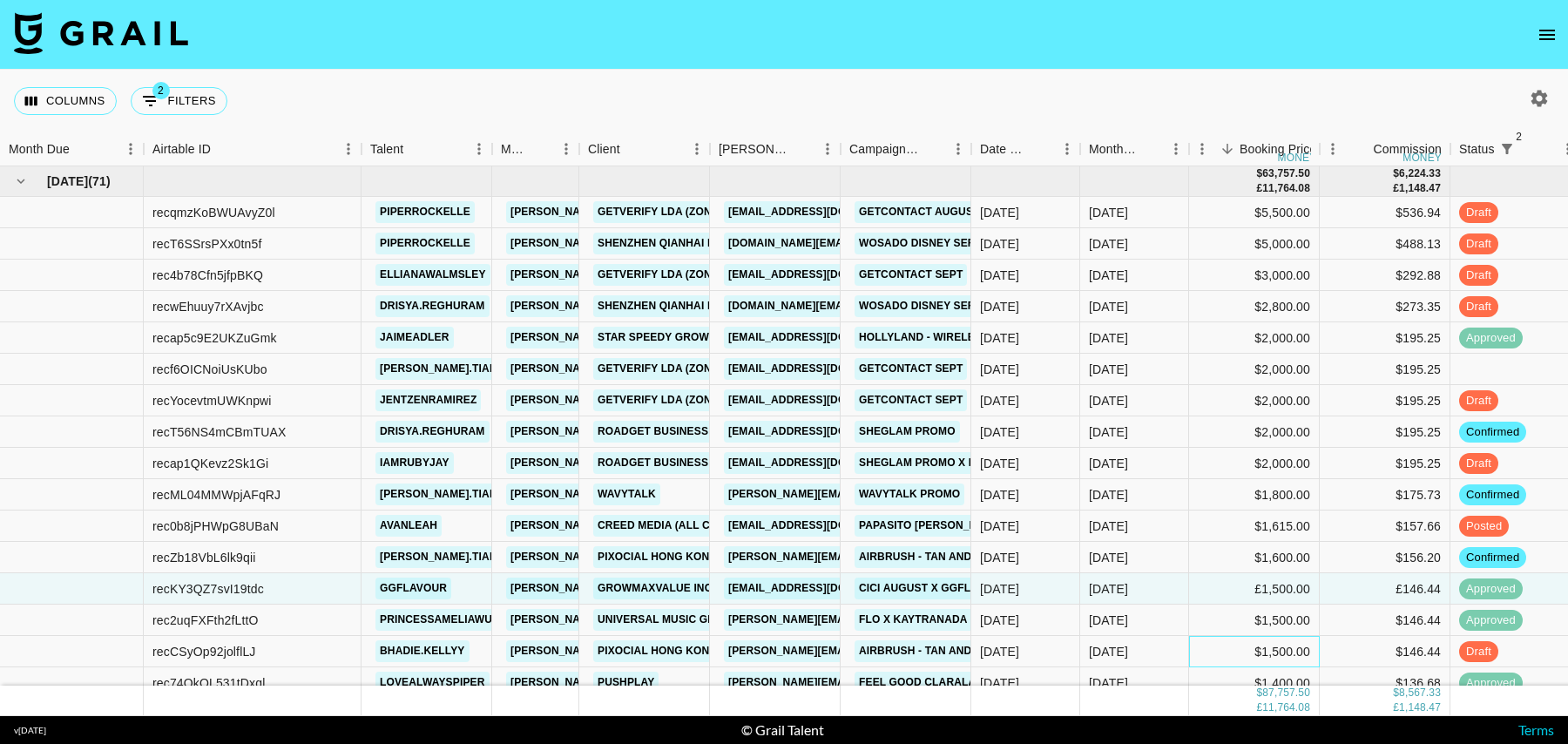
click at [1222, 652] on div "$1,500.00" at bounding box center [1254, 651] width 131 height 32
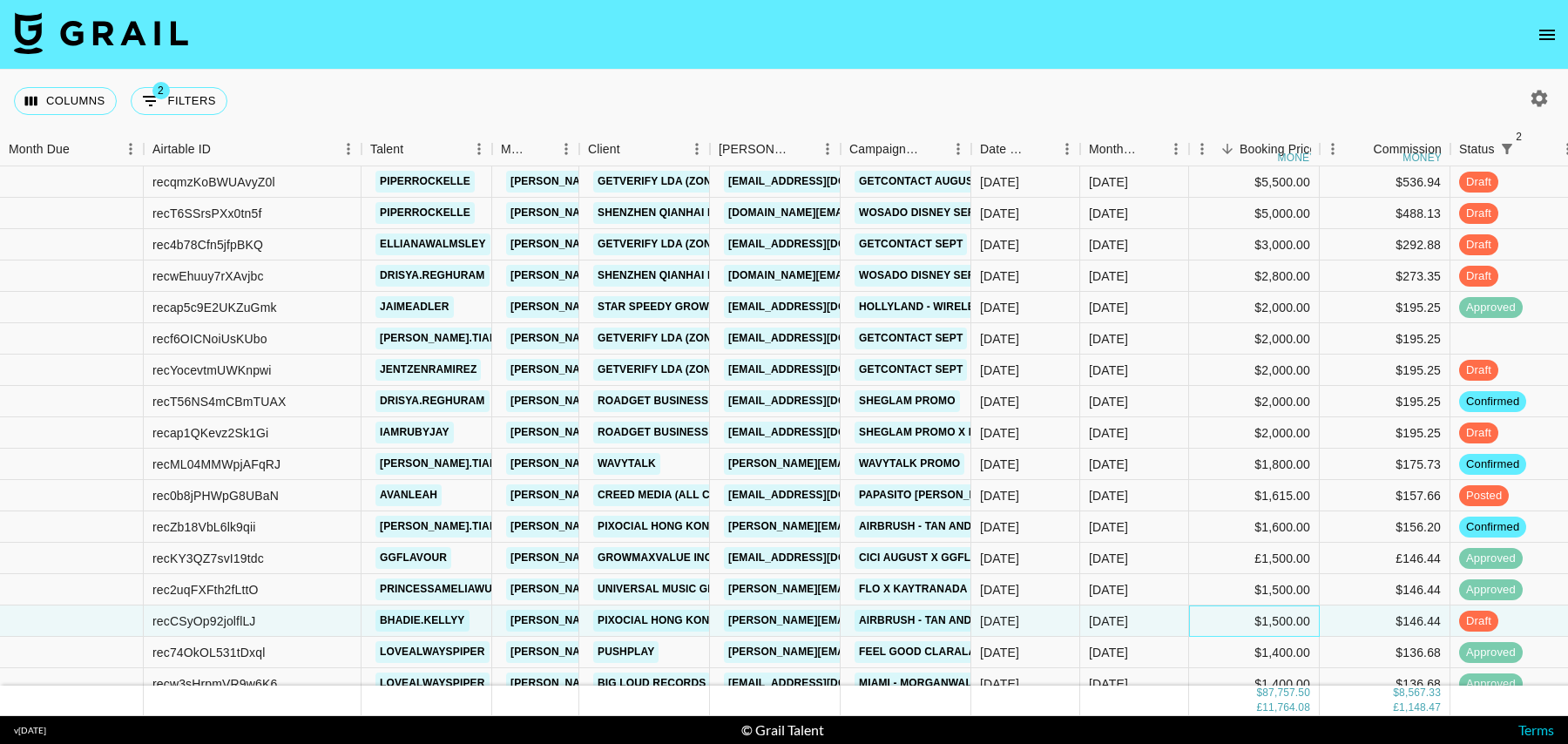
scroll to position [40, 0]
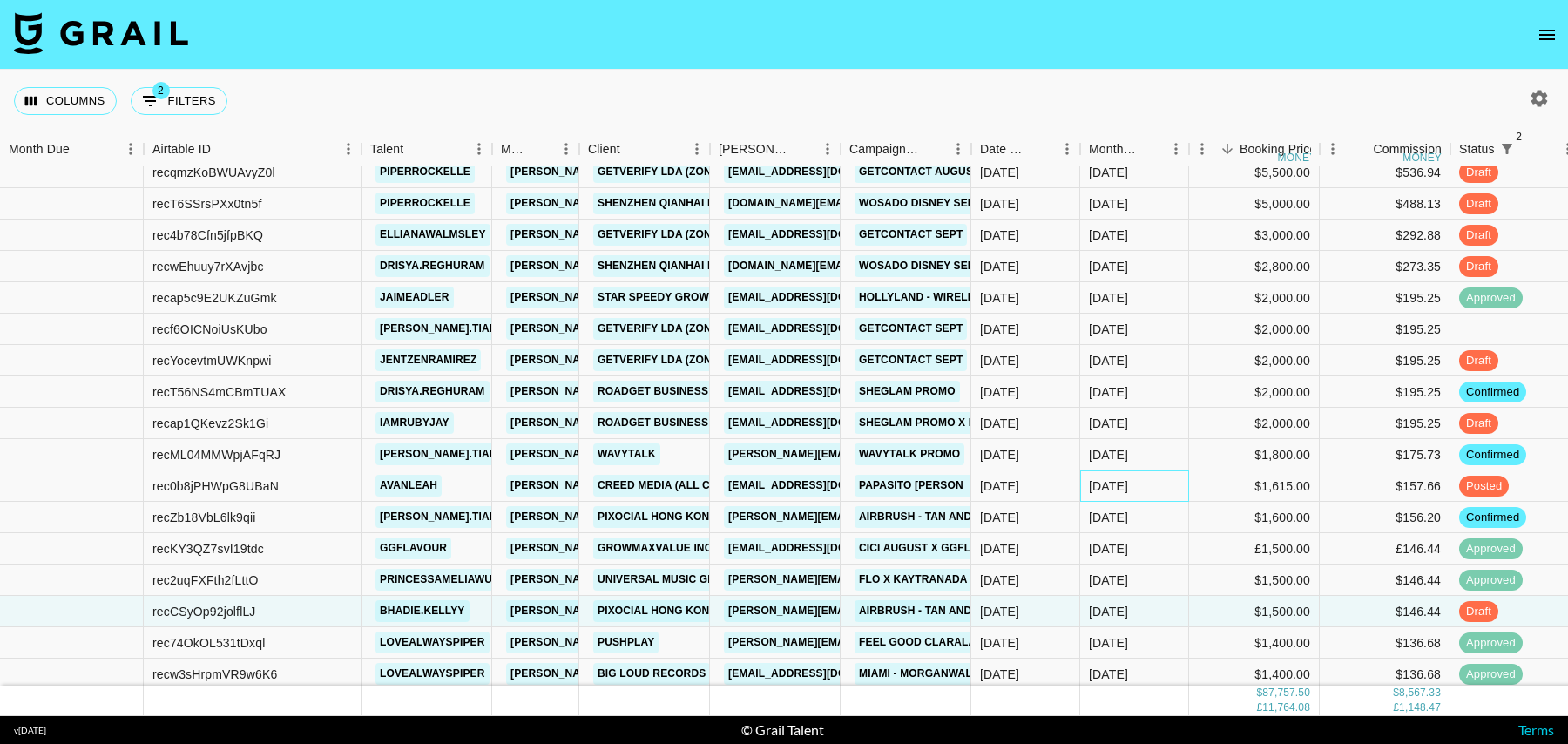
click at [1149, 485] on div "[DATE]" at bounding box center [1134, 485] width 109 height 32
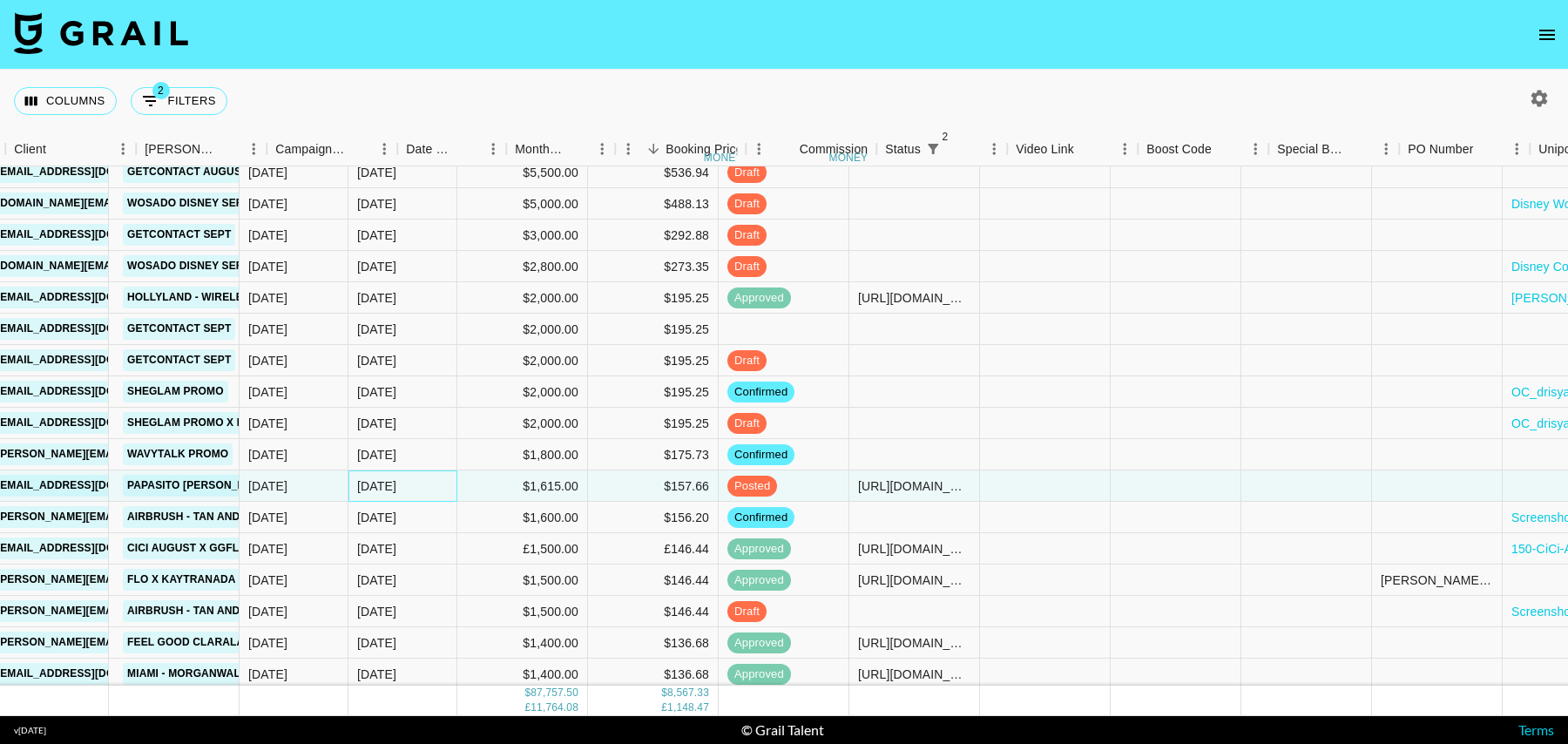
scroll to position [40, 738]
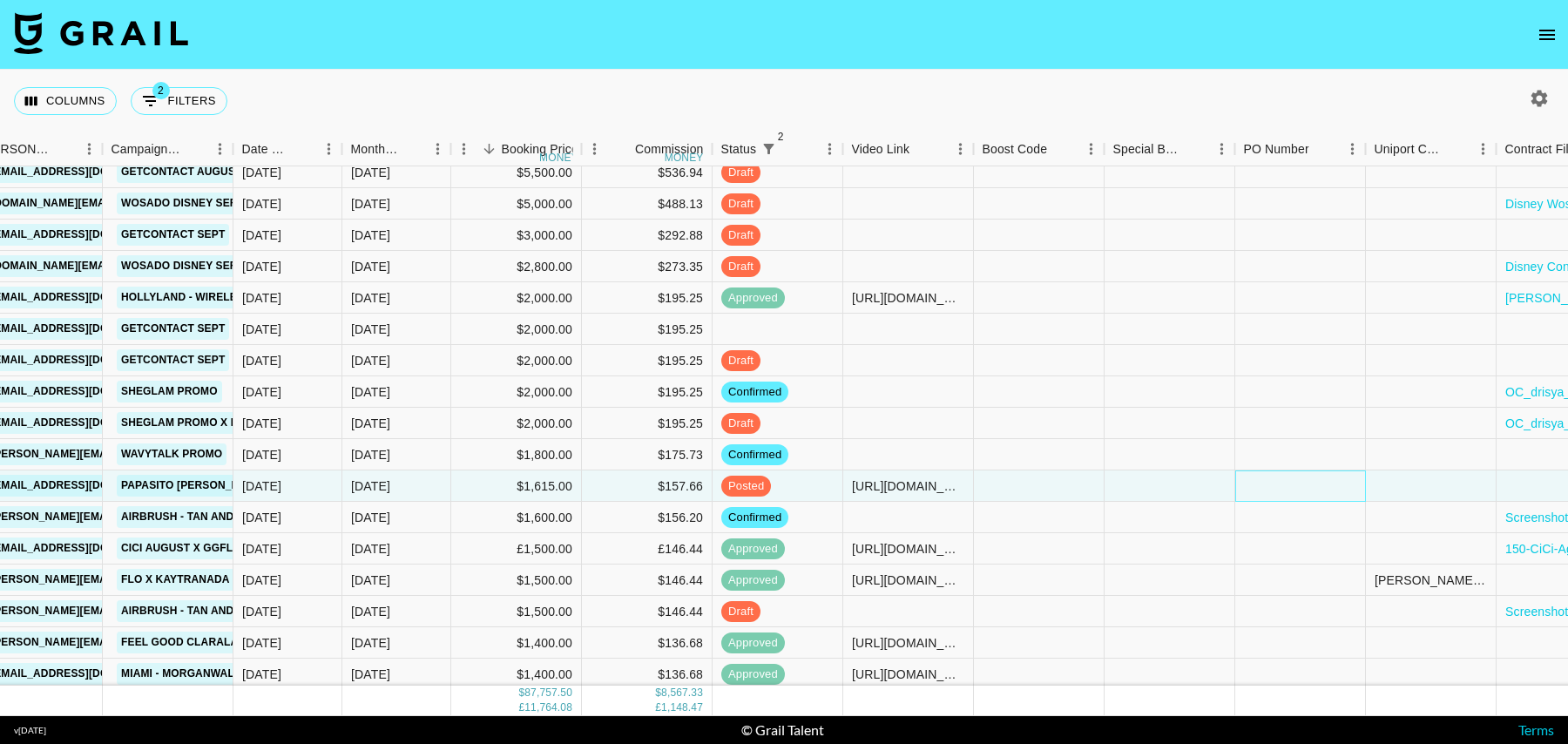
click at [1307, 483] on div at bounding box center [1300, 485] width 131 height 32
type input "n1Llyzr"
click at [1396, 478] on div at bounding box center [1431, 485] width 131 height 32
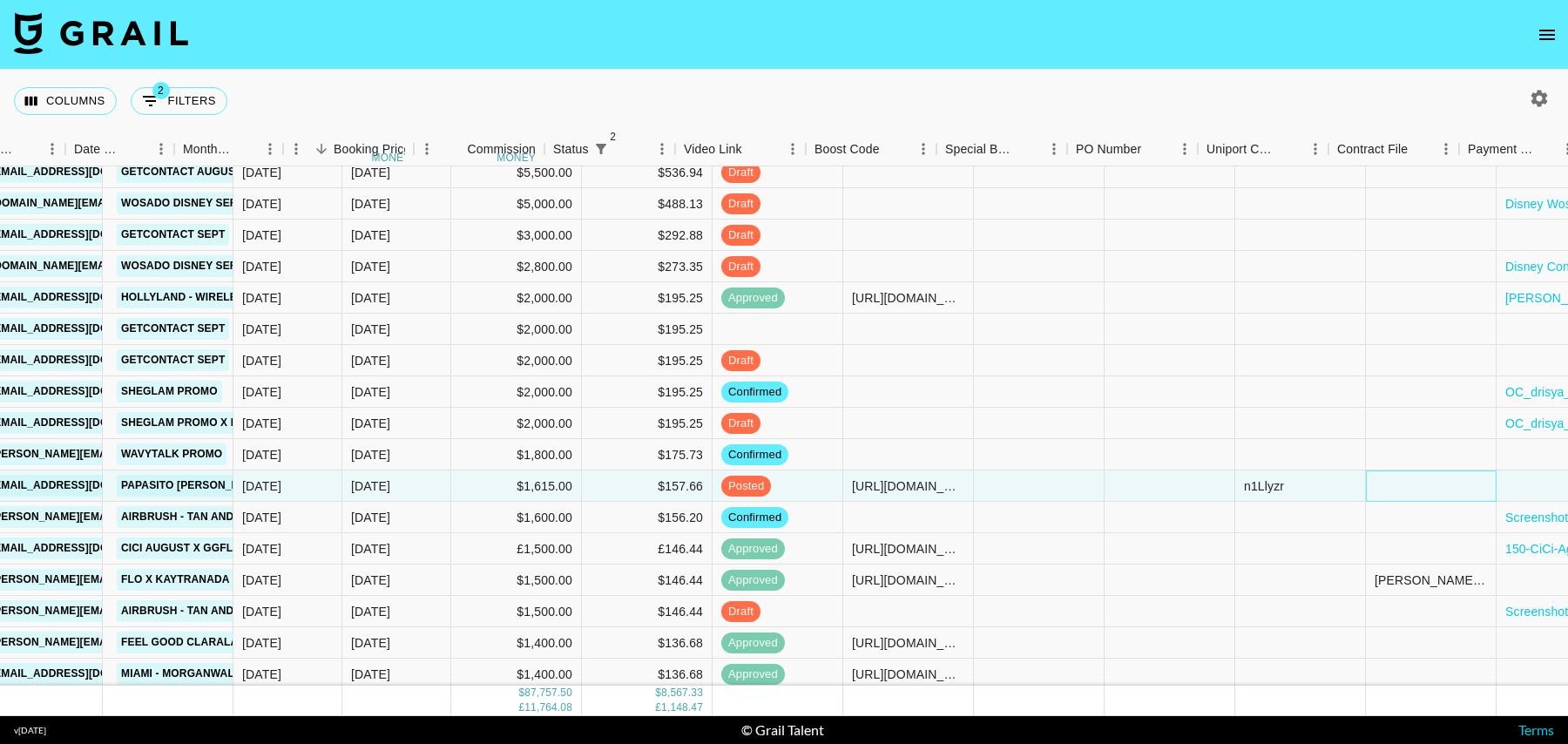
scroll to position [40, 1259]
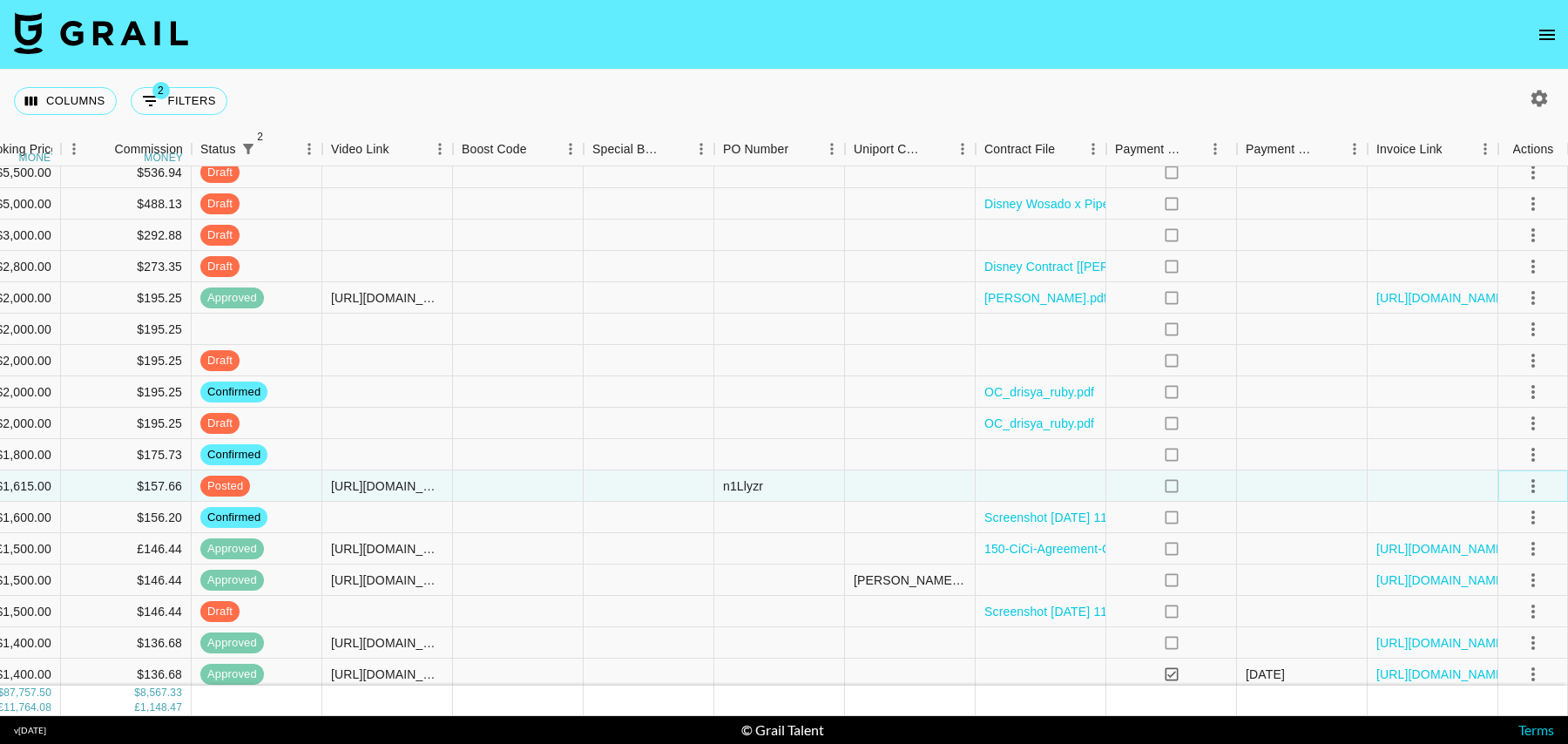
click at [1534, 483] on icon "select merge strategy" at bounding box center [1533, 485] width 21 height 21
click at [1532, 651] on li "Approve" at bounding box center [1511, 648] width 113 height 32
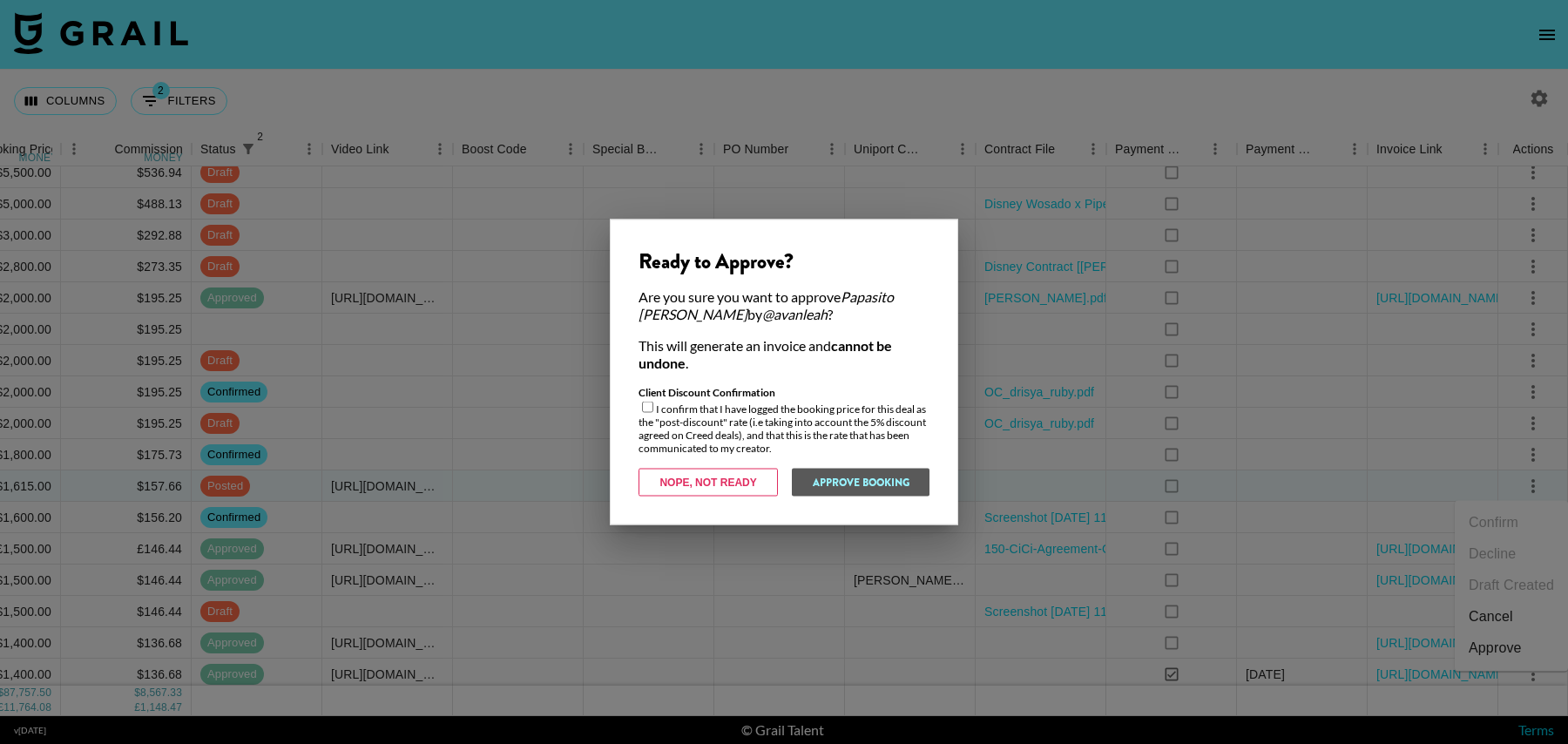
click at [651, 405] on input "checkbox" at bounding box center [647, 406] width 11 height 11
checkbox input "true"
click at [850, 484] on button "Approve Booking" at bounding box center [860, 482] width 139 height 28
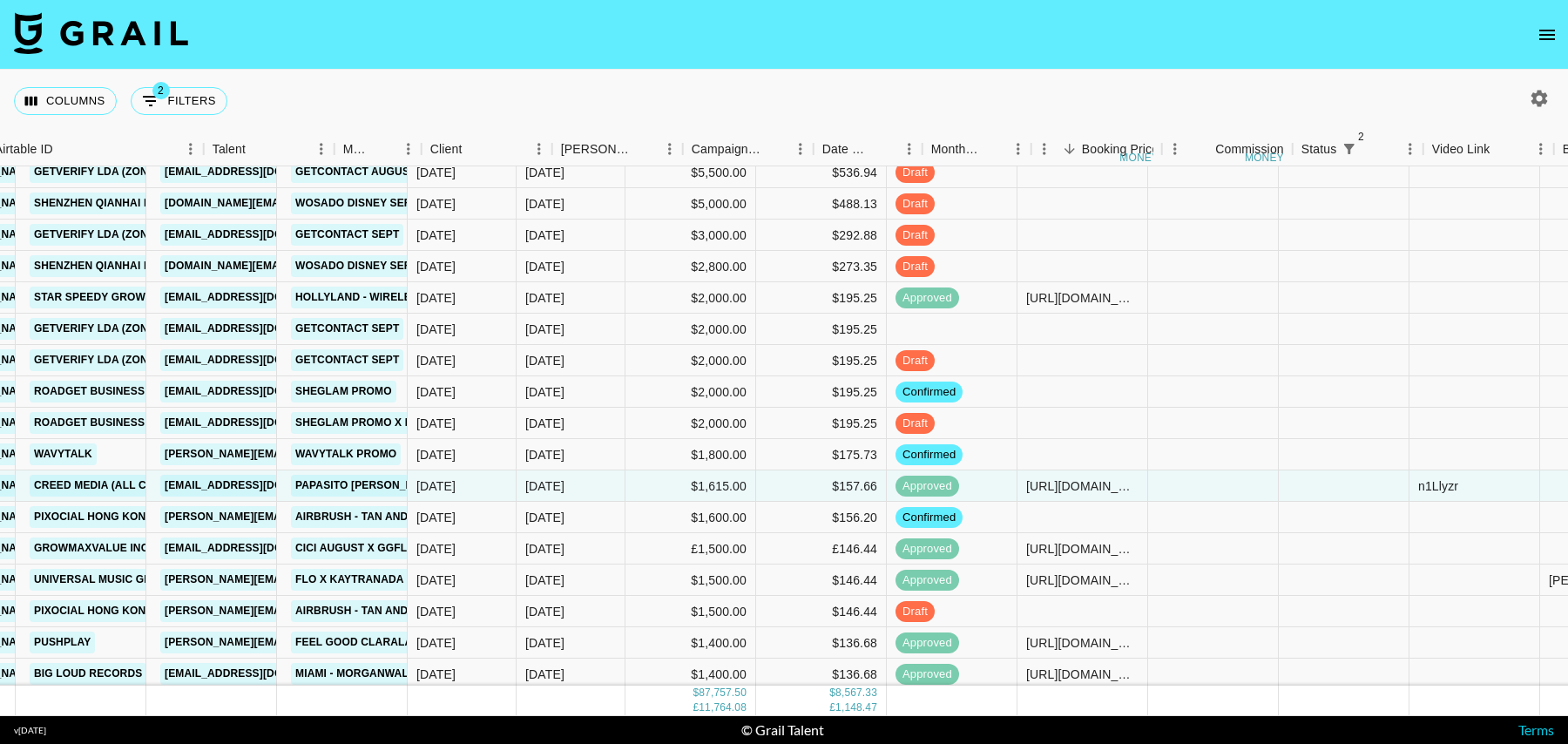
scroll to position [40, 0]
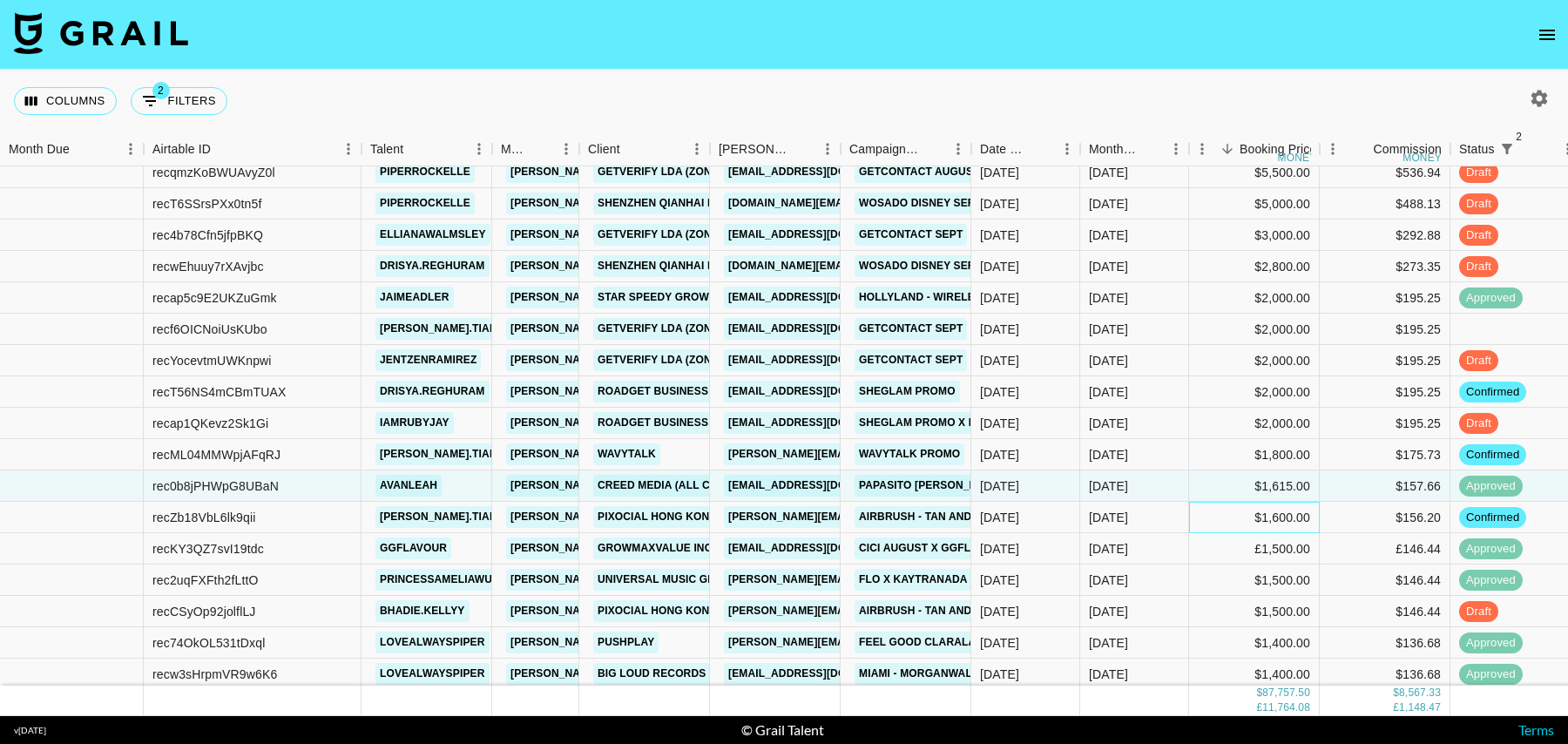
click at [1219, 518] on div "$1,600.00" at bounding box center [1254, 517] width 131 height 32
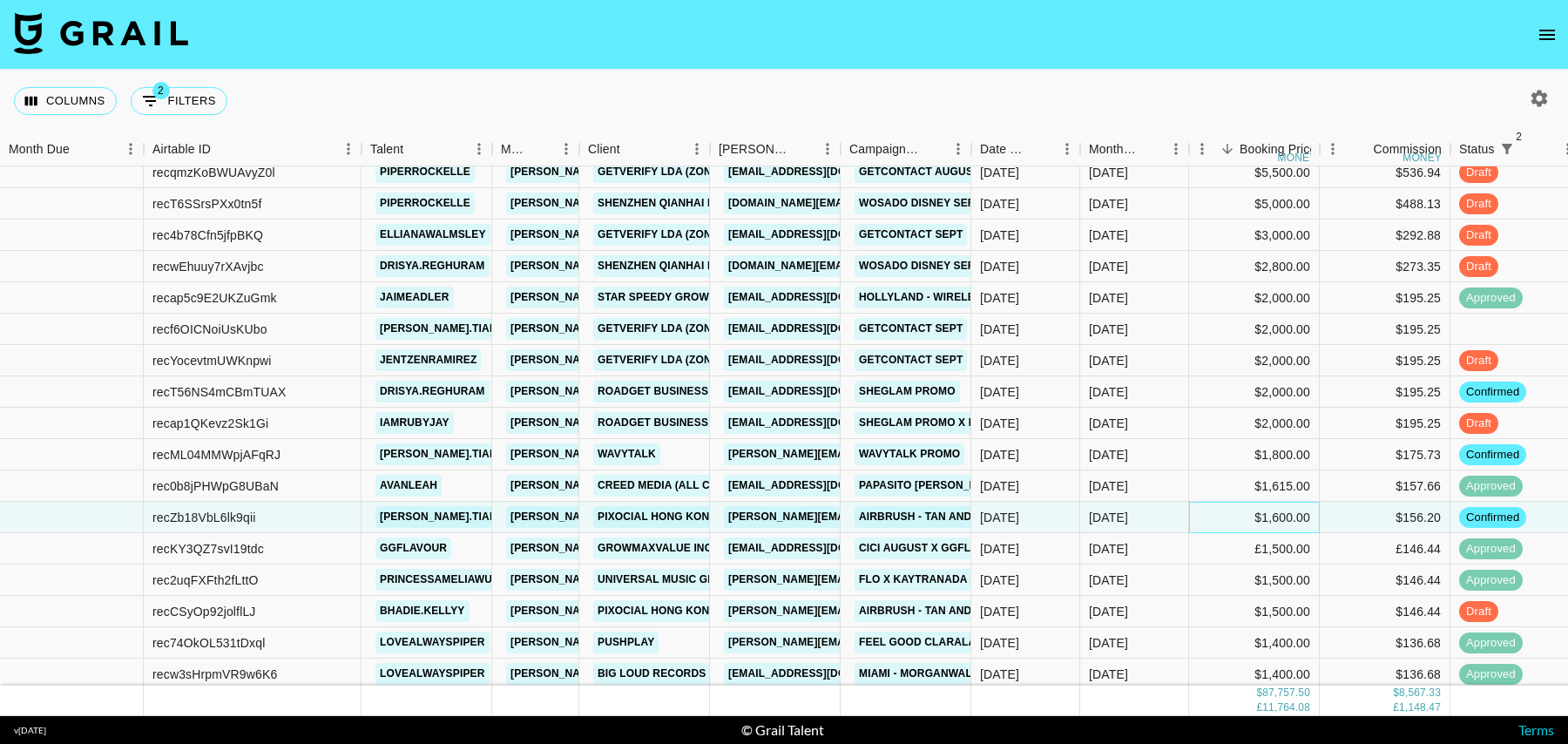
click at [1202, 514] on div "$1,600.00" at bounding box center [1254, 517] width 131 height 32
click at [1202, 556] on div "£1,500.00" at bounding box center [1254, 548] width 131 height 32
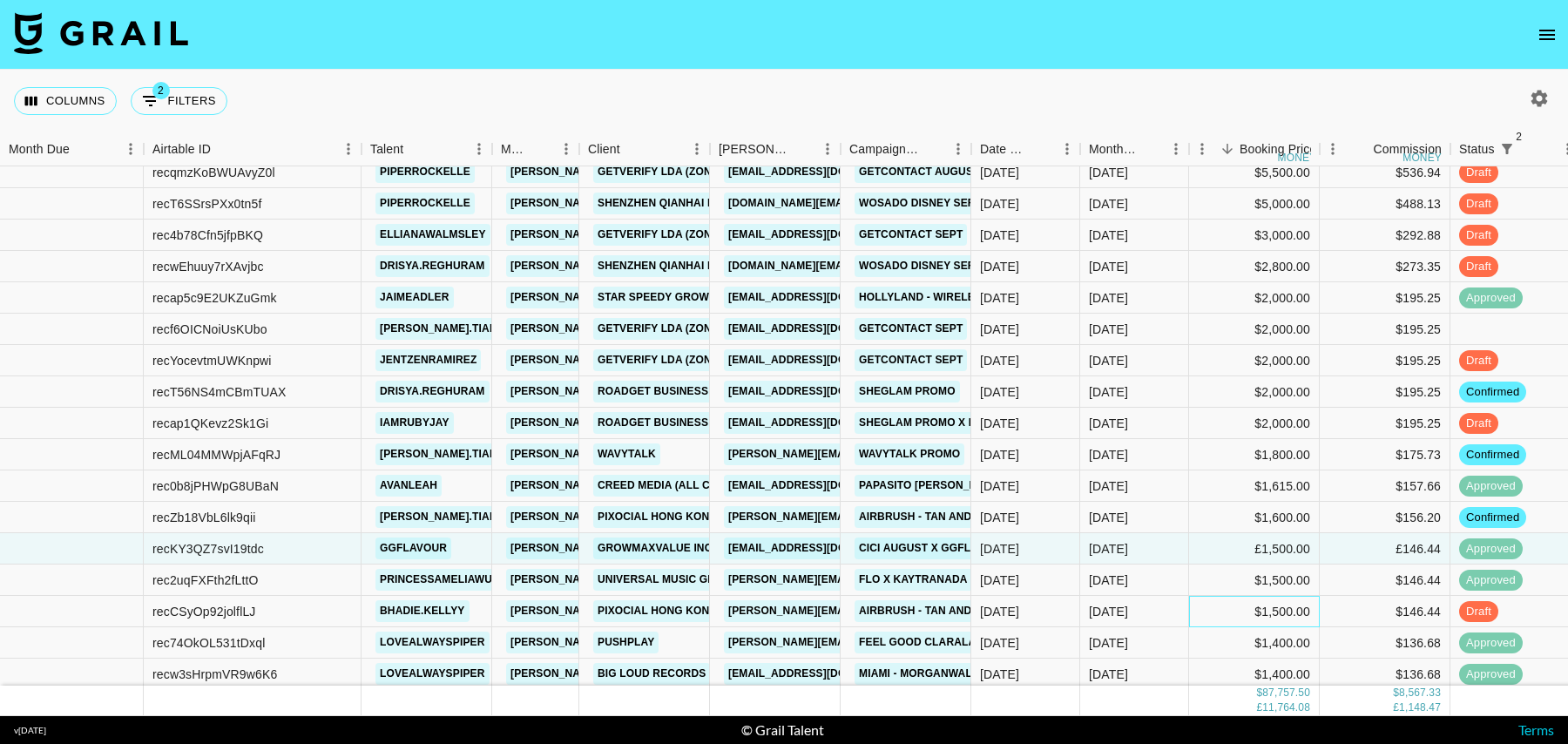
click at [1202, 597] on div "$1,500.00" at bounding box center [1254, 612] width 131 height 32
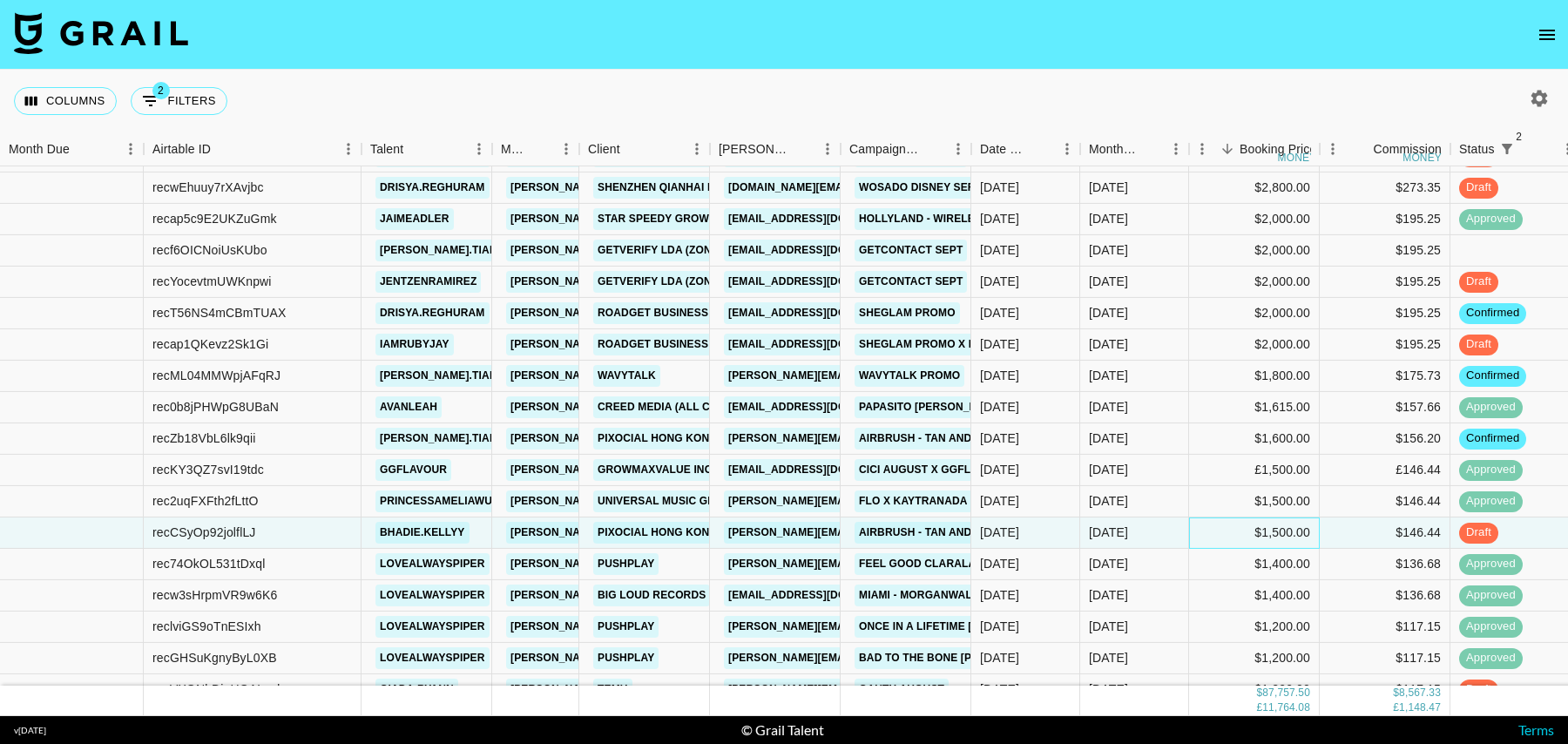
scroll to position [140, 0]
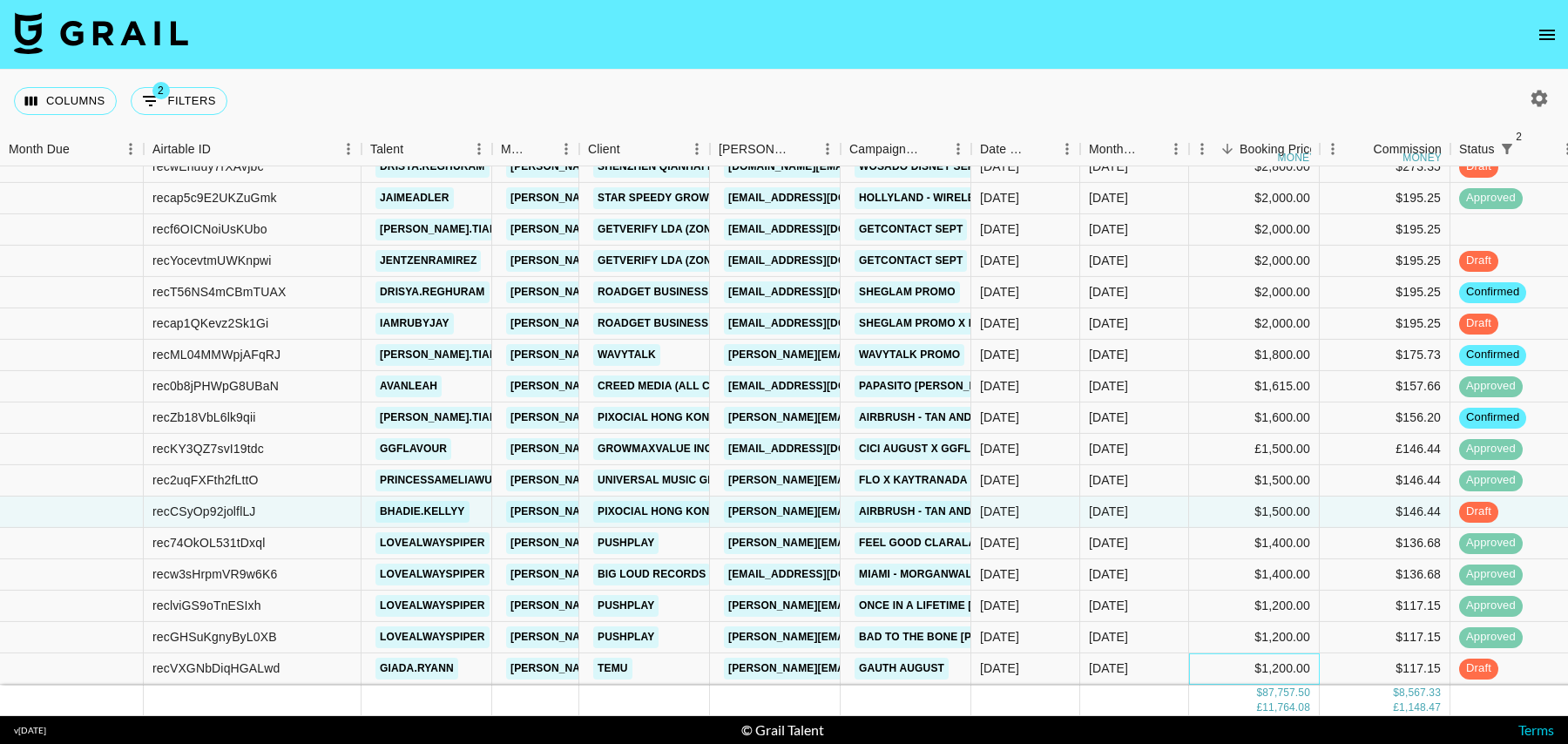
click at [1206, 661] on div "$1,200.00" at bounding box center [1254, 669] width 131 height 32
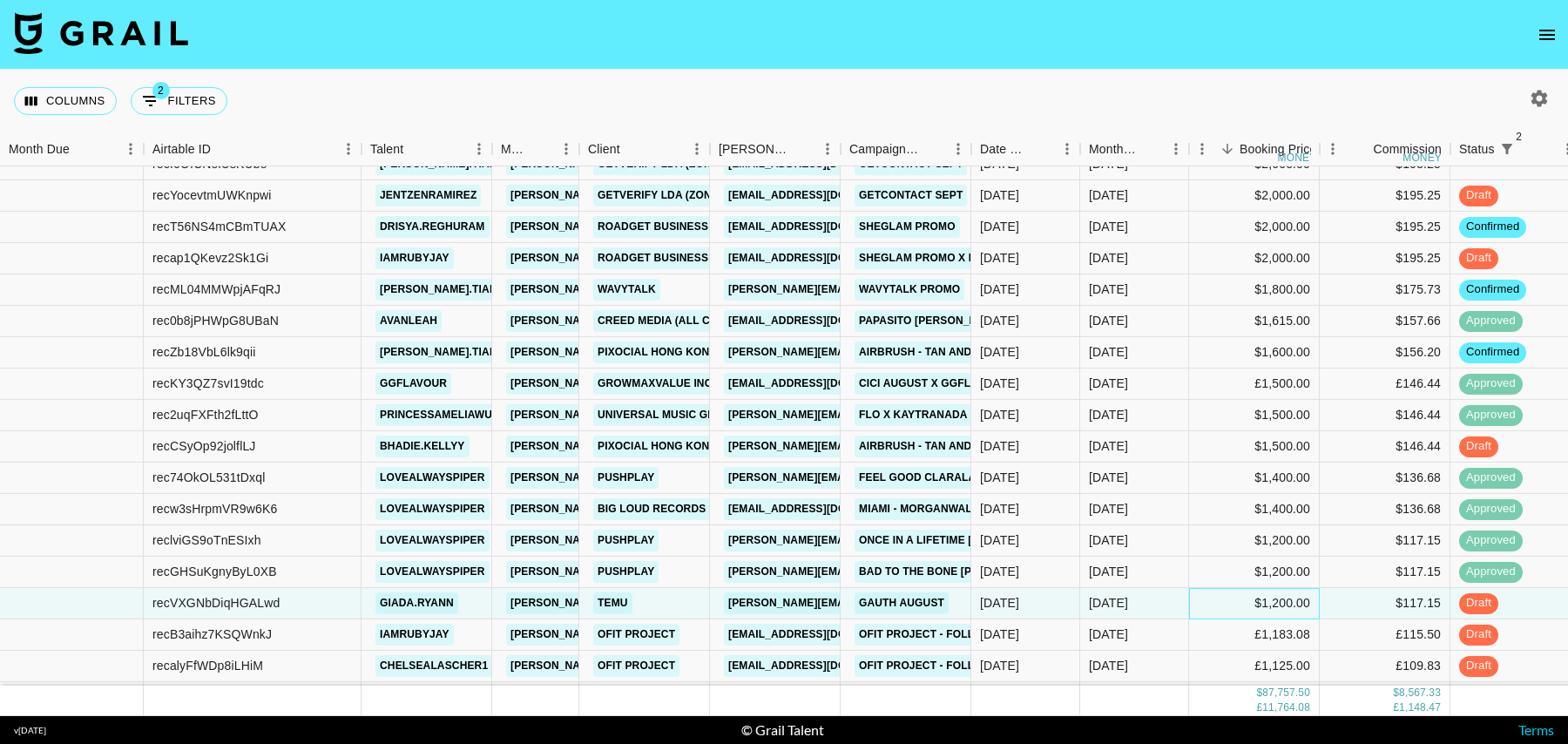
scroll to position [224, 0]
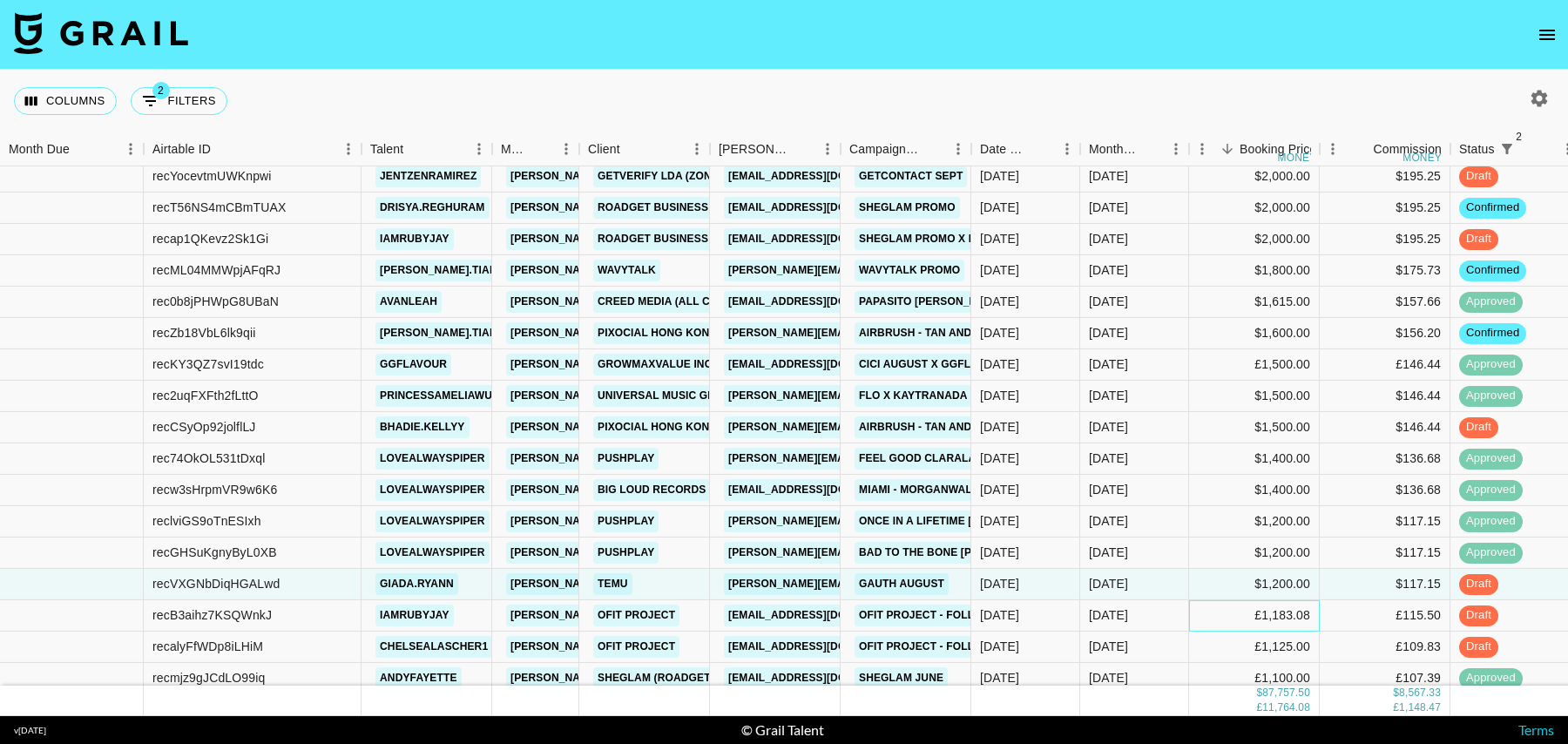
click at [1215, 611] on div "£1,183.08" at bounding box center [1254, 615] width 131 height 32
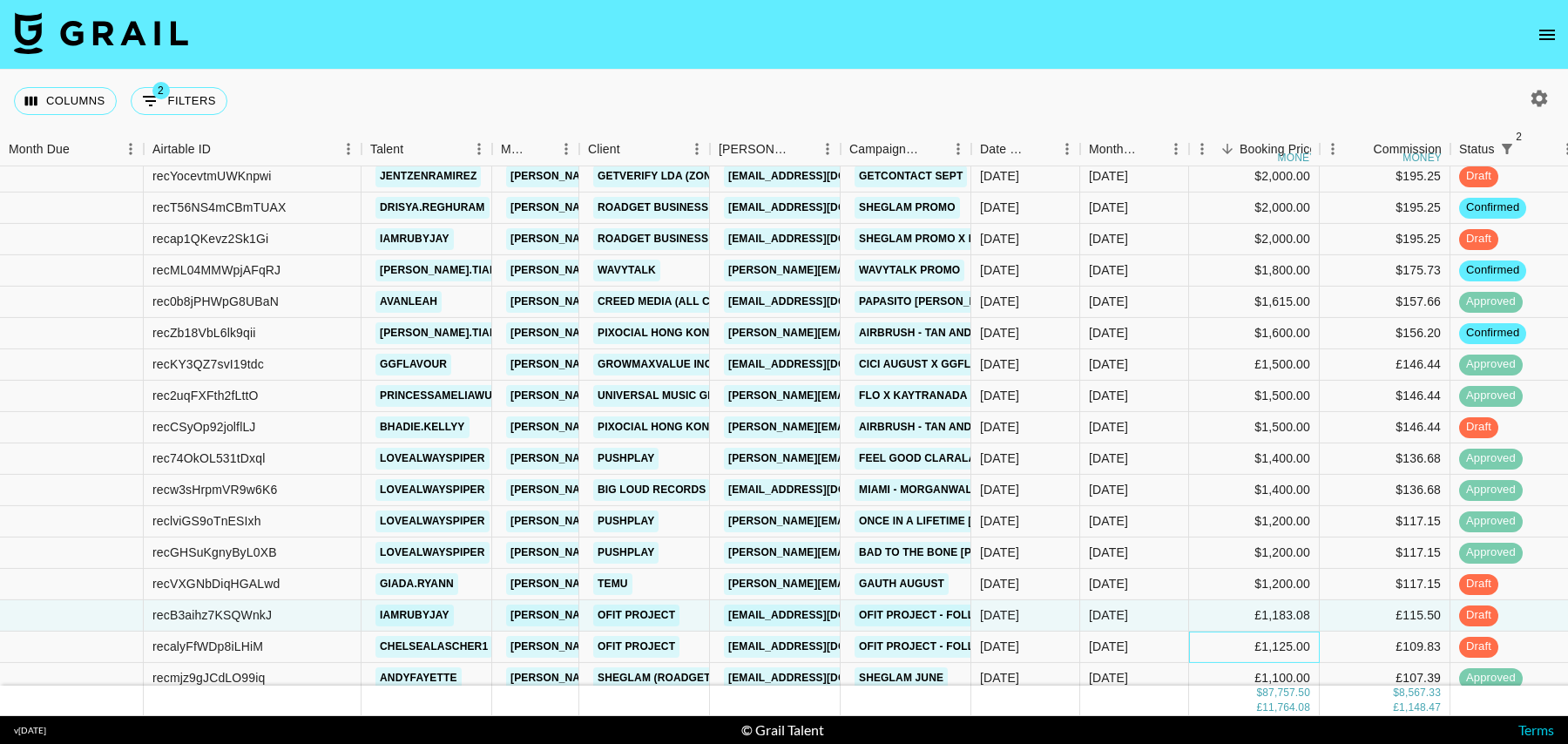
click at [1214, 645] on div "£1,125.00" at bounding box center [1254, 647] width 131 height 32
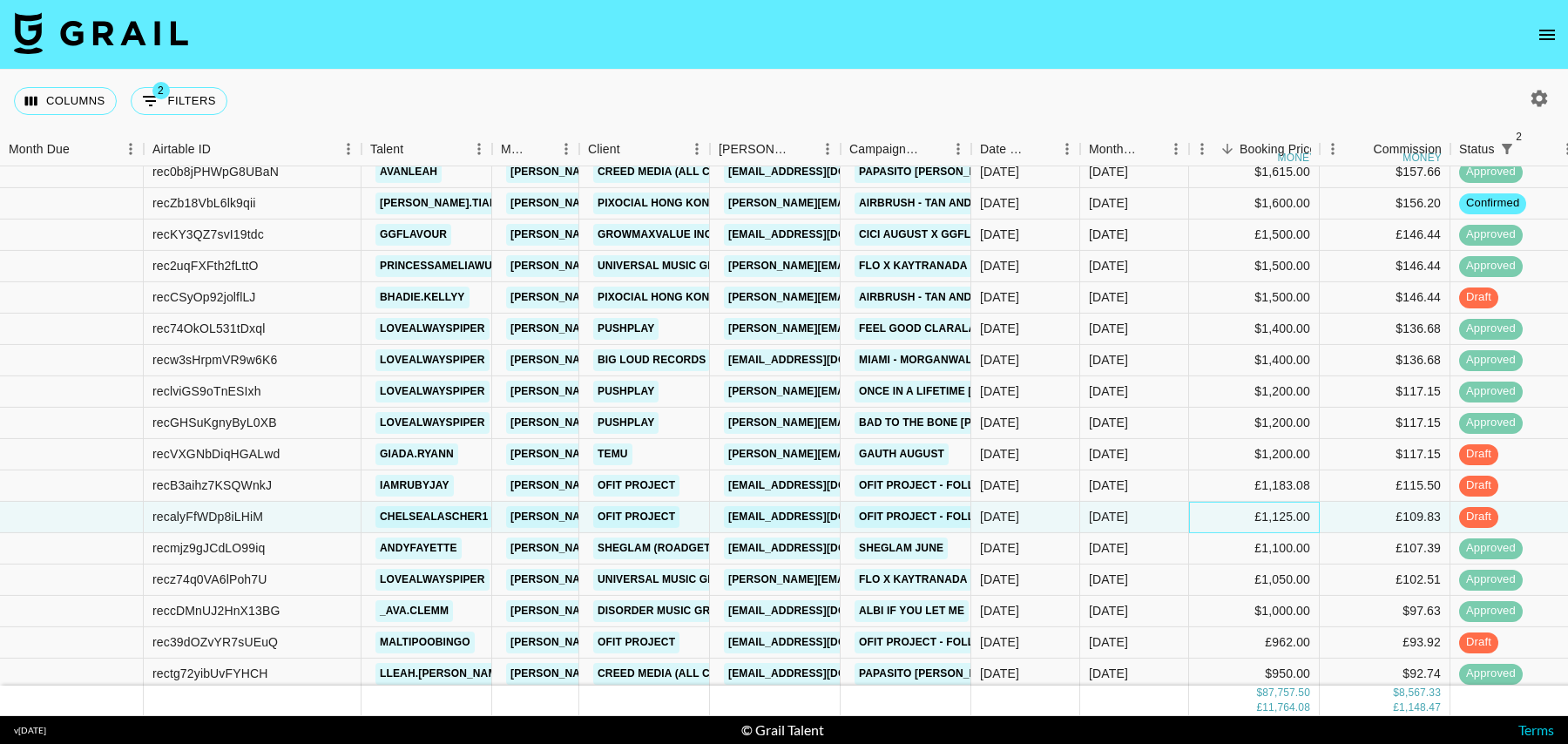
scroll to position [355, 0]
click at [1197, 632] on div "£962.00" at bounding box center [1254, 641] width 131 height 32
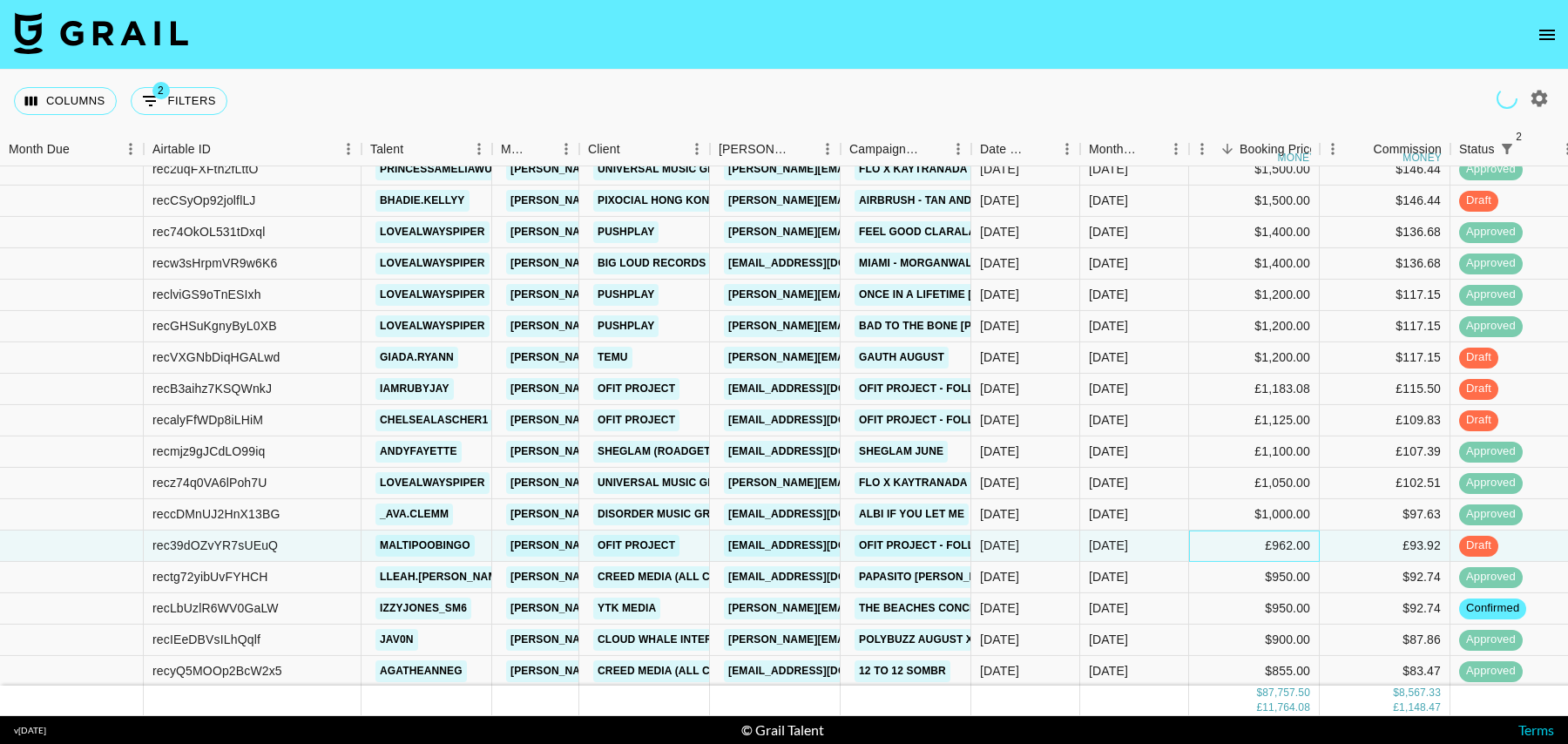
scroll to position [507, 0]
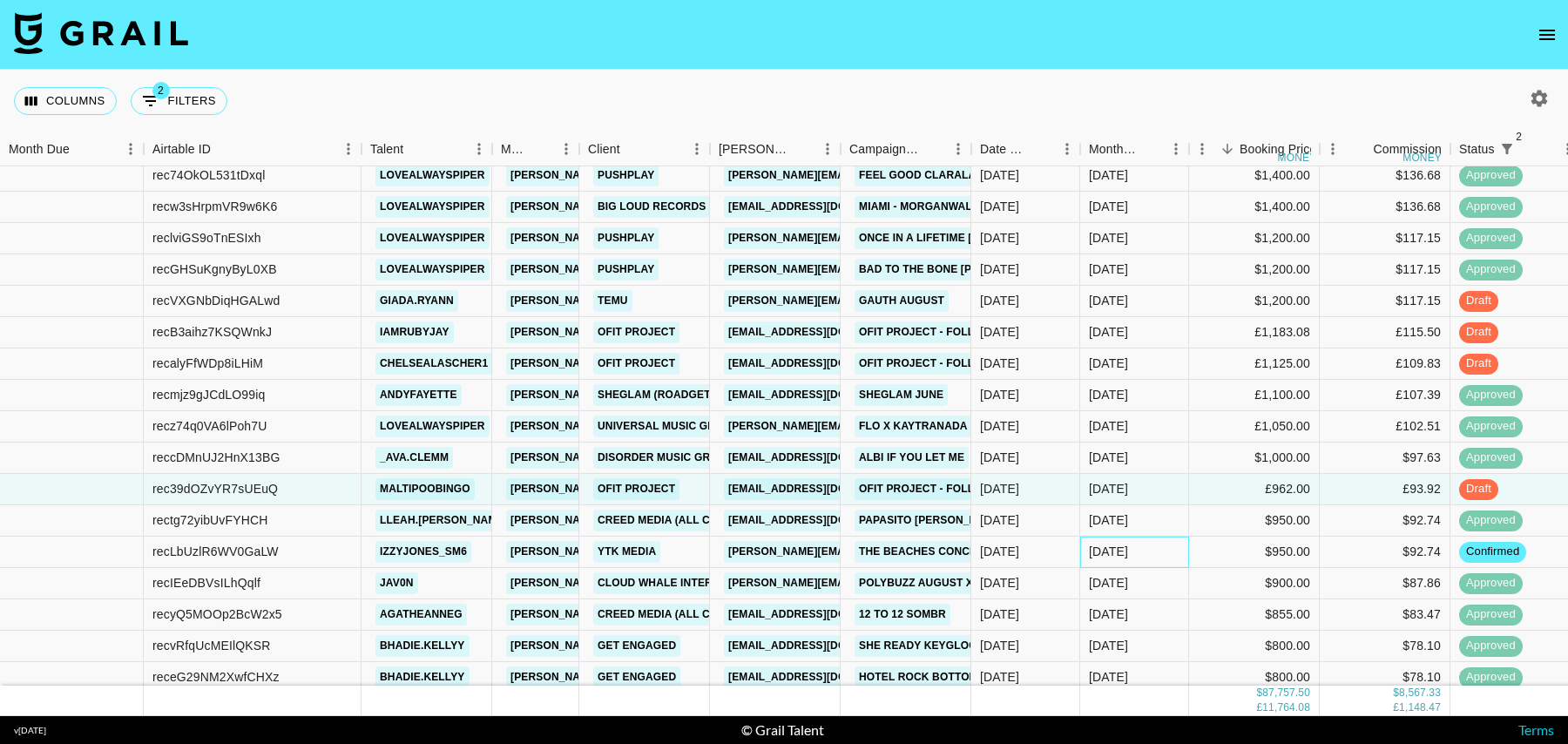
click at [1170, 550] on div "[DATE]" at bounding box center [1134, 552] width 109 height 32
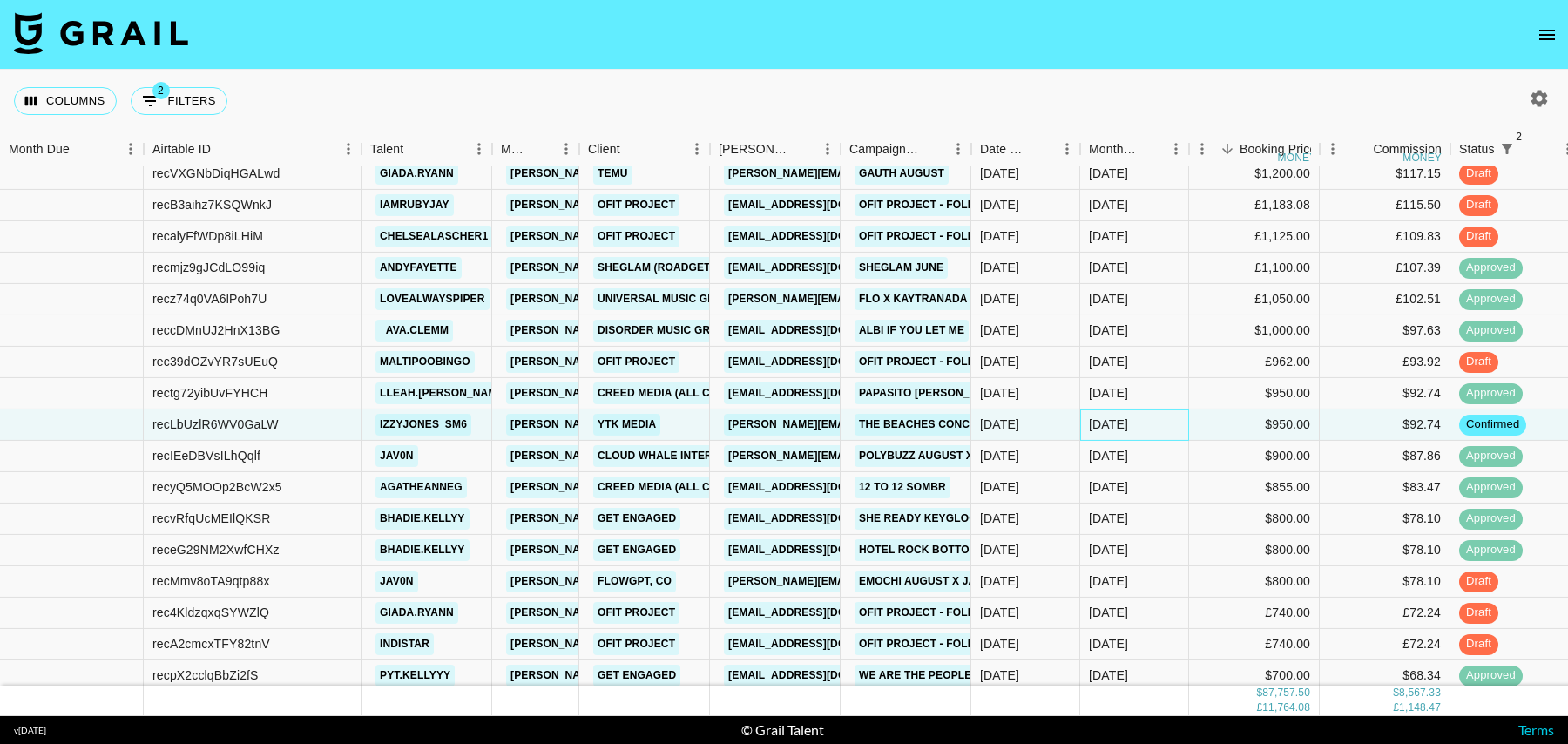
scroll to position [681, 0]
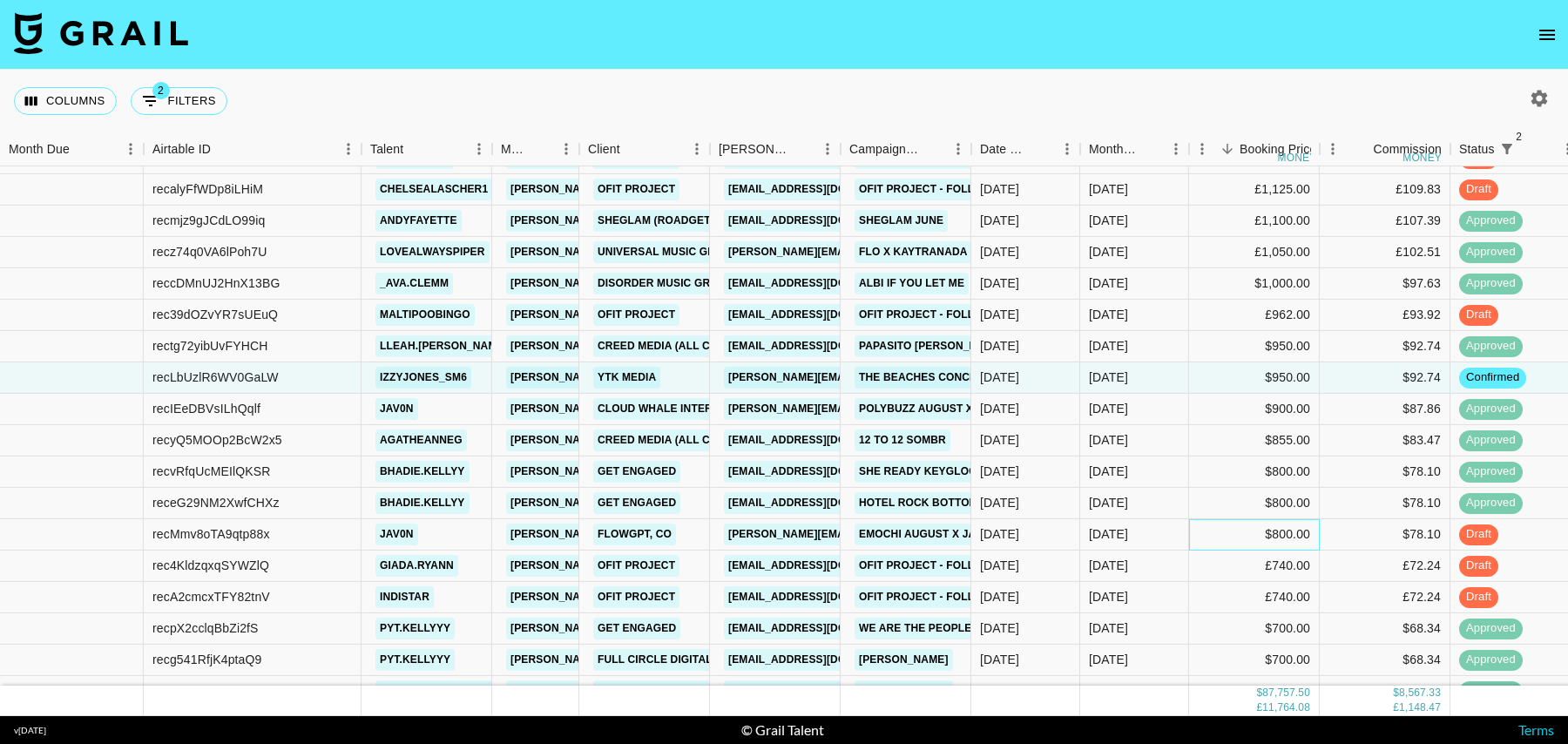
click at [1189, 530] on div "$800.00" at bounding box center [1254, 534] width 131 height 32
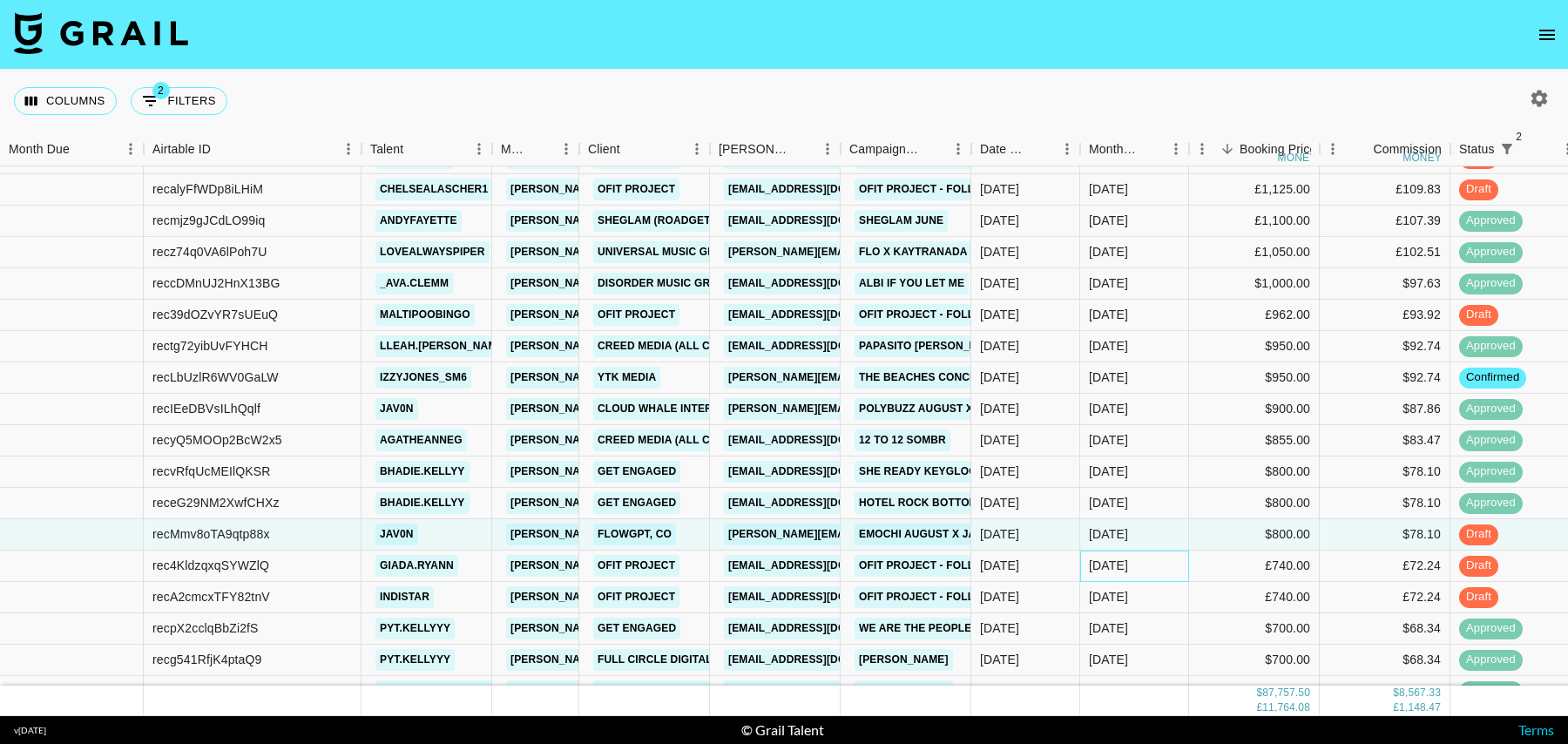
click at [1183, 560] on div "[DATE]" at bounding box center [1134, 566] width 109 height 32
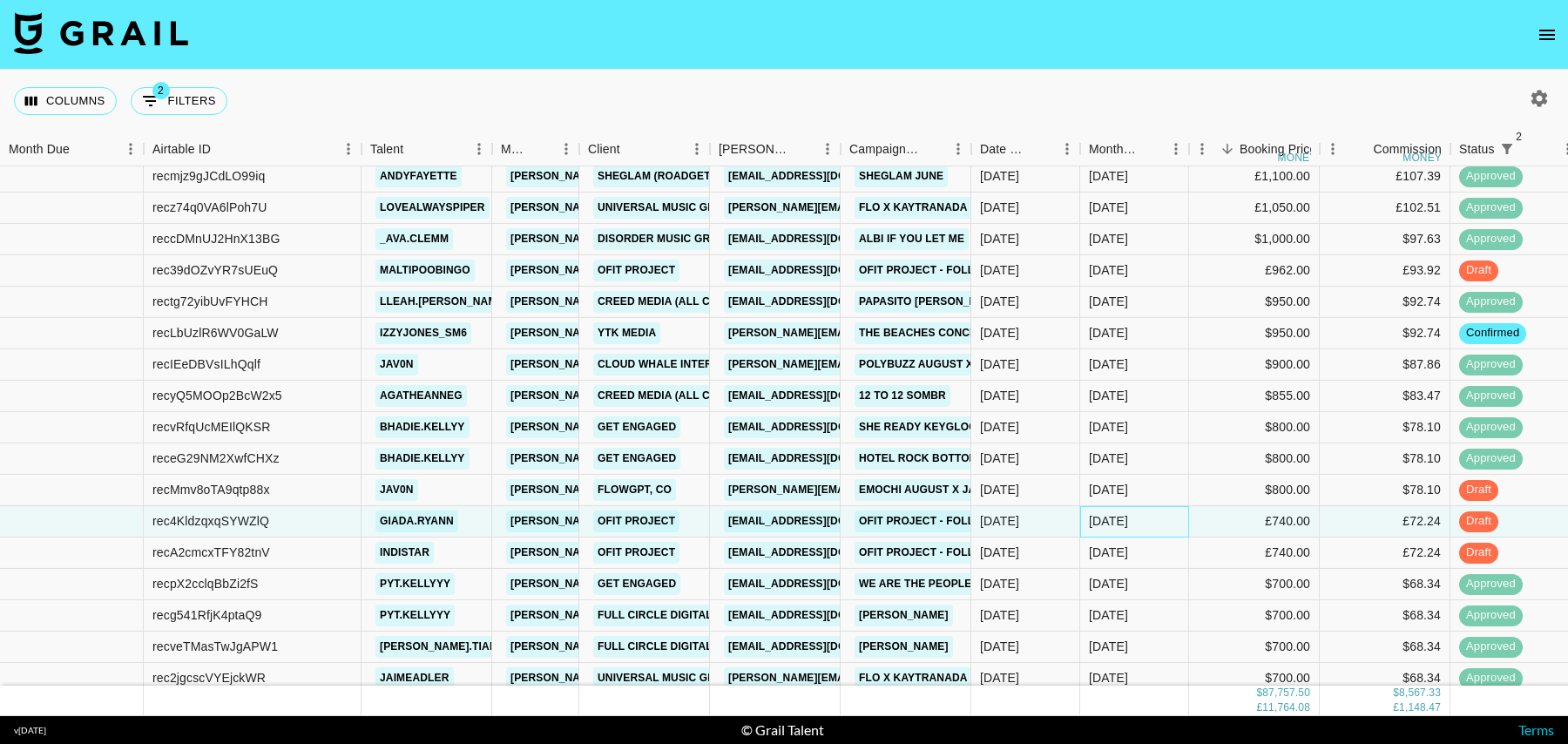
scroll to position [729, 0]
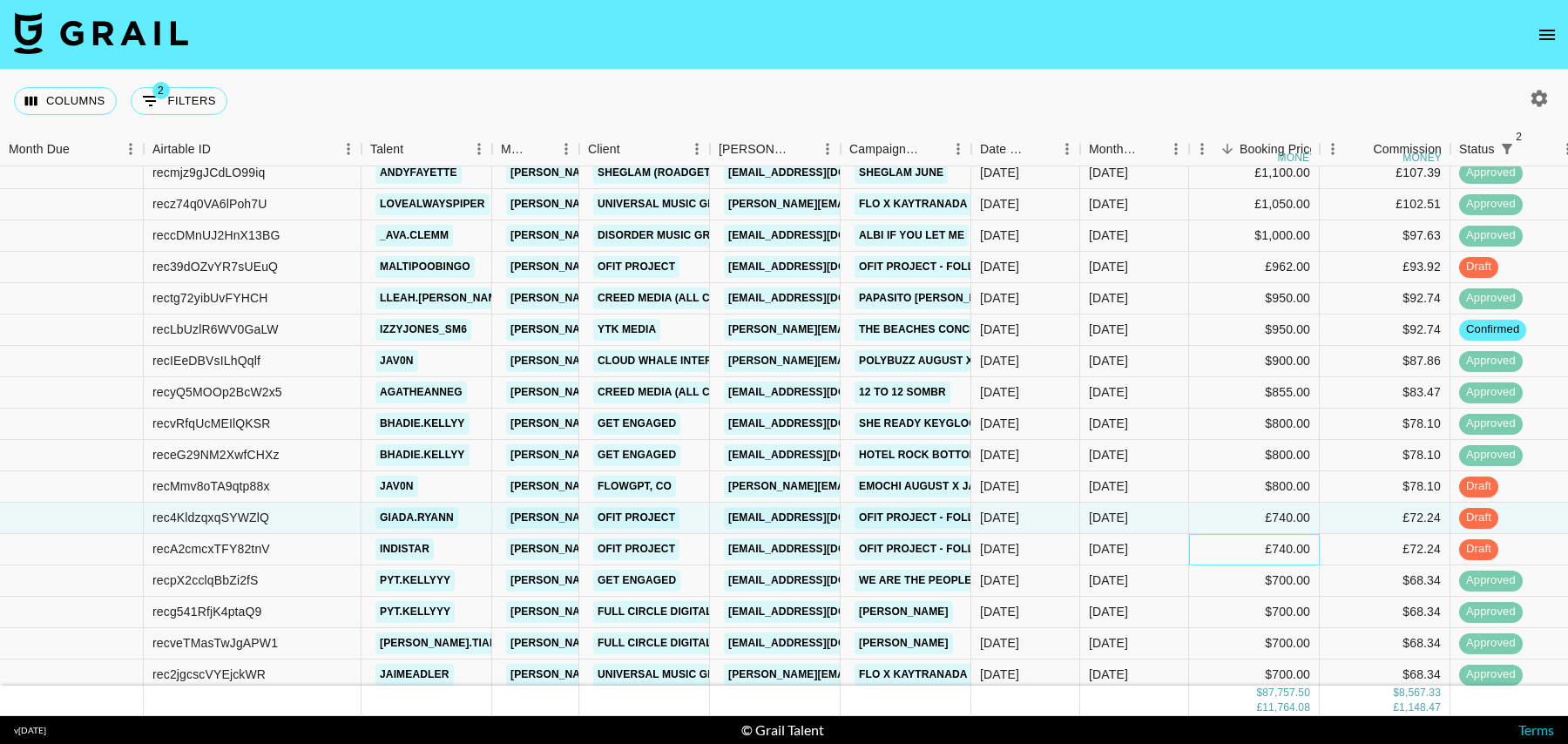
click at [1195, 543] on div "£740.00" at bounding box center [1254, 549] width 131 height 32
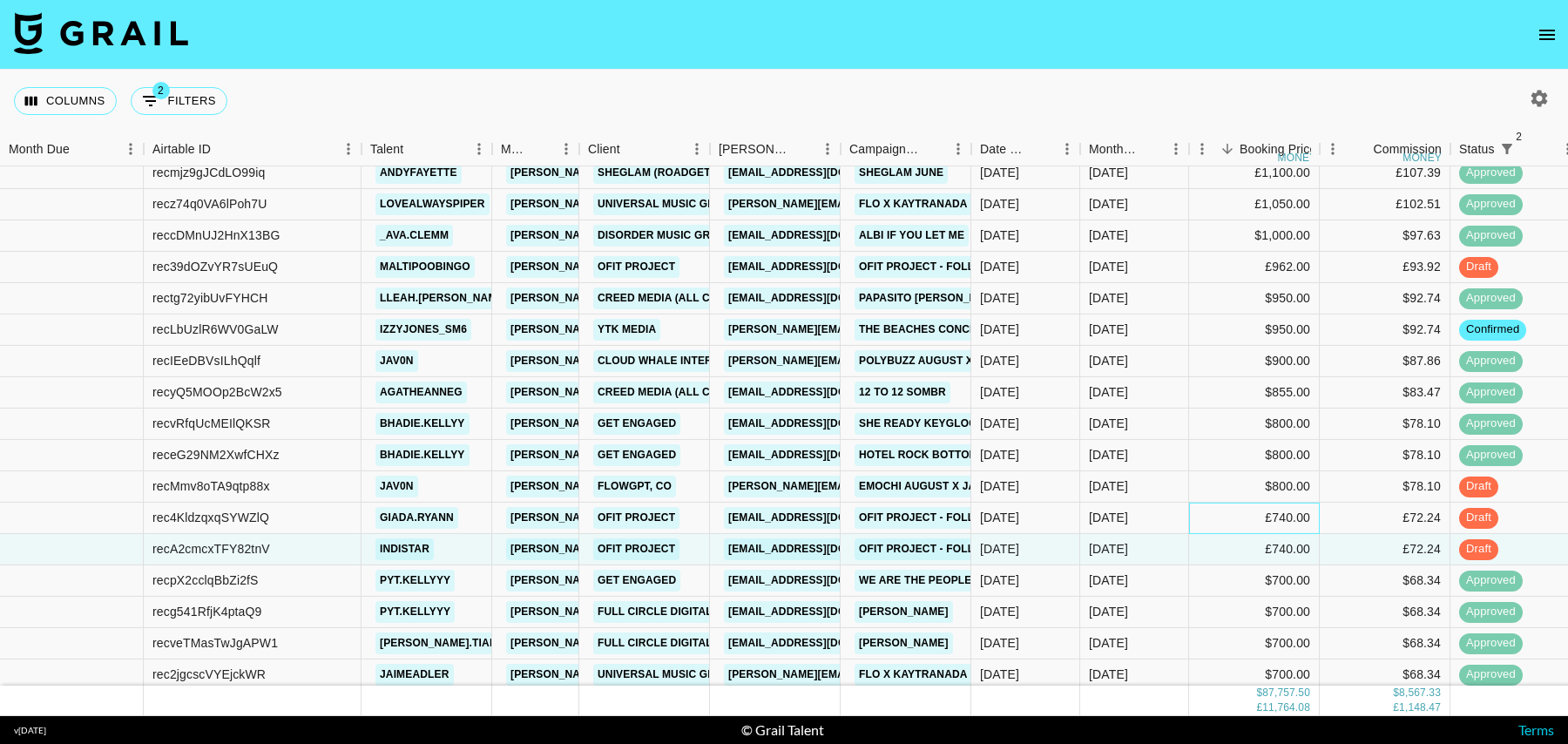
click at [1192, 512] on div "£740.00" at bounding box center [1254, 518] width 131 height 32
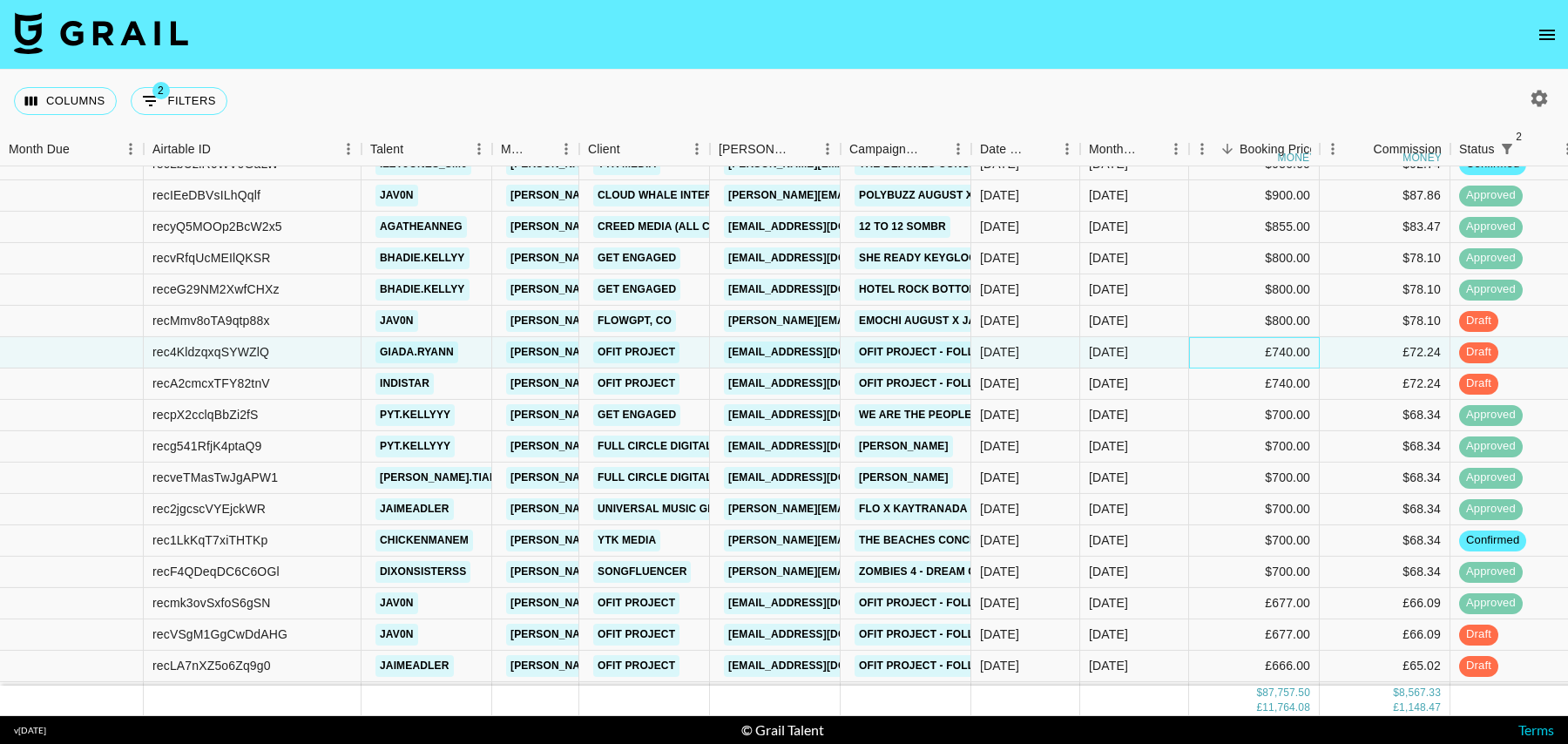
scroll to position [896, 0]
click at [1194, 539] on div "$700.00" at bounding box center [1254, 540] width 131 height 32
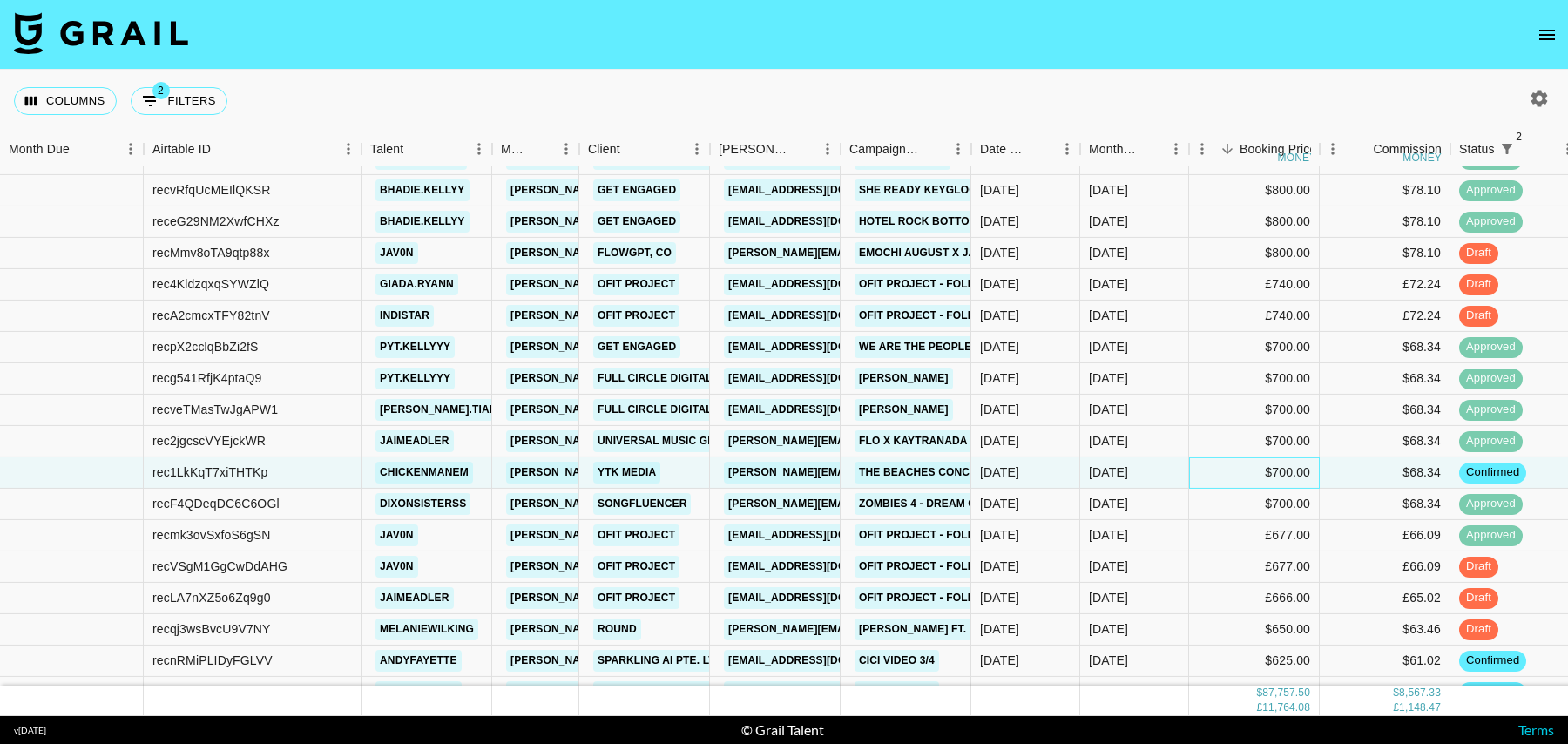
scroll to position [964, 0]
click at [1193, 553] on div "£677.00" at bounding box center [1254, 565] width 131 height 32
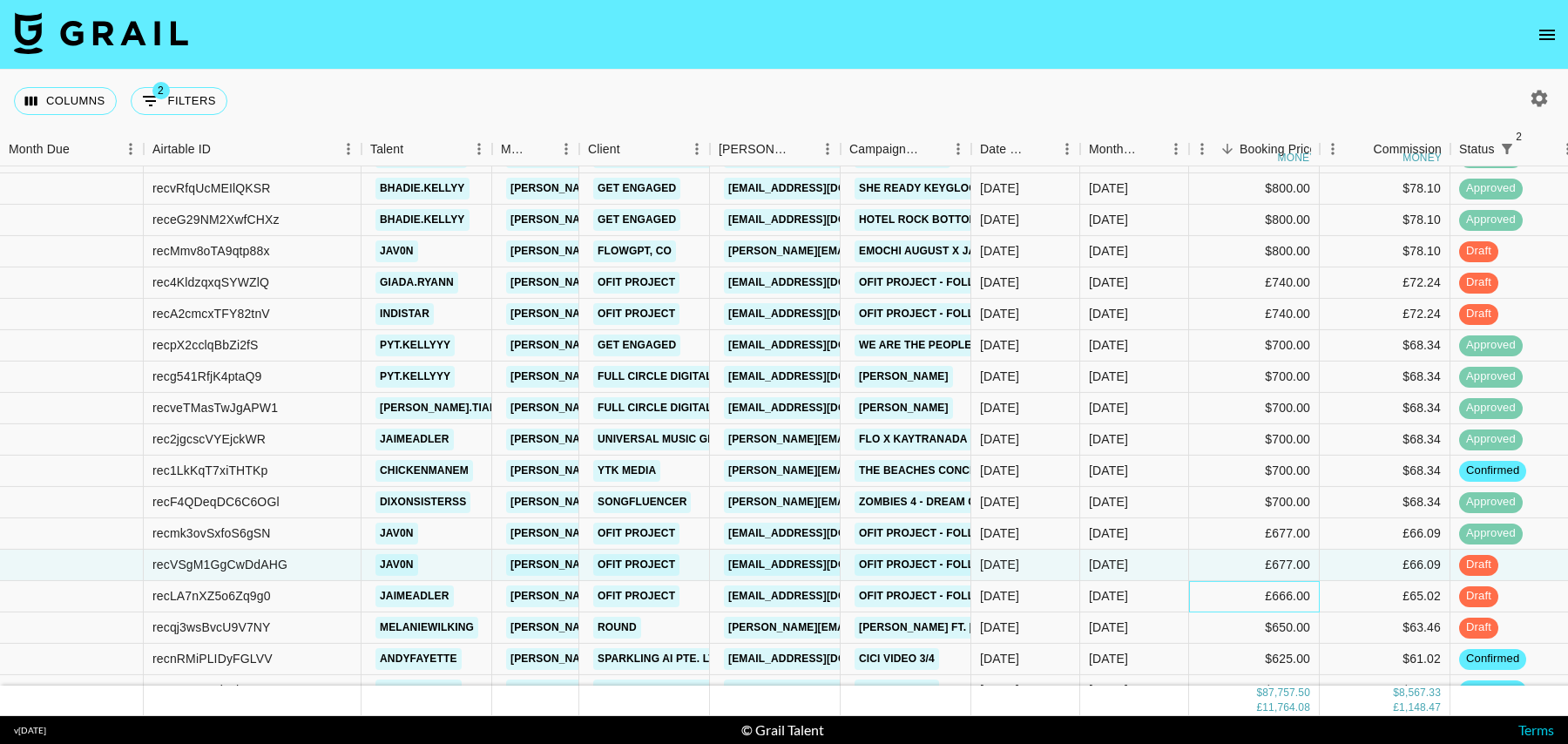
click at [1191, 597] on div "£666.00" at bounding box center [1254, 596] width 131 height 32
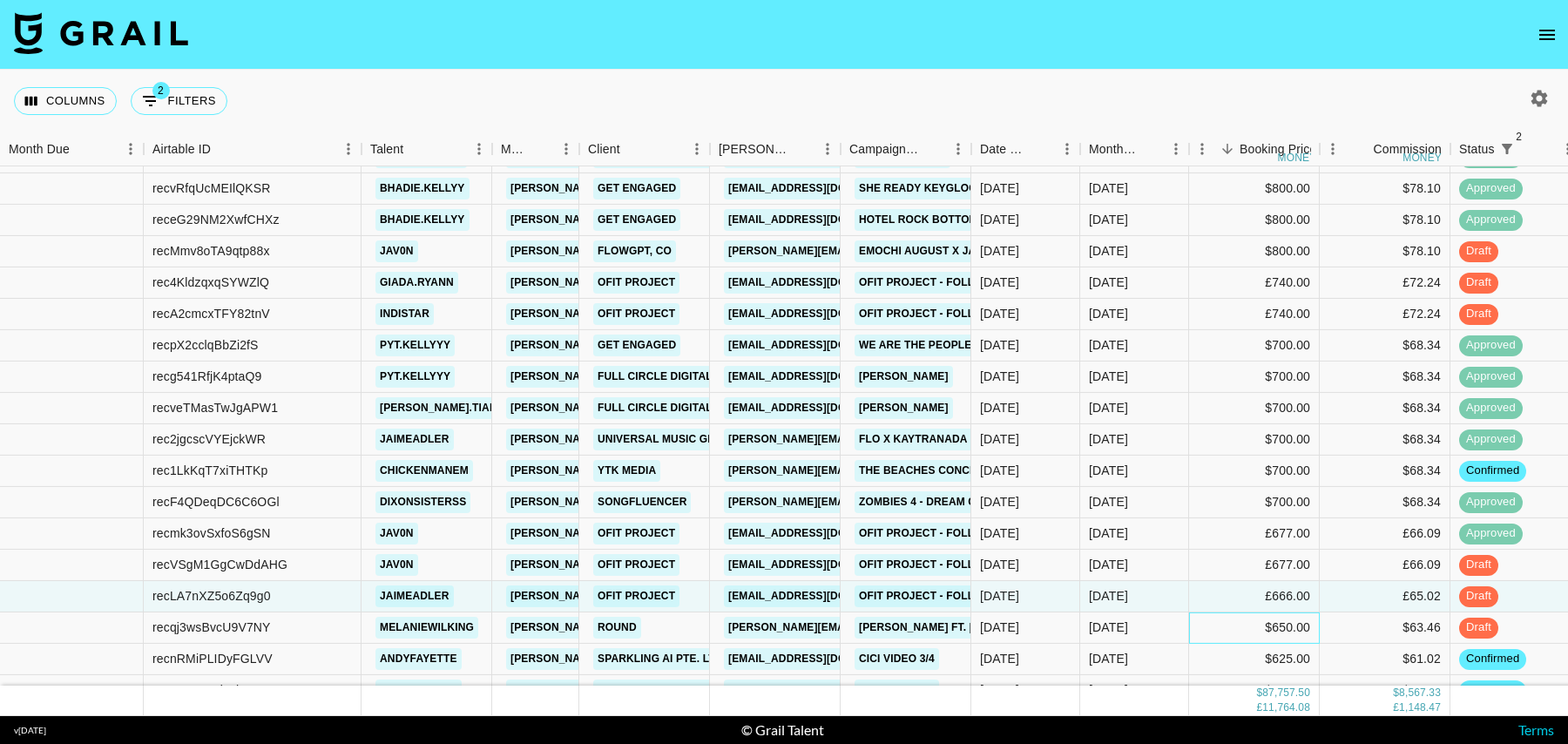
click at [1191, 625] on div "$650.00" at bounding box center [1254, 628] width 131 height 32
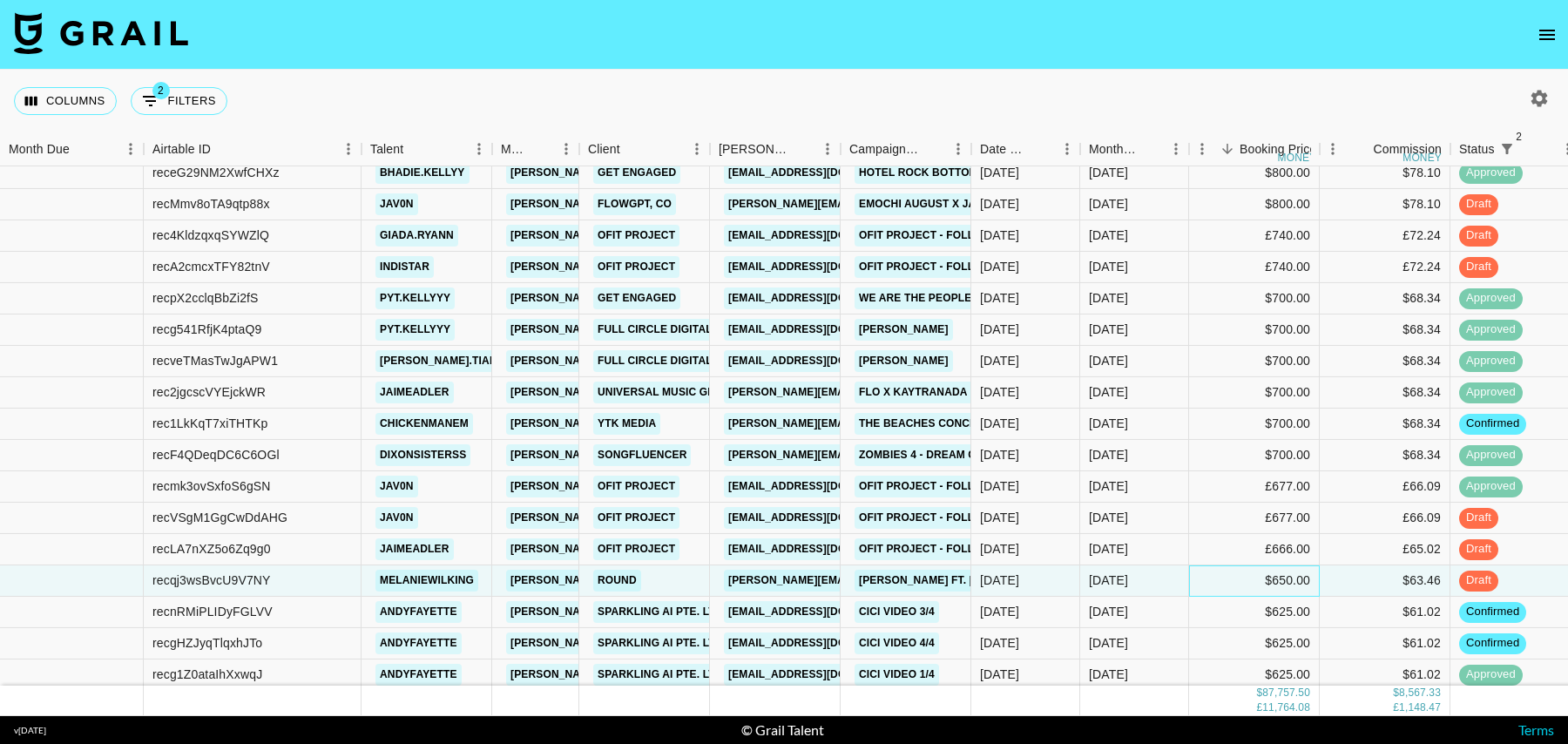
scroll to position [1056, 0]
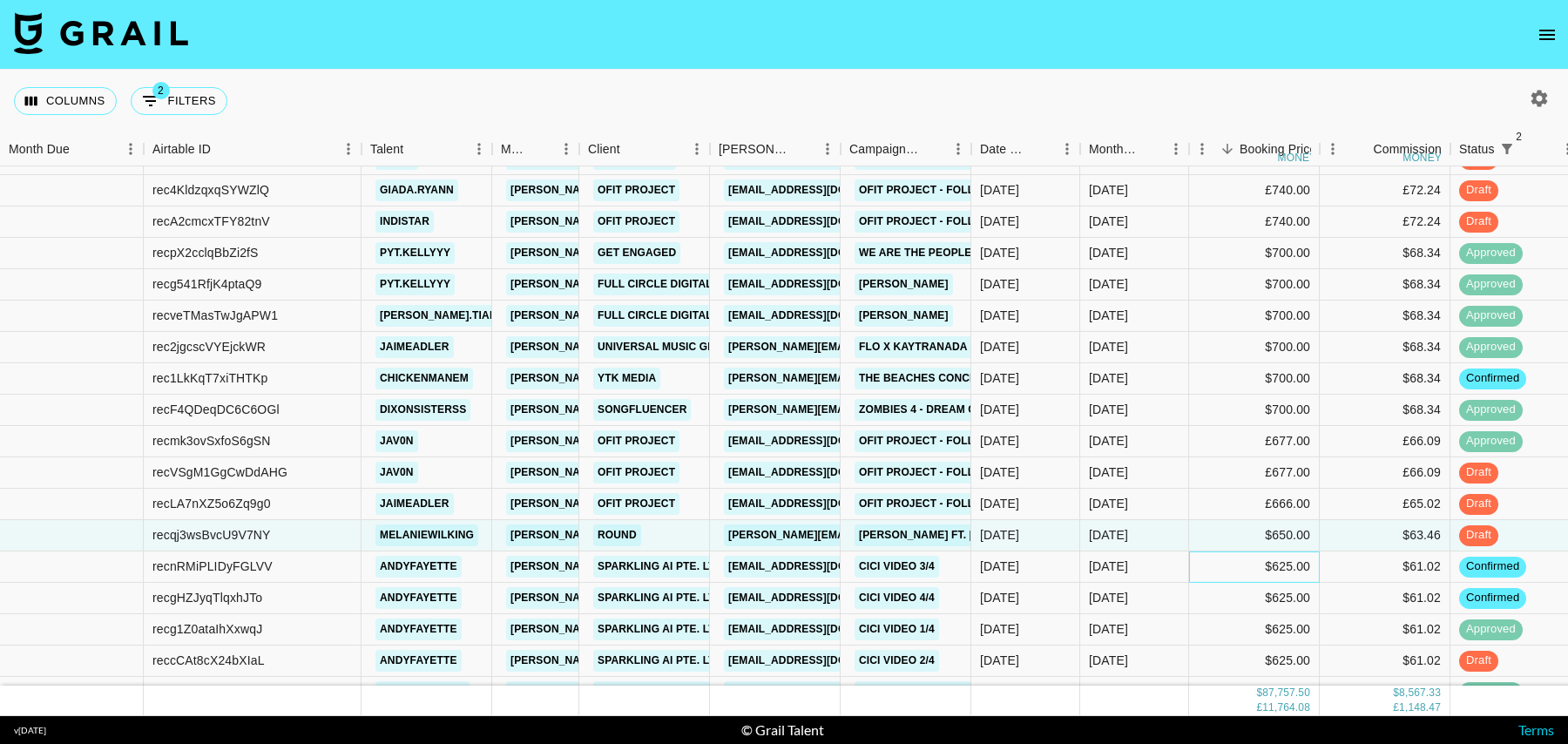
click at [1191, 554] on div "$625.00" at bounding box center [1254, 567] width 131 height 32
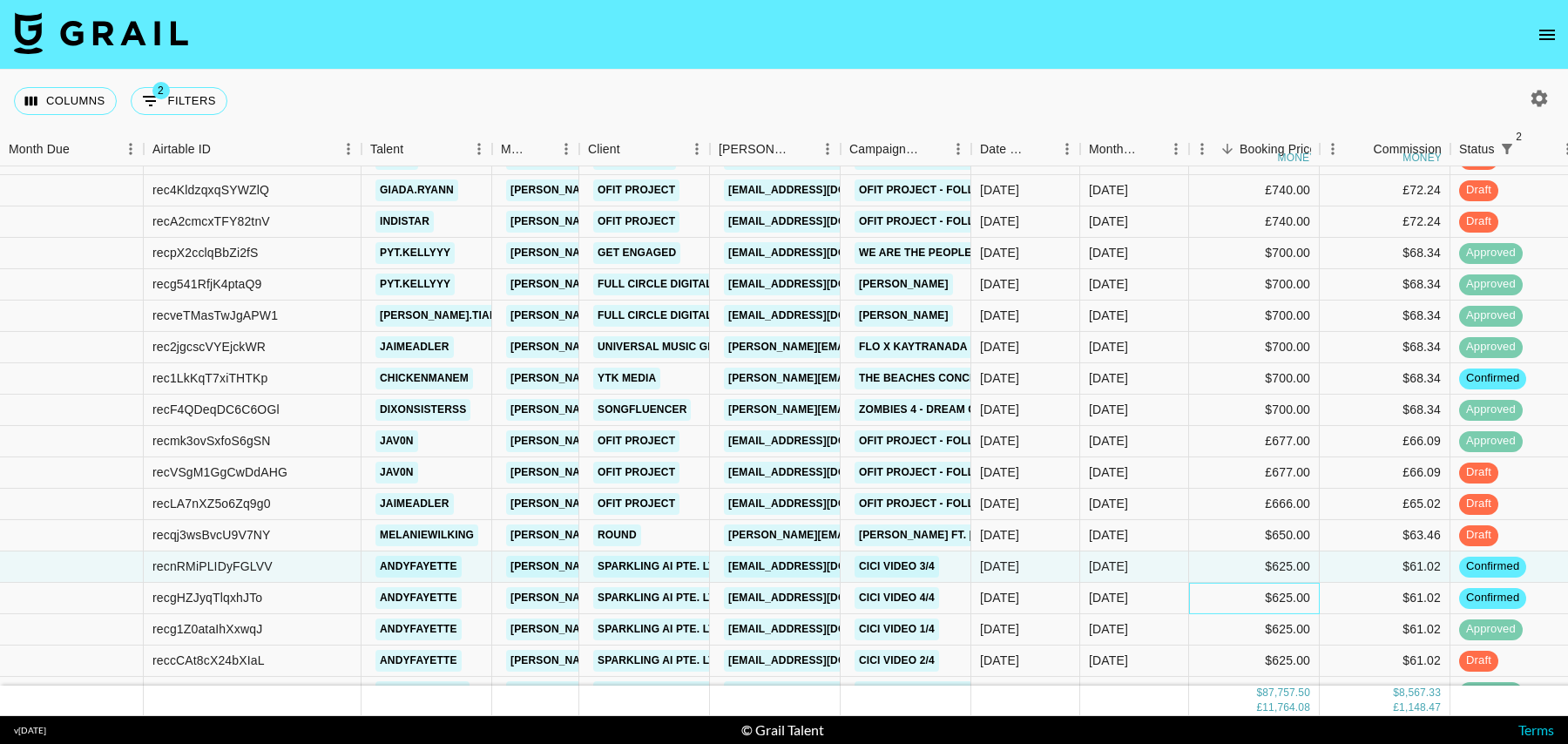
click at [1191, 591] on div "$625.00" at bounding box center [1254, 598] width 131 height 32
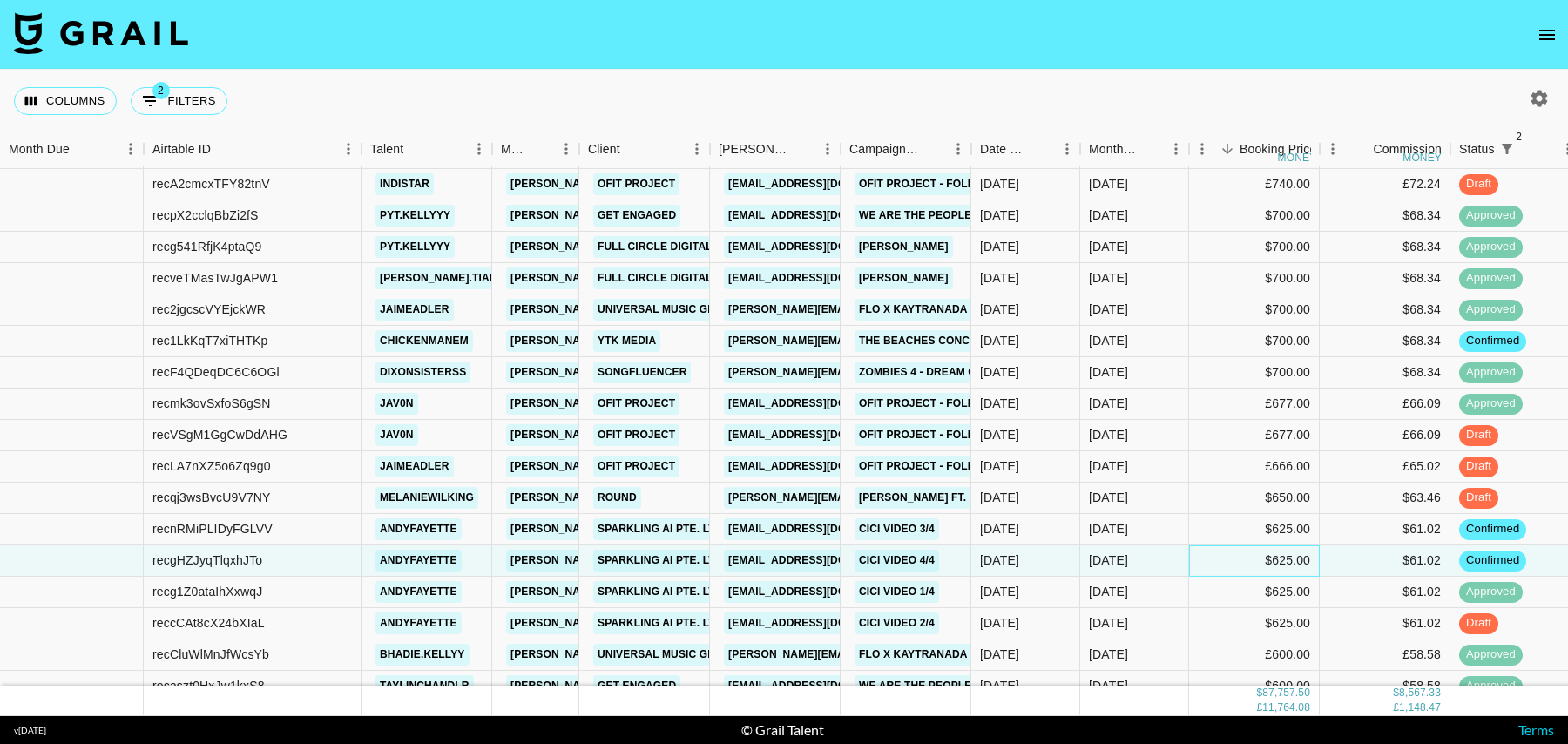
scroll to position [1132, 0]
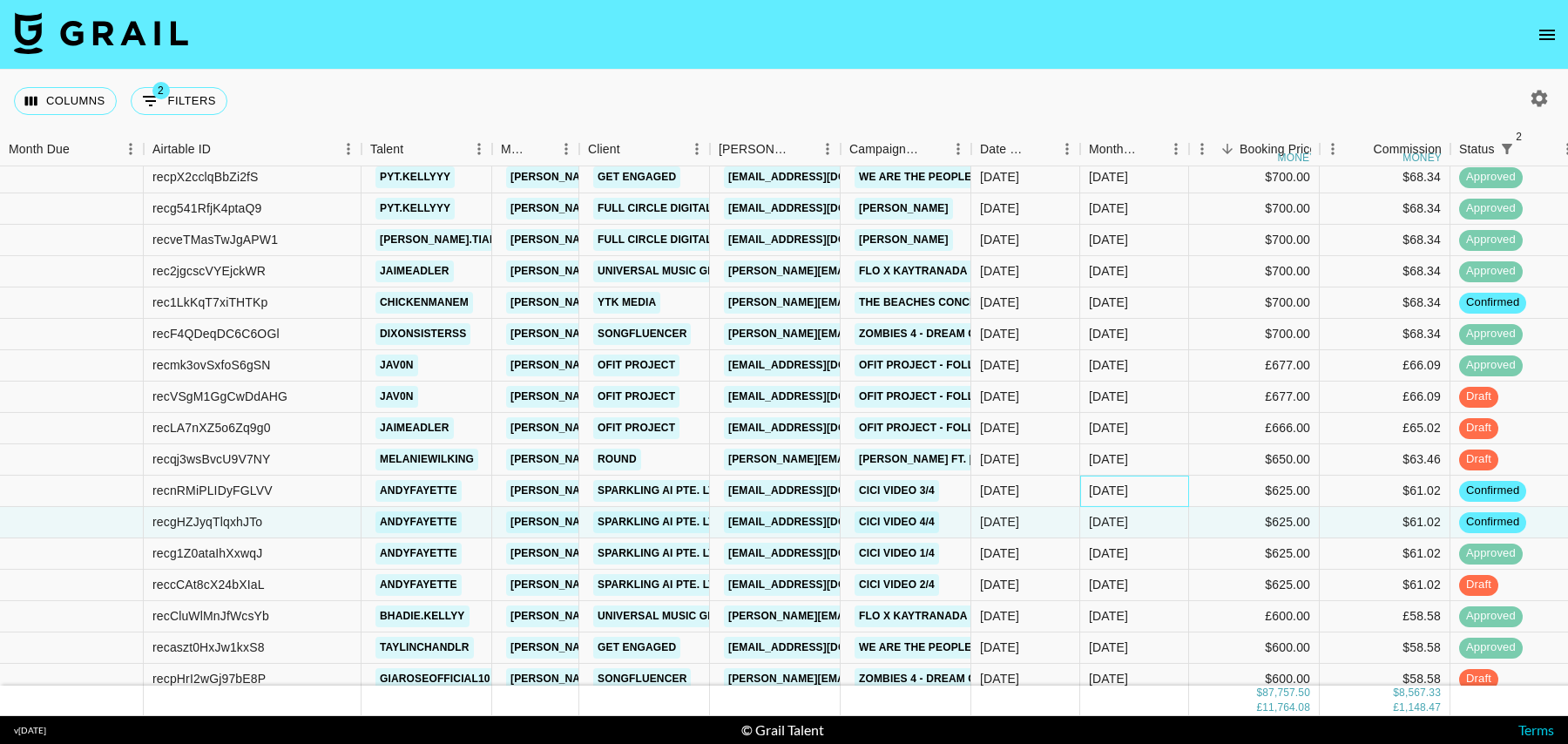
click at [1168, 487] on div "[DATE]" at bounding box center [1134, 491] width 109 height 32
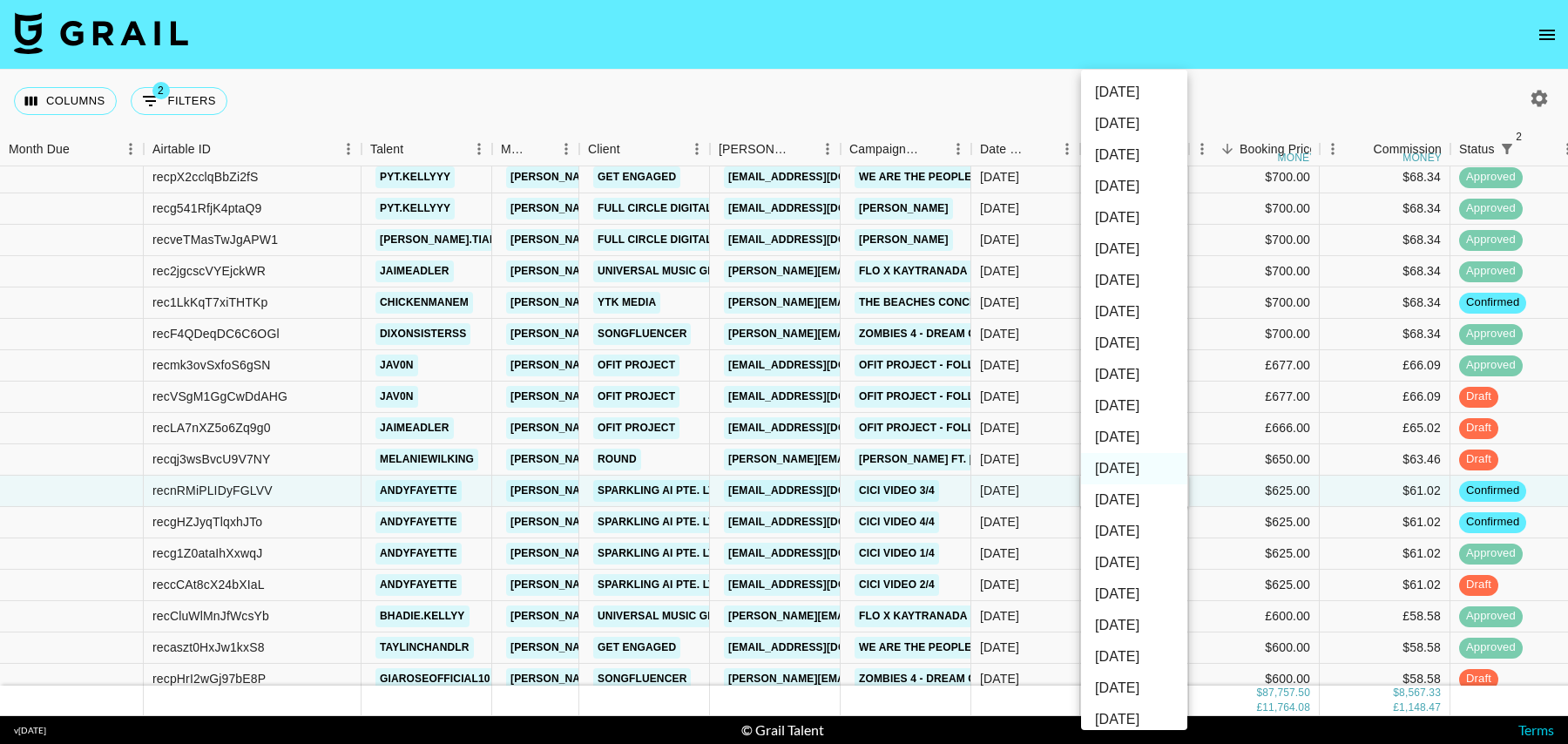
click at [1138, 433] on li "[DATE]" at bounding box center [1133, 437] width 106 height 32
type input "[DATE]"
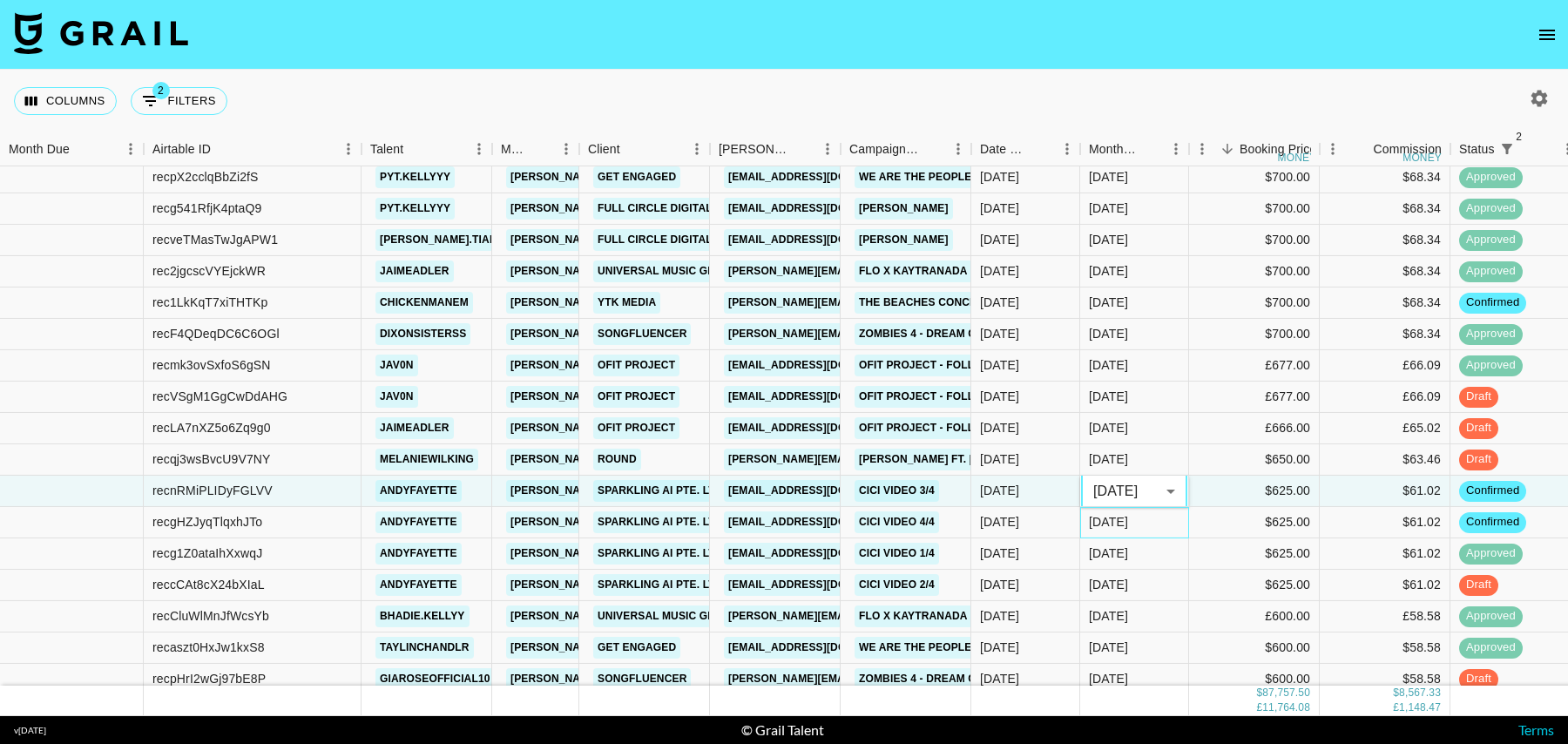
click at [1163, 522] on div "[DATE]" at bounding box center [1134, 523] width 109 height 32
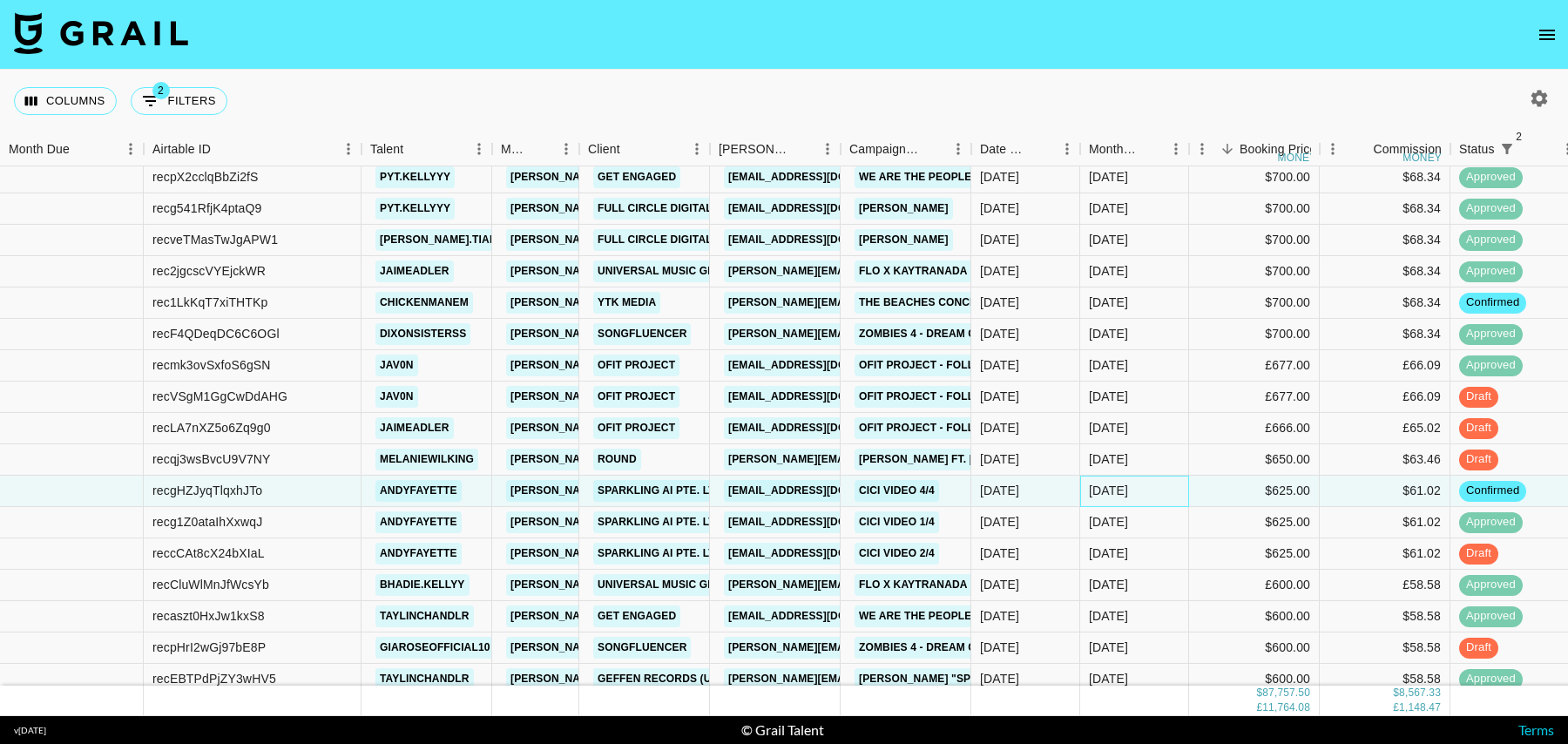
click at [1159, 495] on div "[DATE]" at bounding box center [1134, 491] width 109 height 32
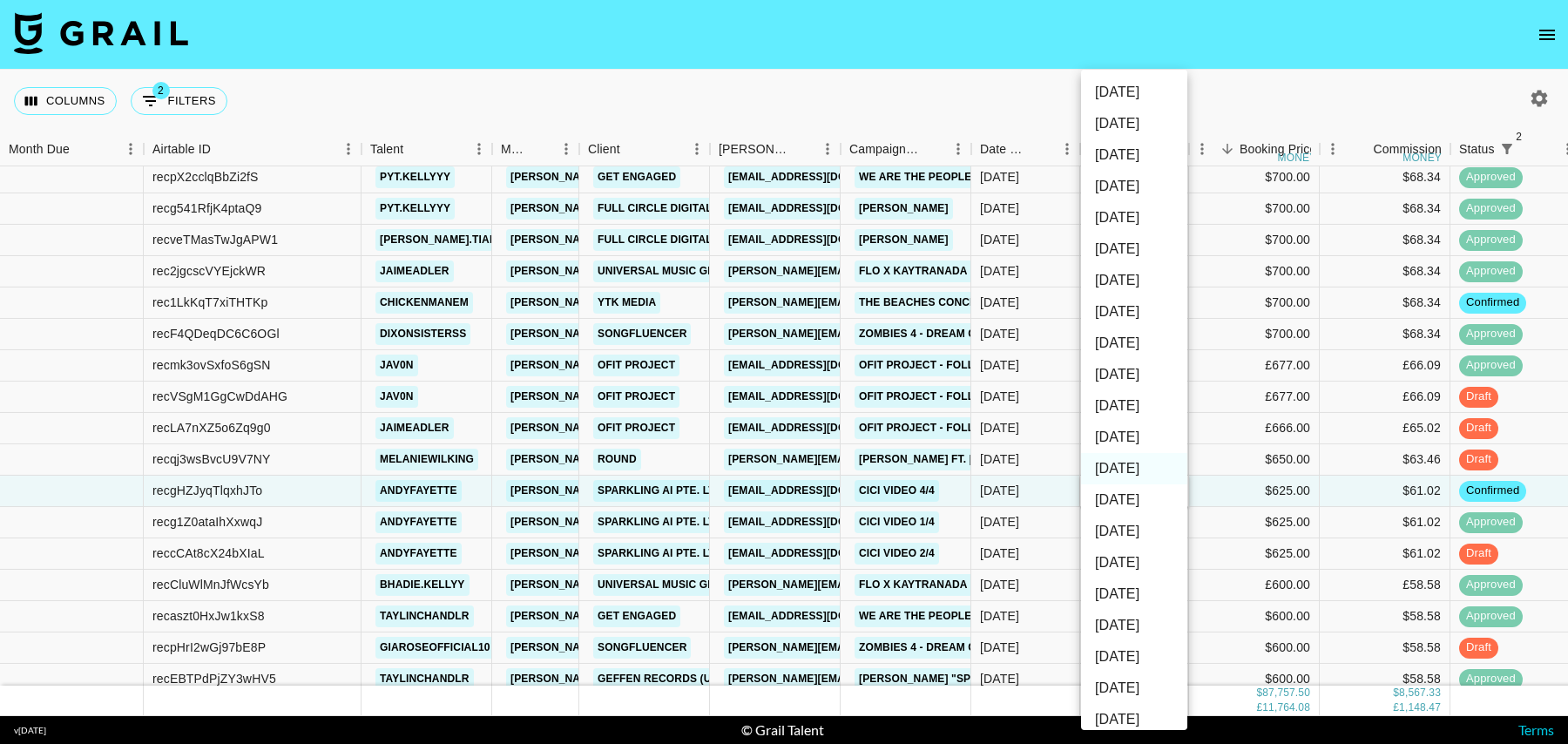
click at [1127, 436] on li "[DATE]" at bounding box center [1133, 437] width 106 height 32
type input "[DATE]"
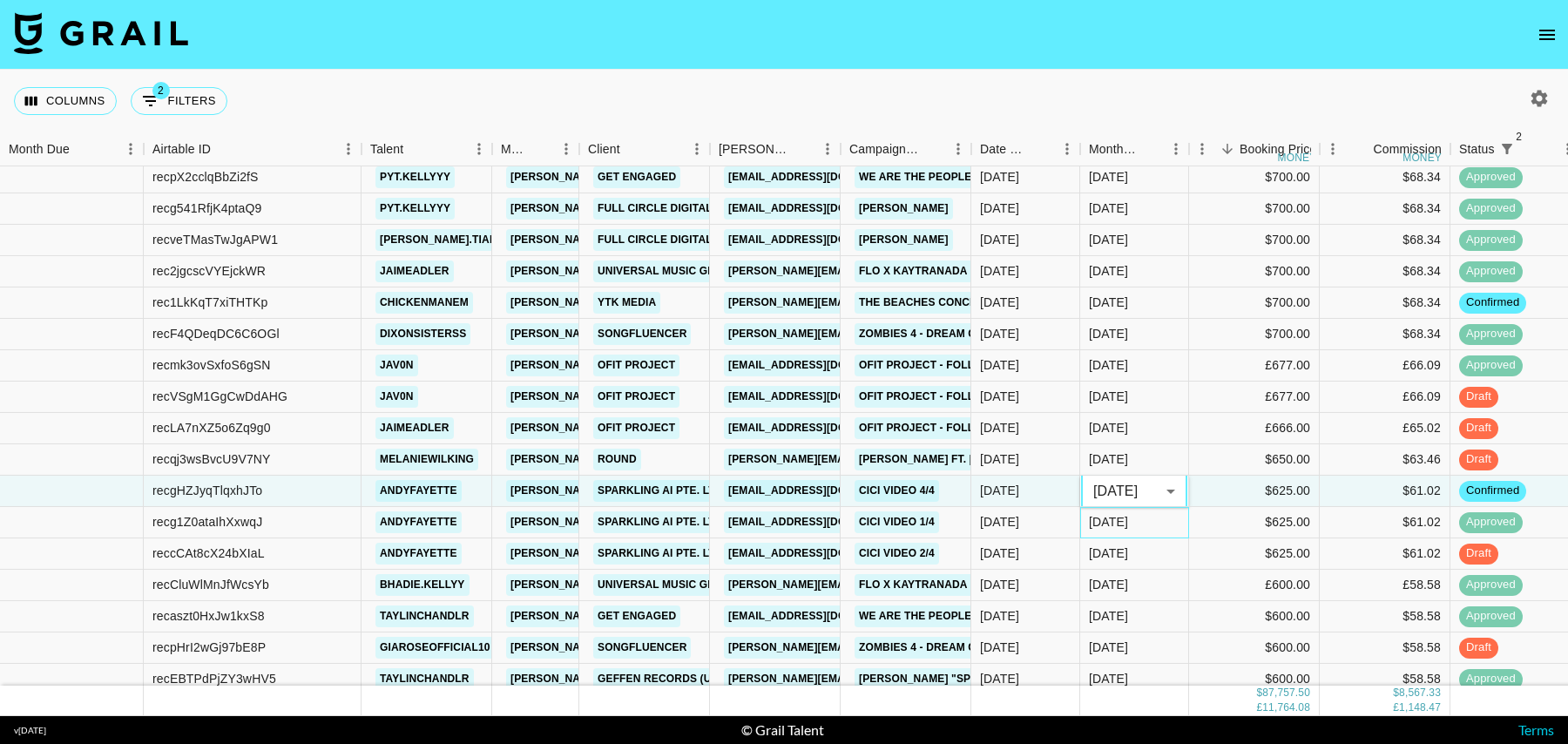
click at [1154, 528] on div "[DATE]" at bounding box center [1134, 523] width 109 height 32
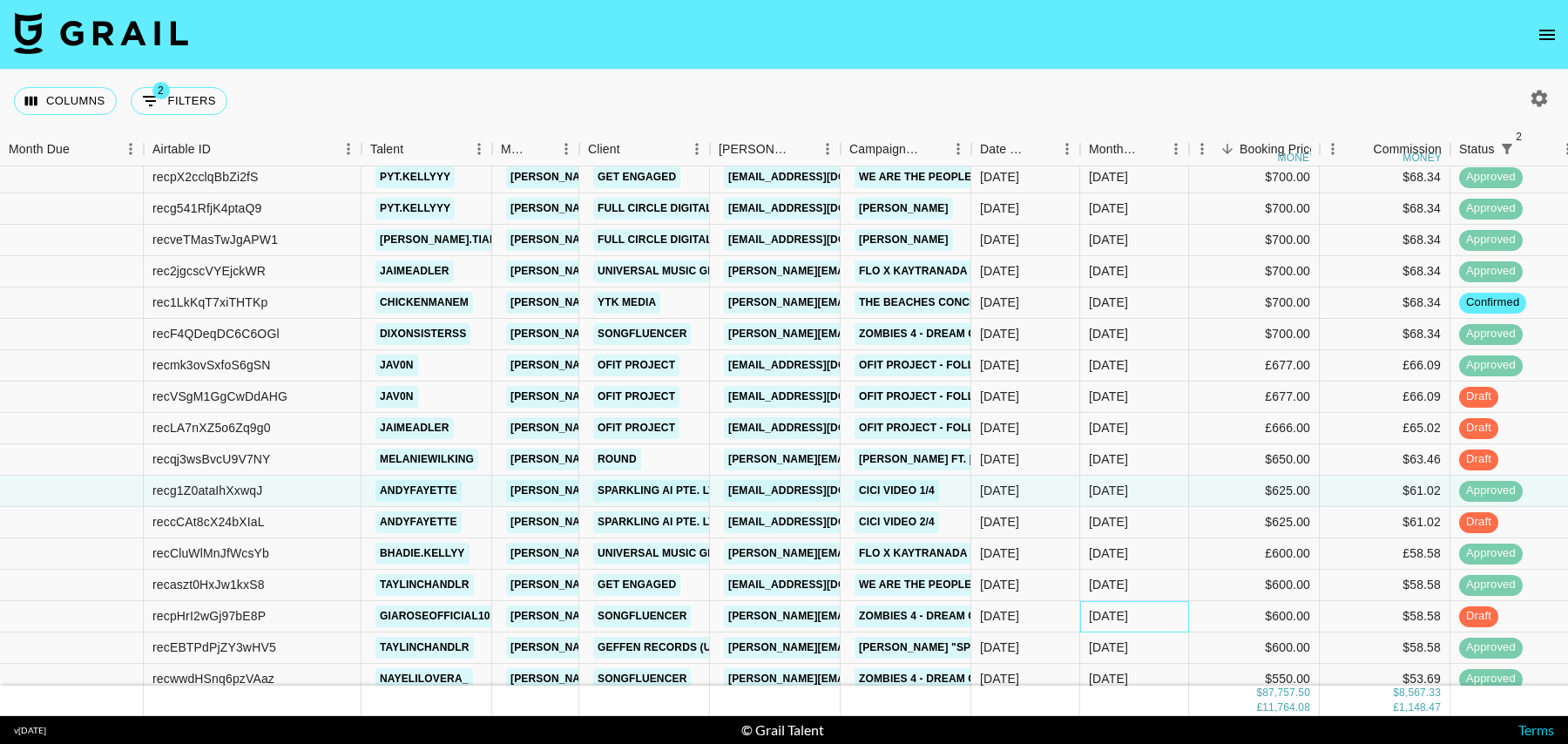
click at [1153, 613] on div "[DATE]" at bounding box center [1134, 616] width 109 height 32
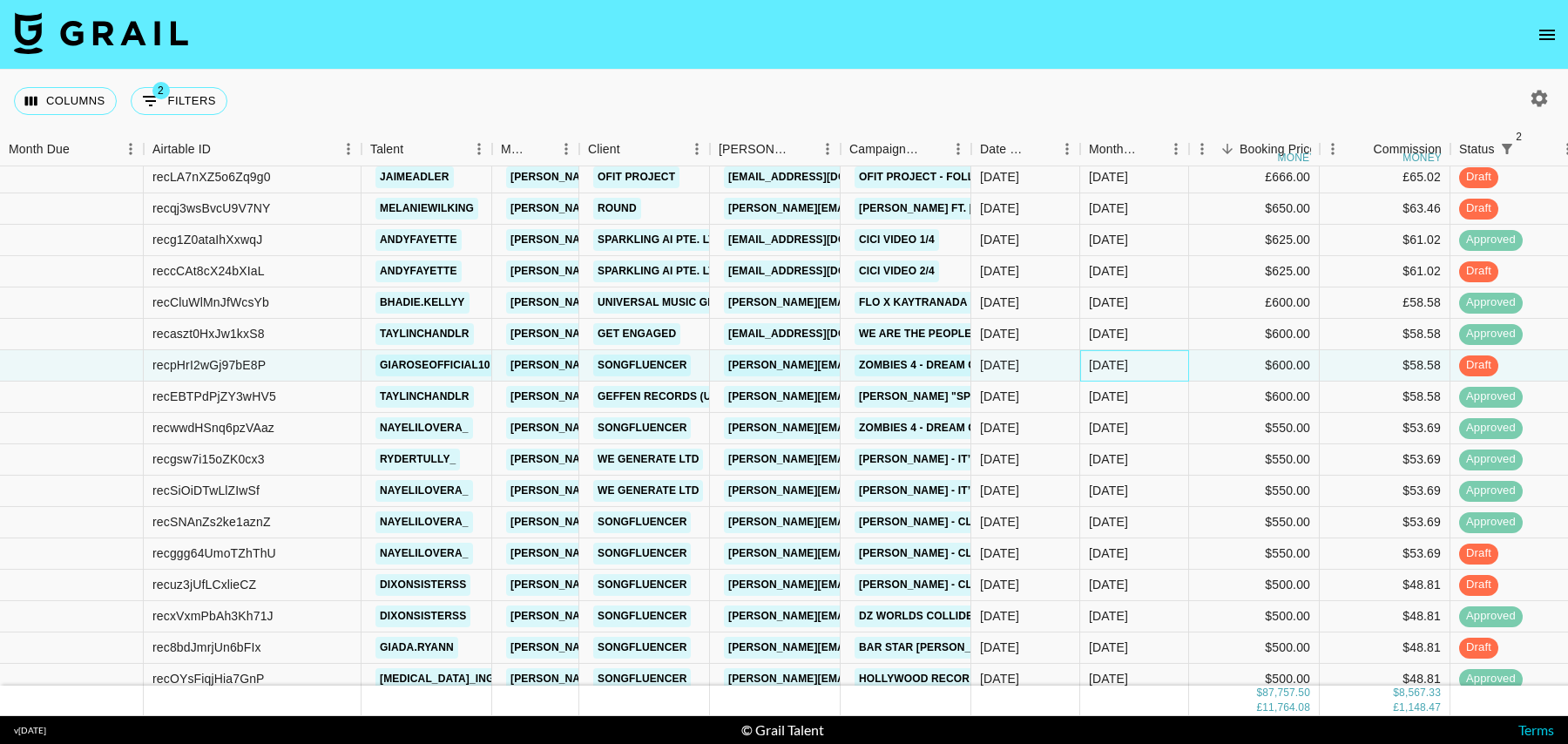
scroll to position [1400, 0]
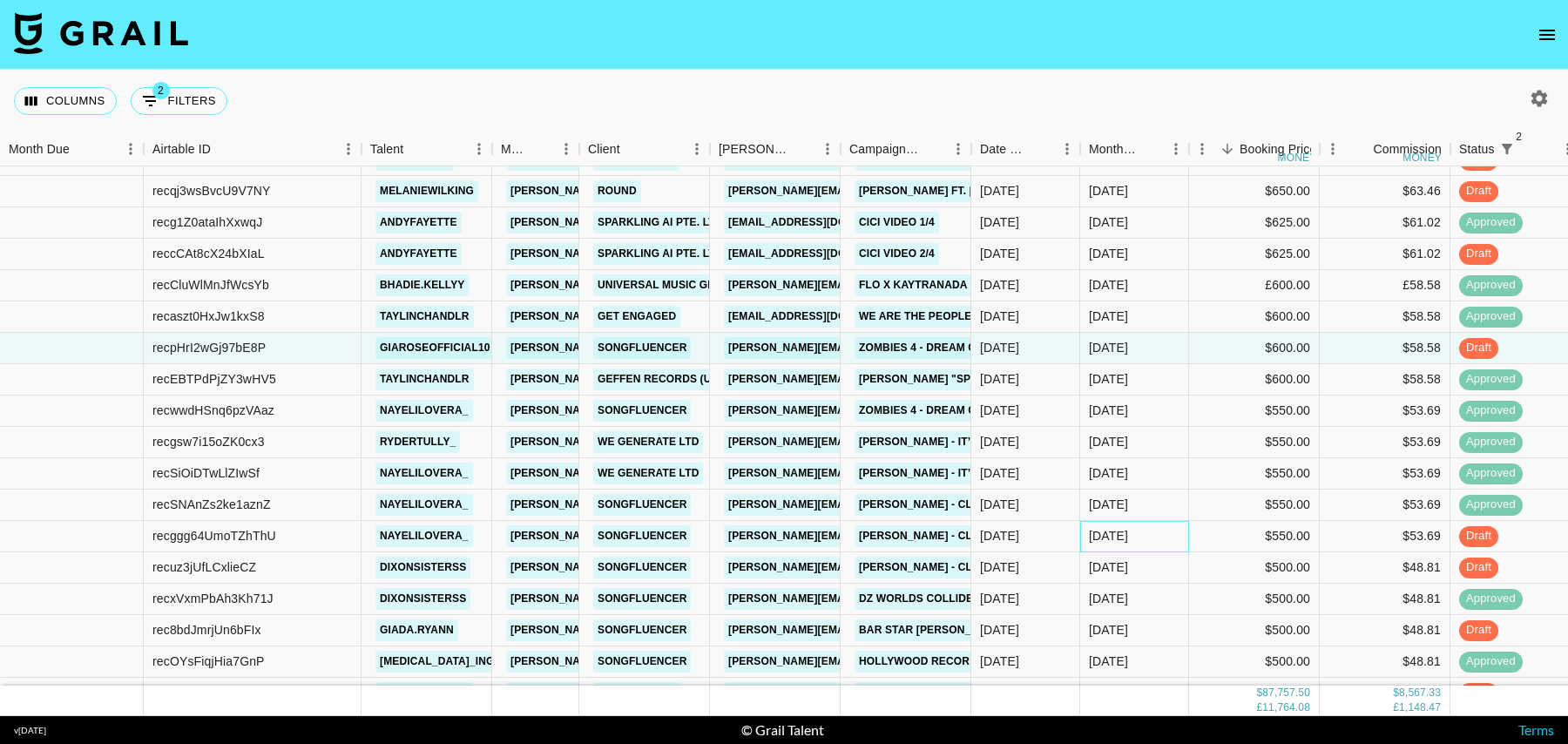
click at [1154, 538] on div "[DATE]" at bounding box center [1134, 536] width 109 height 32
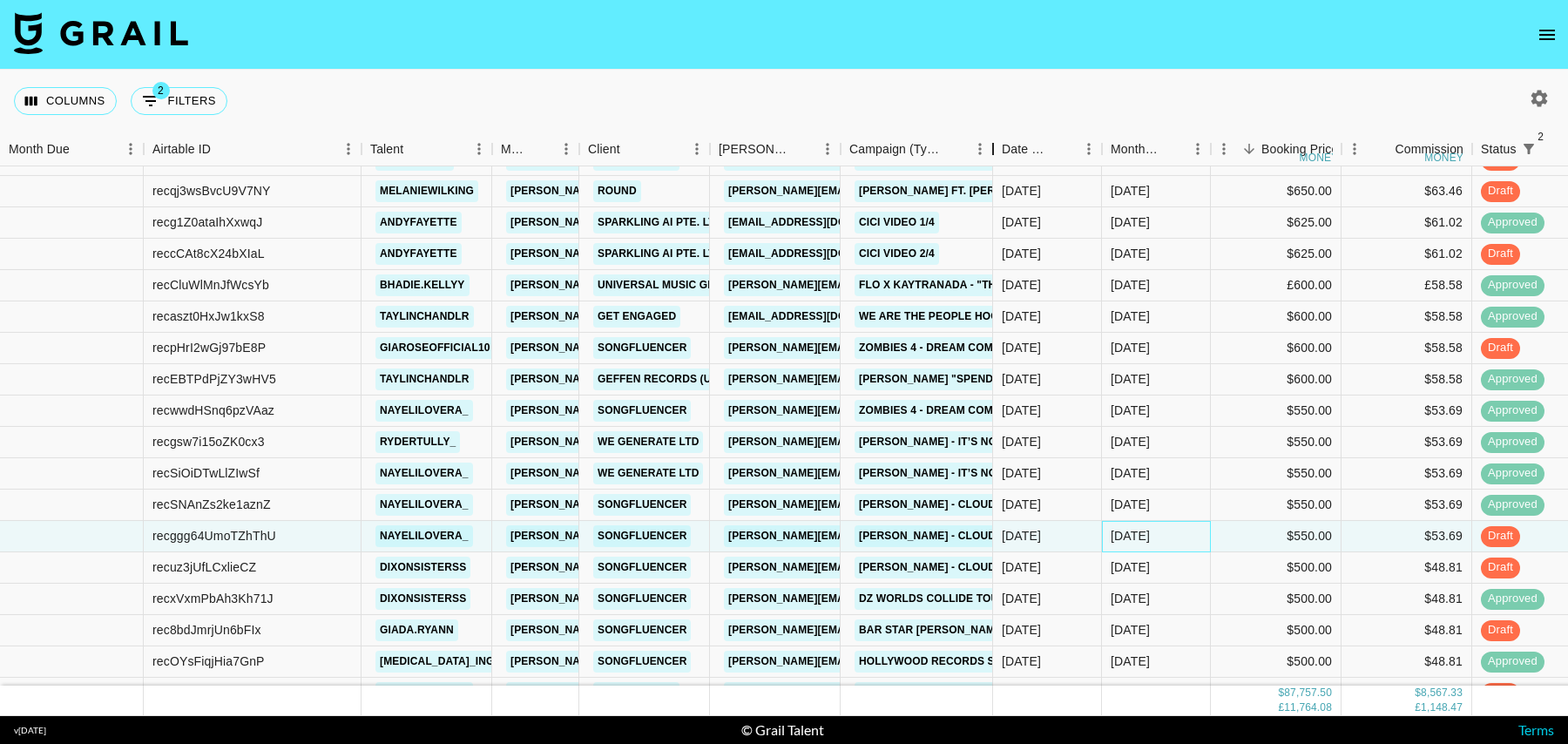
drag, startPoint x: 970, startPoint y: 152, endPoint x: 1073, endPoint y: 152, distance: 103.0
click at [1004, 152] on div "Campaign (Type)" at bounding box center [993, 149] width 21 height 34
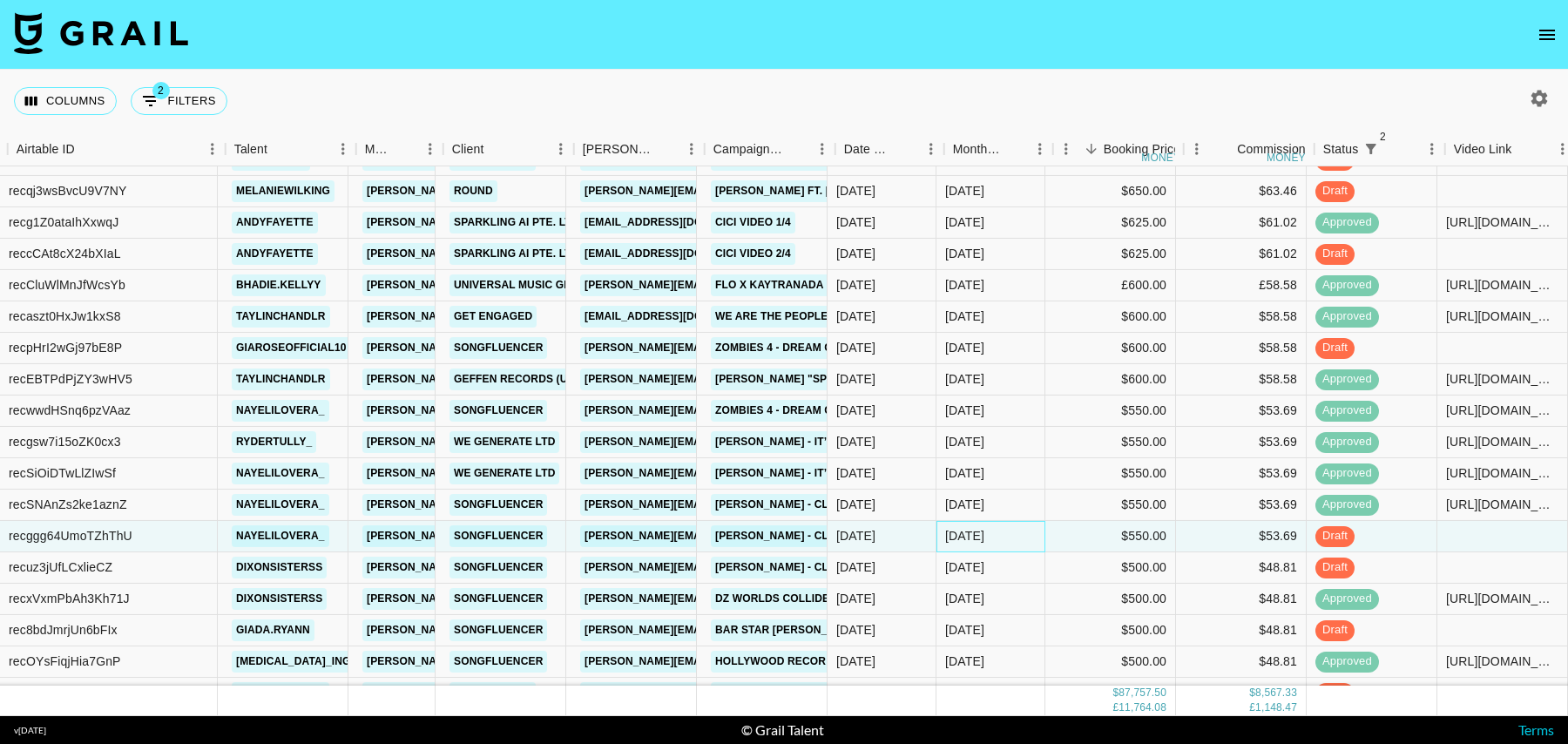
scroll to position [1400, 128]
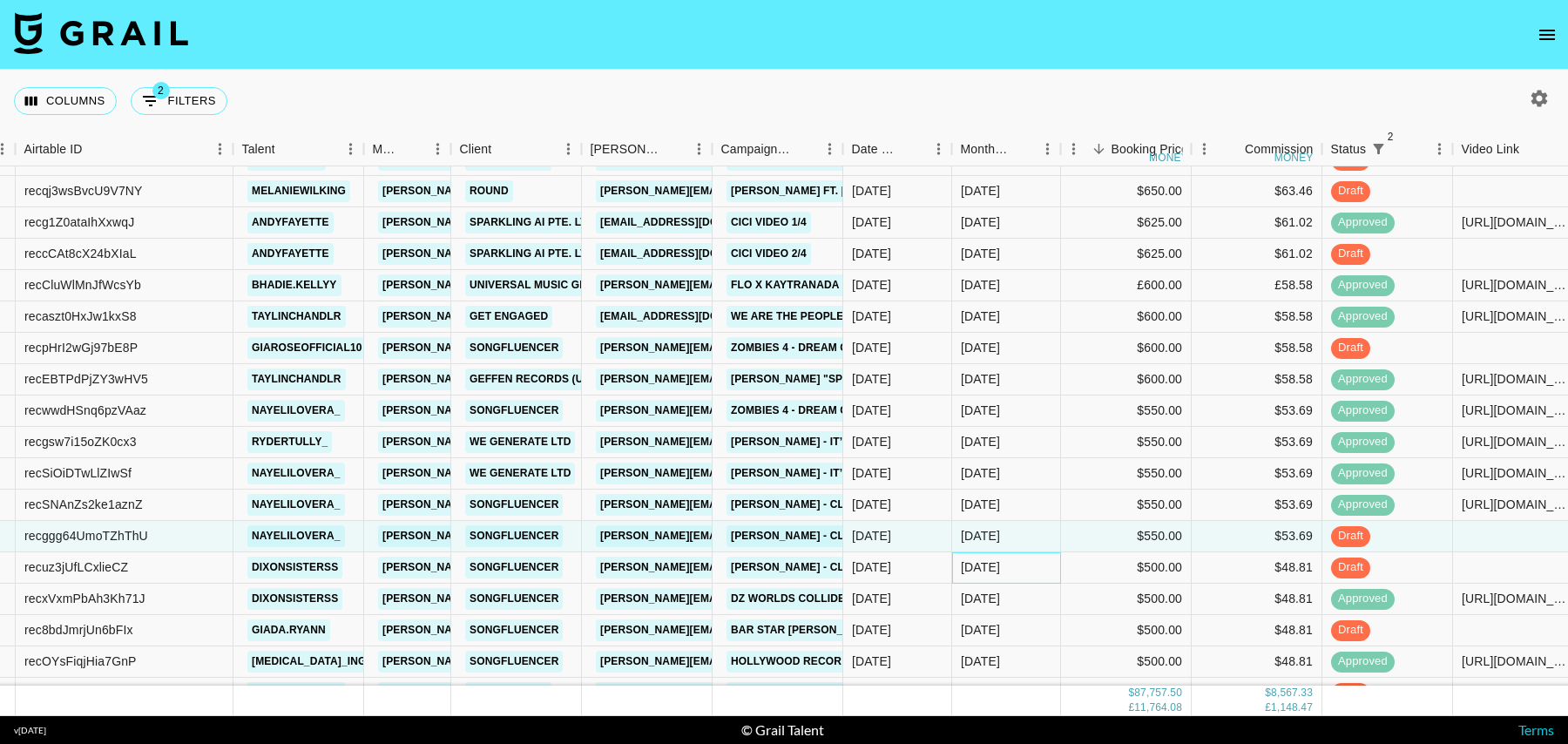
click at [1010, 564] on div "[DATE]" at bounding box center [1006, 568] width 109 height 32
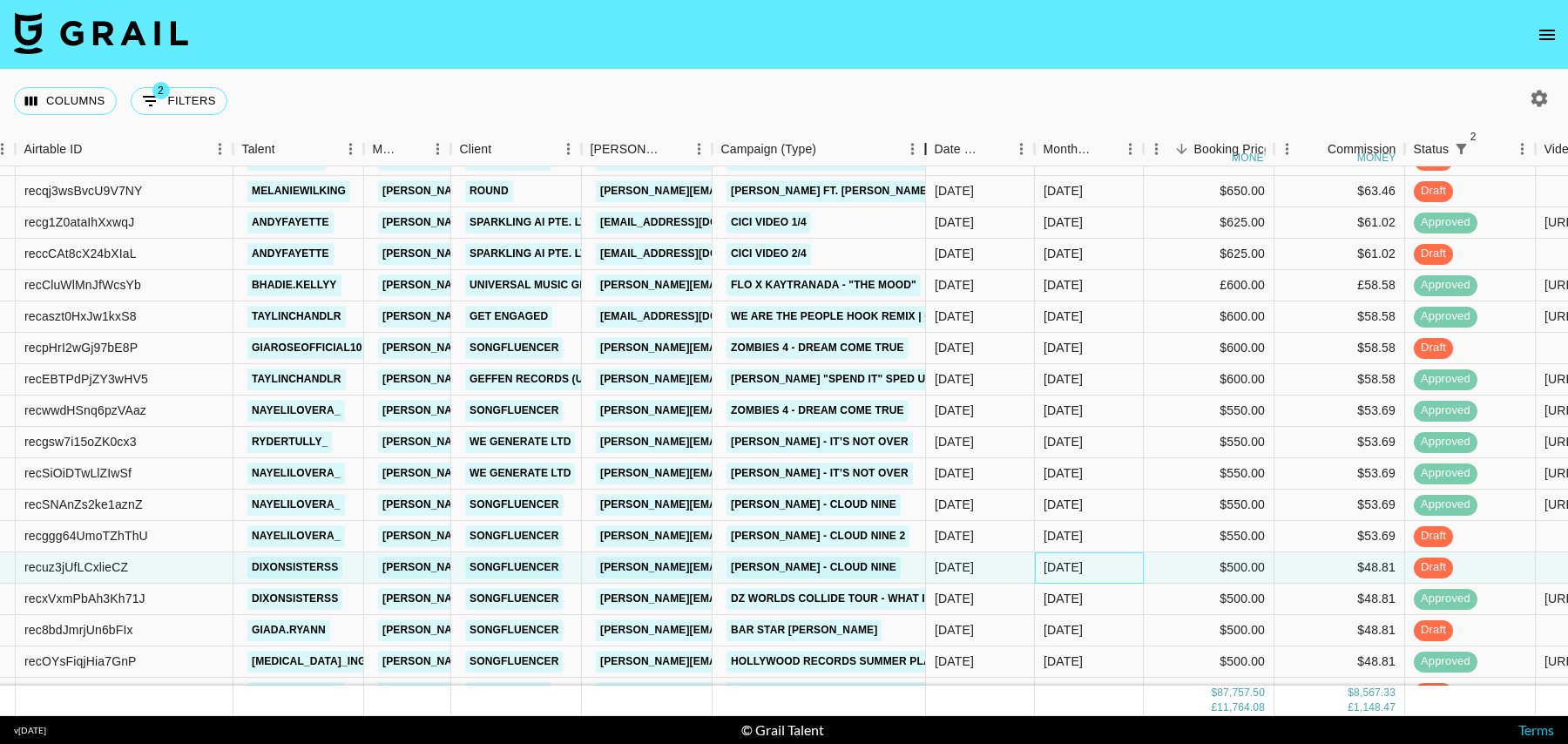
drag, startPoint x: 843, startPoint y: 154, endPoint x: 939, endPoint y: 154, distance: 96.0
click at [936, 154] on div "Campaign (Type)" at bounding box center [926, 149] width 21 height 34
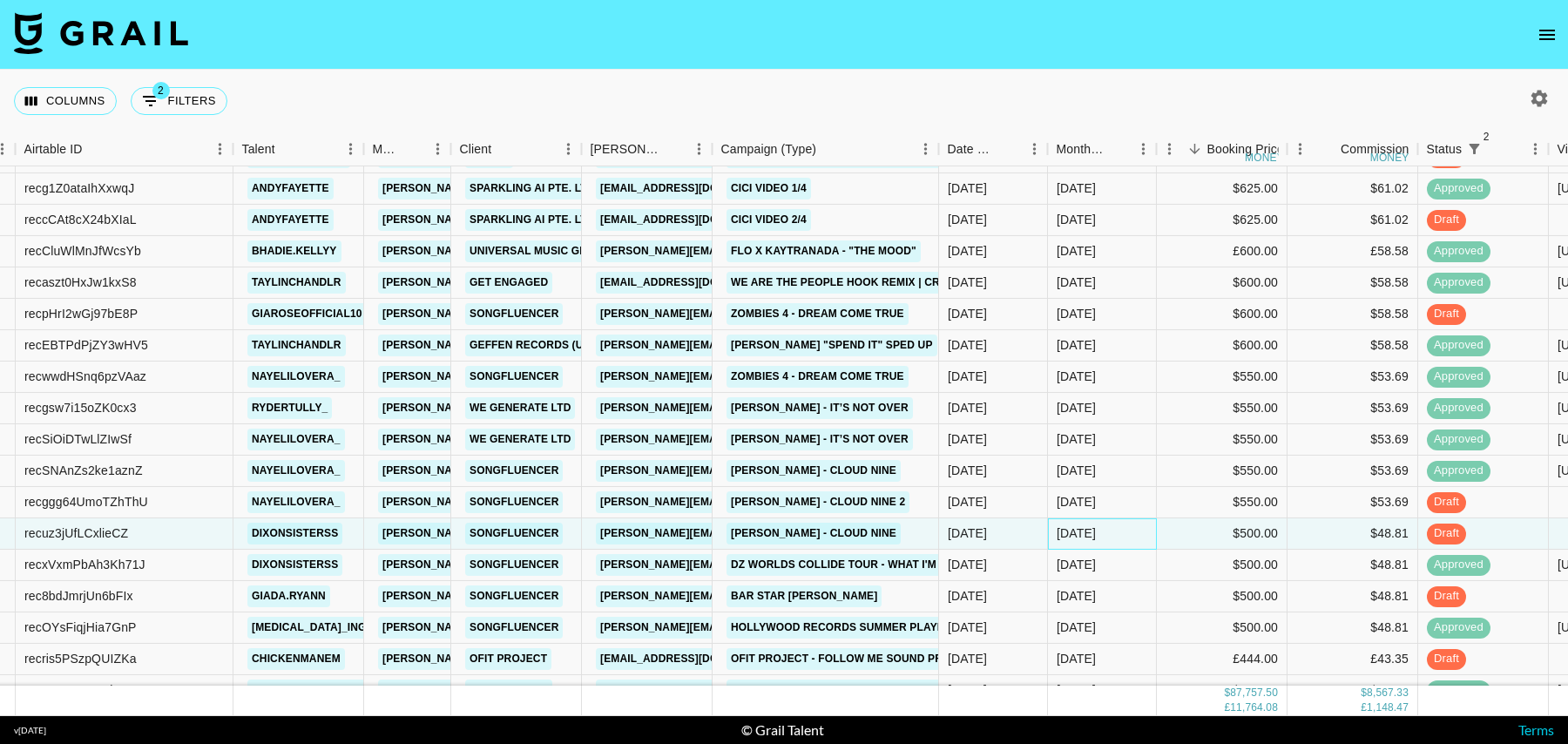
scroll to position [1444, 128]
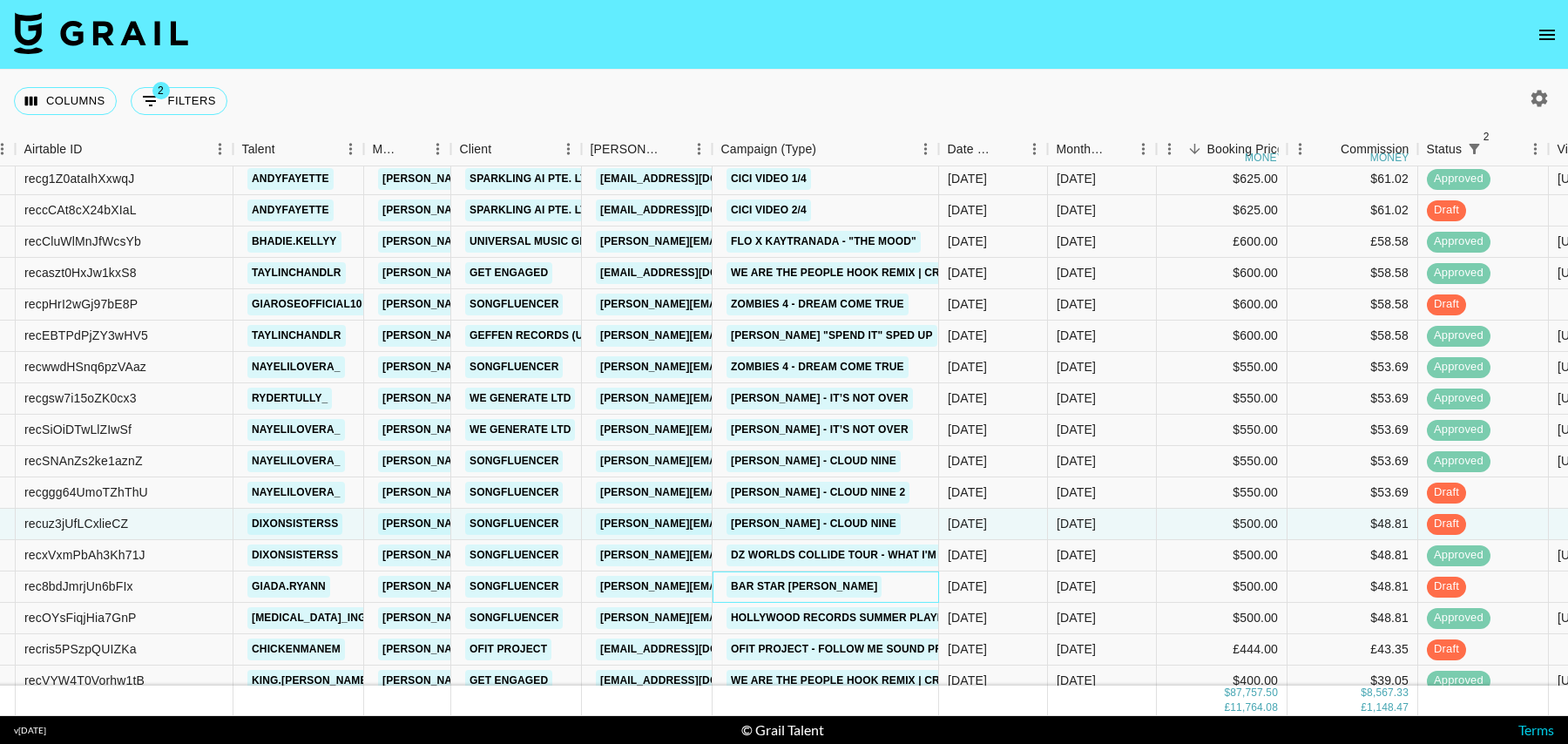
click at [881, 588] on div "Bar Star [PERSON_NAME]" at bounding box center [826, 587] width 227 height 32
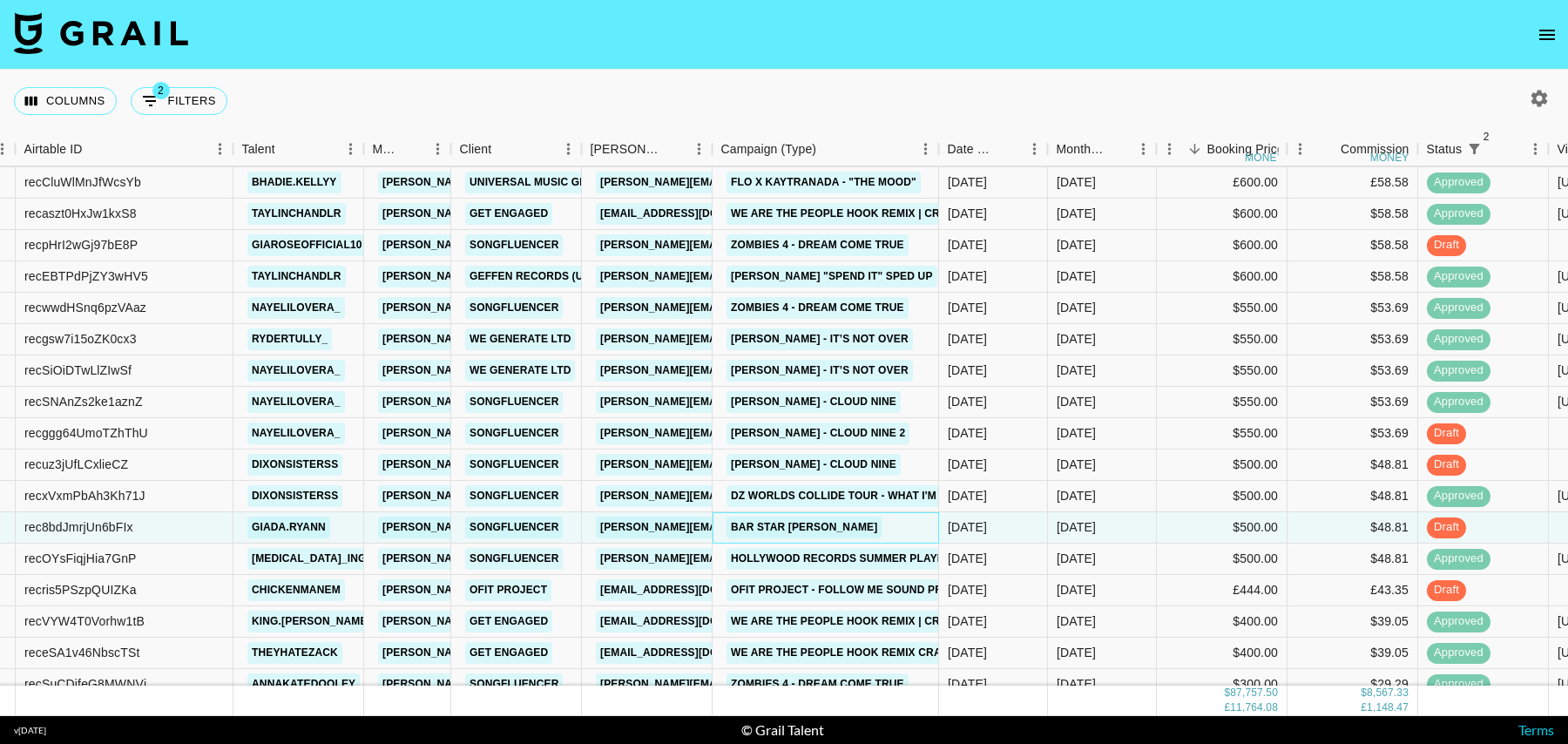
scroll to position [1532, 128]
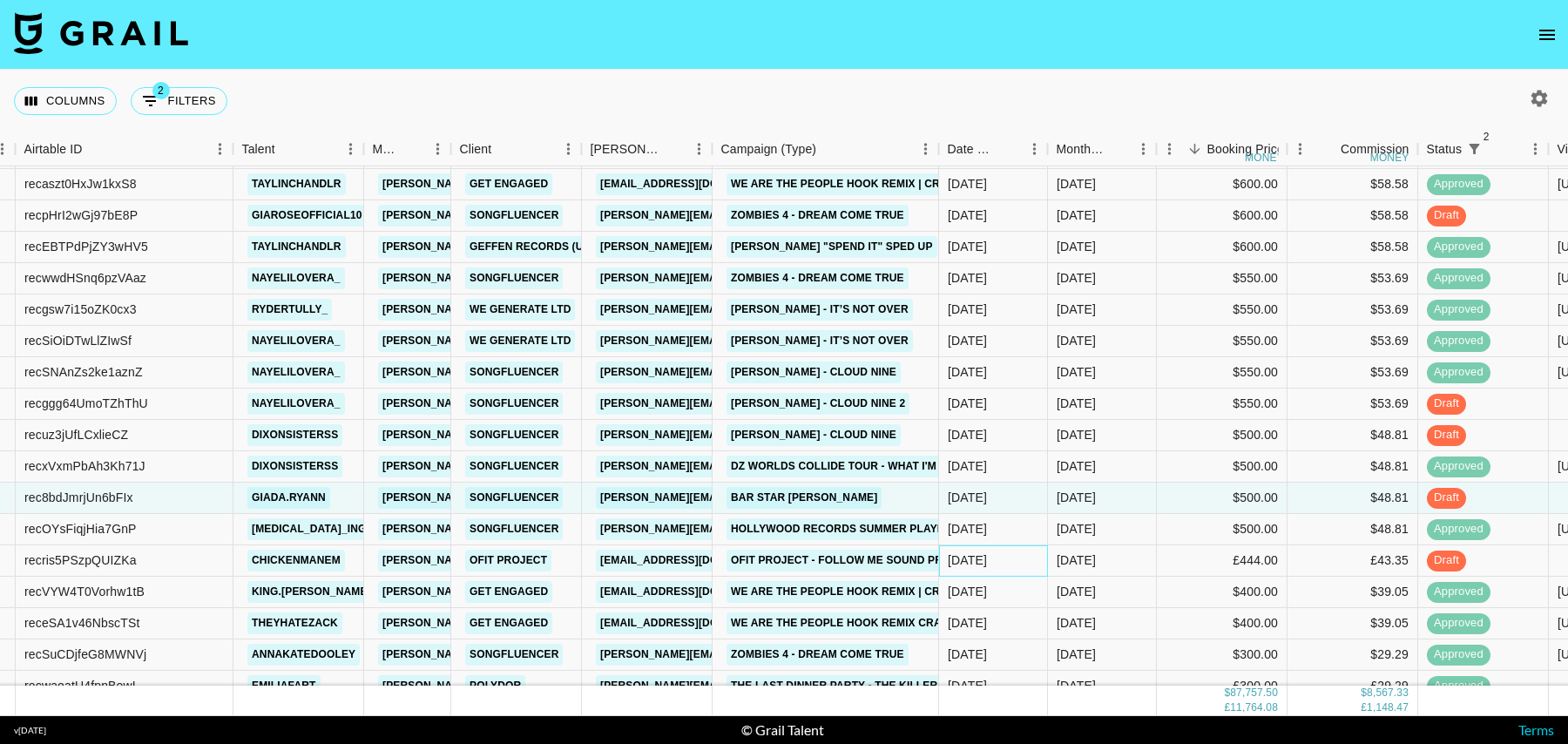
click at [1041, 559] on div "[DATE]" at bounding box center [994, 561] width 109 height 32
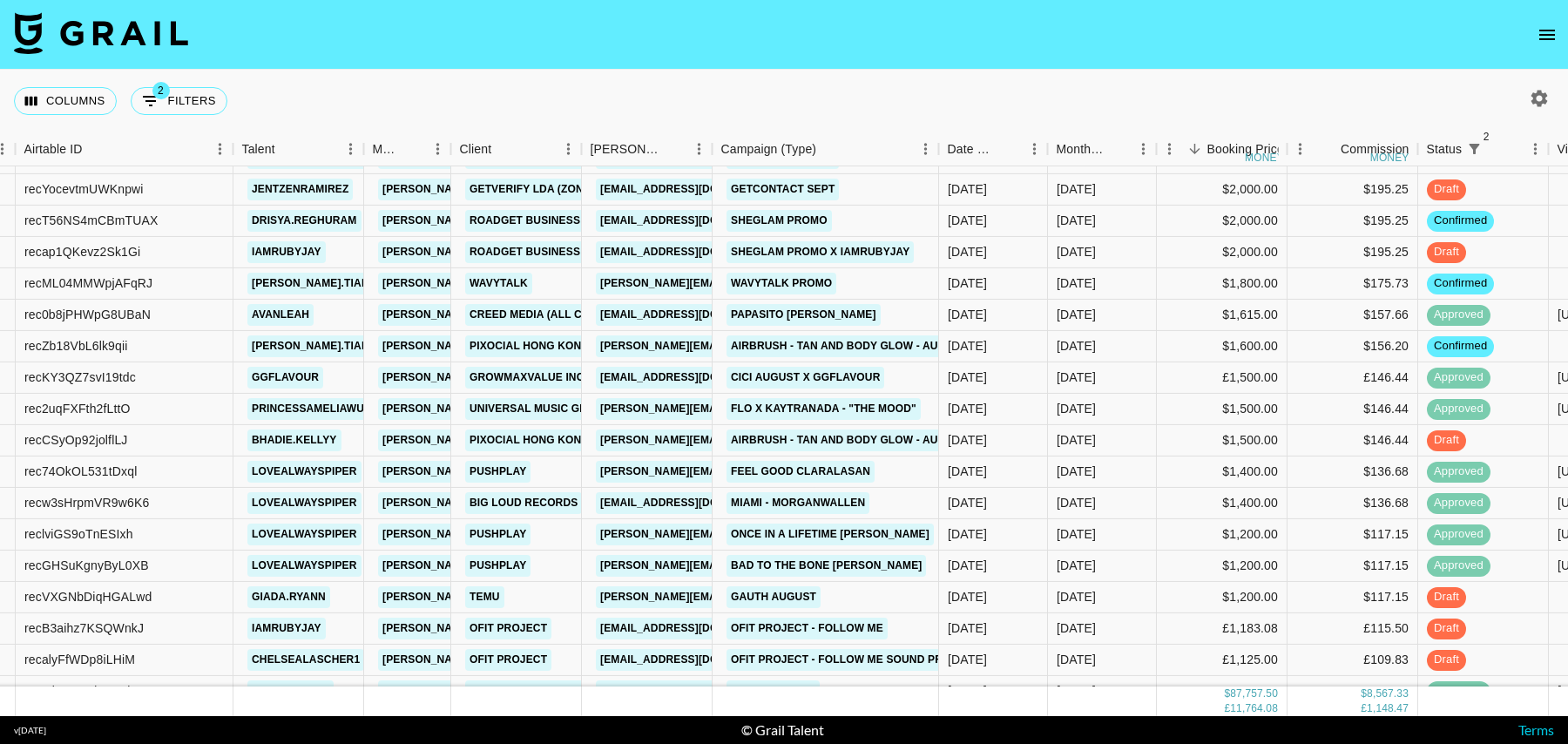
scroll to position [0, 128]
